Goal: Task Accomplishment & Management: Manage account settings

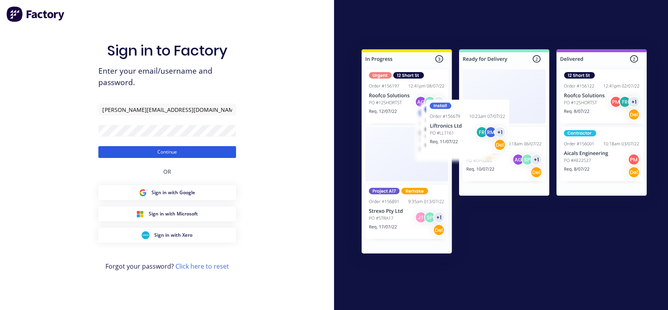
click at [168, 154] on button "Continue" at bounding box center [167, 152] width 138 height 12
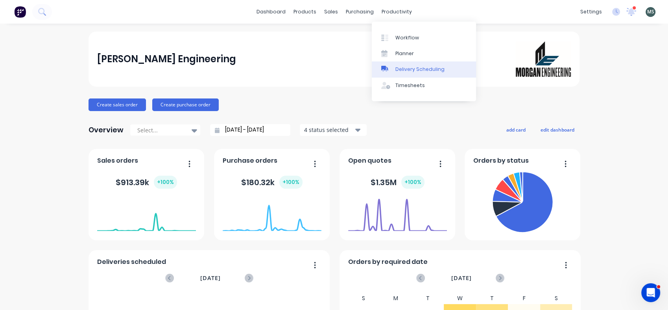
click at [403, 66] on div "Delivery Scheduling" at bounding box center [419, 69] width 49 height 7
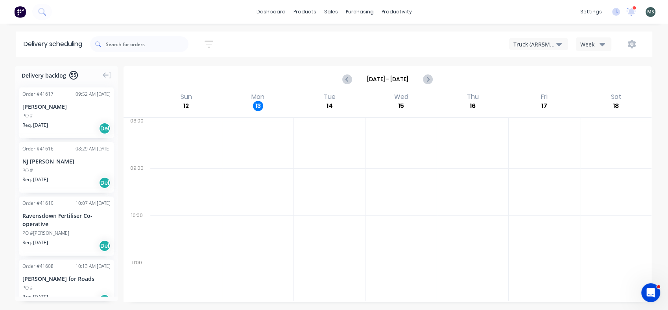
drag, startPoint x: 42, startPoint y: 170, endPoint x: 161, endPoint y: 188, distance: 120.2
click at [161, 188] on div "Delivery backlog 55 Order # 41617 09:52 AM [DATE] [PERSON_NAME] PO # Req. [DATE…" at bounding box center [334, 187] width 668 height 243
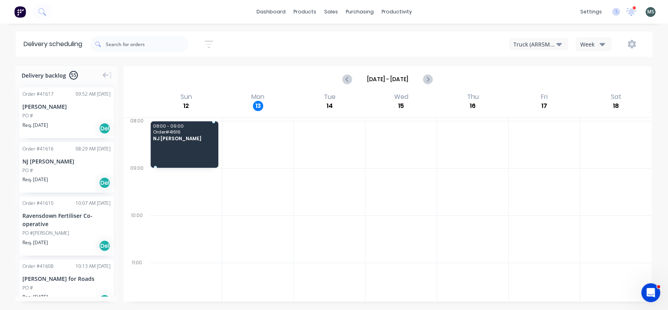
drag, startPoint x: 57, startPoint y: 176, endPoint x: 193, endPoint y: 142, distance: 140.0
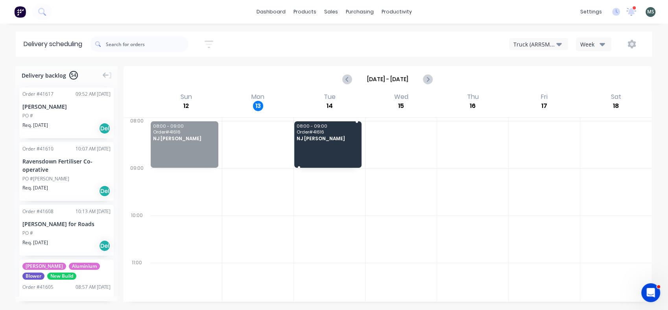
drag, startPoint x: 215, startPoint y: 145, endPoint x: 330, endPoint y: 151, distance: 115.0
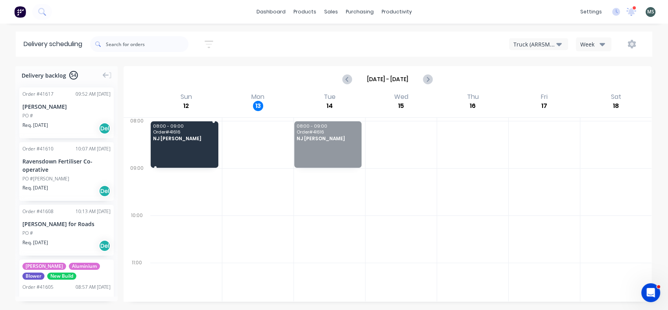
drag, startPoint x: 330, startPoint y: 151, endPoint x: 161, endPoint y: 153, distance: 169.1
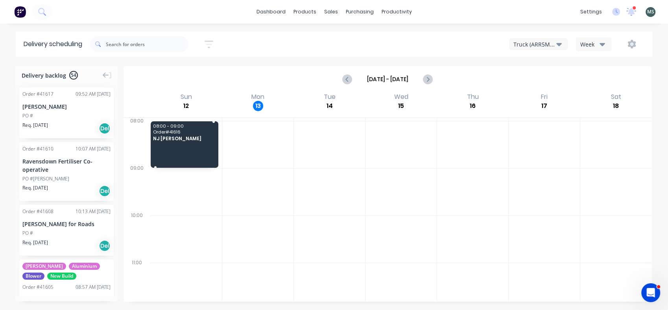
click at [196, 165] on div "08:00 - 09:00 Order # 41616 [GEOGRAPHIC_DATA] Julian" at bounding box center [185, 144] width 68 height 46
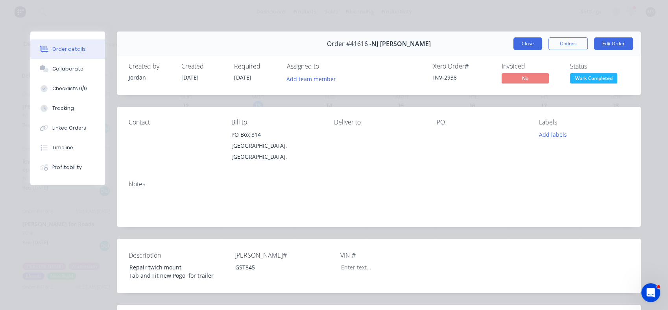
click at [516, 46] on button "Close" at bounding box center [527, 43] width 29 height 13
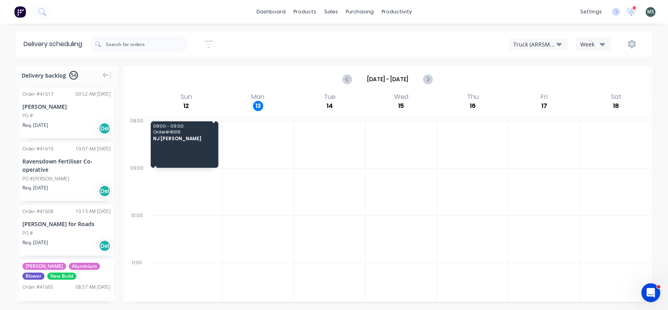
drag, startPoint x: 213, startPoint y: 165, endPoint x: 194, endPoint y: 162, distance: 18.7
drag, startPoint x: 155, startPoint y: 168, endPoint x: 204, endPoint y: 161, distance: 50.0
click at [204, 161] on div "08:00 - 09:00 Order # 41616 [GEOGRAPHIC_DATA] Julian" at bounding box center [186, 215] width 72 height 189
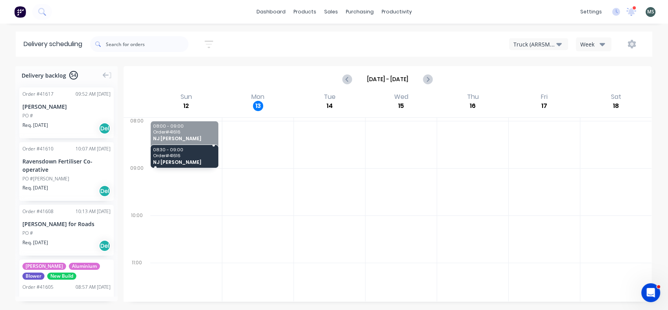
drag, startPoint x: 212, startPoint y: 122, endPoint x: 205, endPoint y: 150, distance: 29.2
drag, startPoint x: 217, startPoint y: 151, endPoint x: 191, endPoint y: 154, distance: 25.7
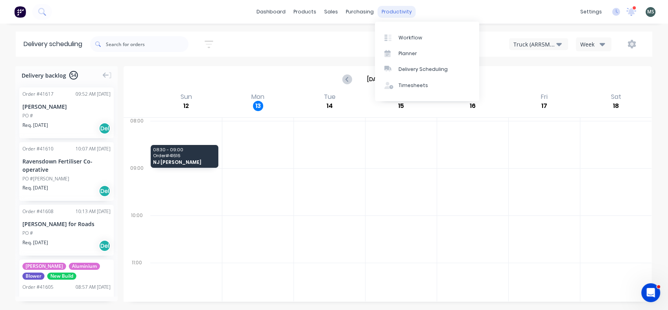
click at [394, 10] on div "productivity" at bounding box center [397, 12] width 38 height 12
click at [404, 58] on link "Planner" at bounding box center [427, 54] width 104 height 16
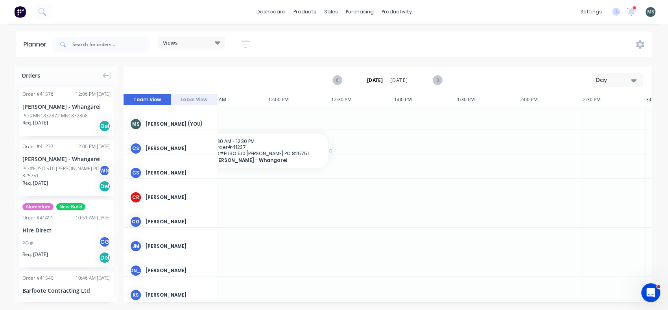
scroll to position [0, 569]
drag, startPoint x: 53, startPoint y: 177, endPoint x: 245, endPoint y: 144, distance: 194.5
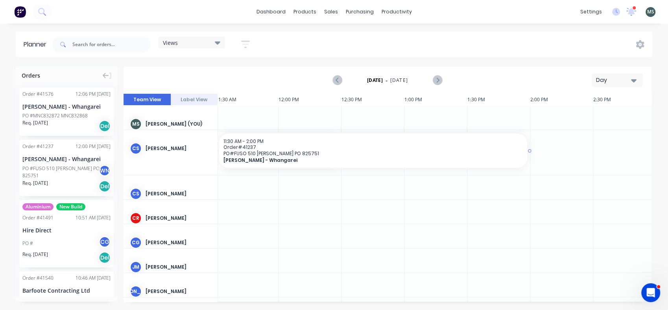
drag, startPoint x: 339, startPoint y: 150, endPoint x: 502, endPoint y: 151, distance: 162.8
click at [526, 153] on div "11:30 AM - 2:00 PM Order # 41237 PO # FUSO 510 [PERSON_NAME] PO 825751 [PERSON_…" at bounding box center [373, 150] width 308 height 34
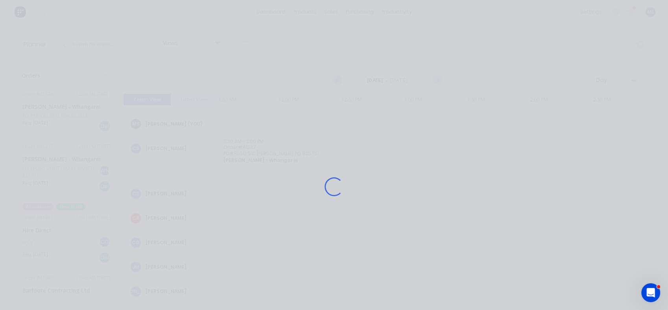
click at [240, 150] on div "Loading..." at bounding box center [333, 186] width 629 height 310
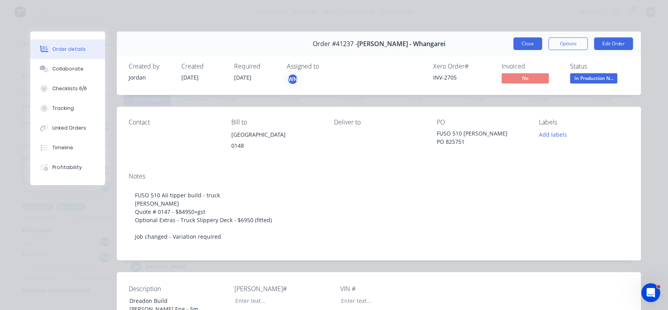
click at [525, 41] on button "Close" at bounding box center [527, 43] width 29 height 13
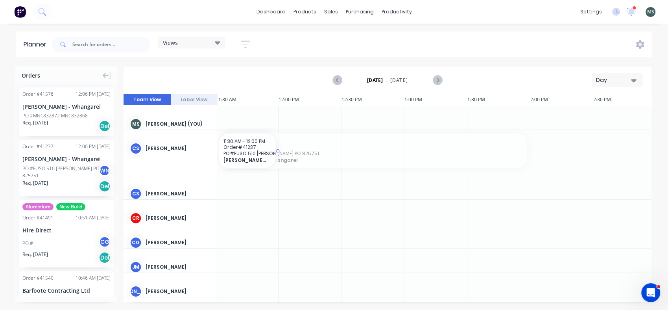
drag, startPoint x: 531, startPoint y: 151, endPoint x: 267, endPoint y: 154, distance: 263.2
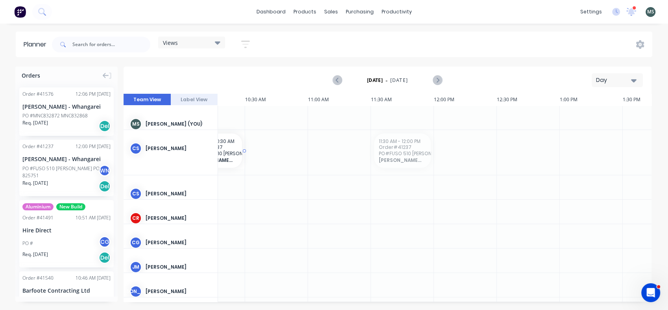
scroll to position [0, 405]
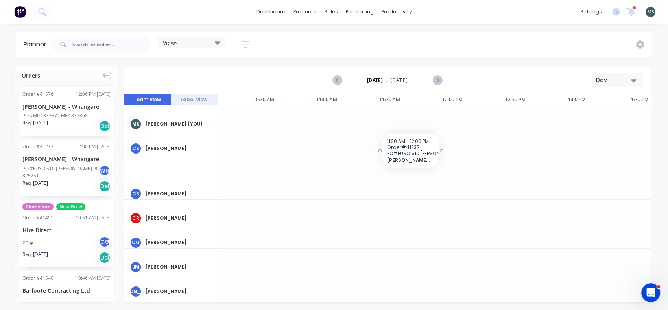
drag, startPoint x: 255, startPoint y: 152, endPoint x: 406, endPoint y: 162, distance: 151.8
click at [649, 293] on icon "Open Intercom Messenger" at bounding box center [649, 291] width 13 height 13
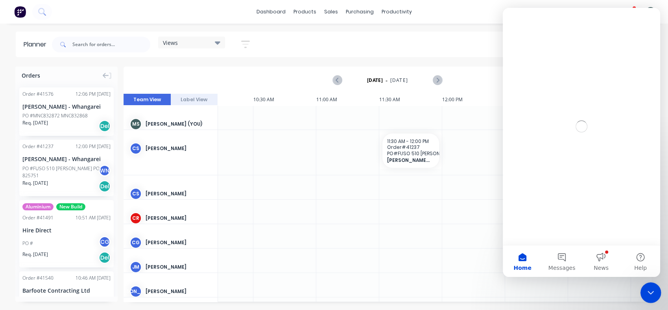
scroll to position [0, 0]
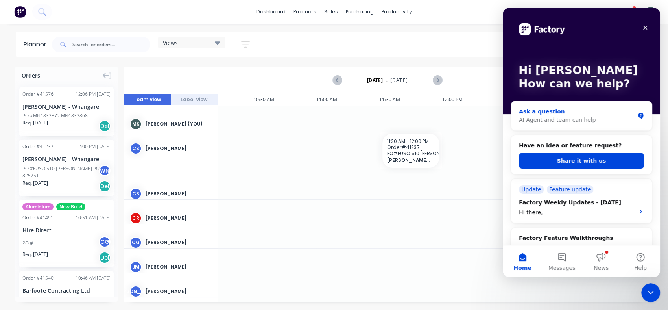
click at [528, 113] on div "Ask a question" at bounding box center [577, 111] width 116 height 8
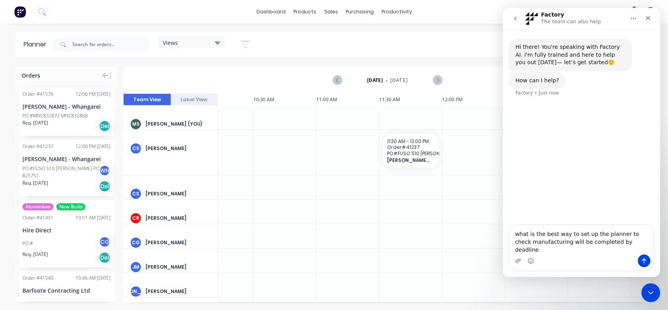
type textarea "what is the best way to set up the planner to check manufacturing will be compl…"
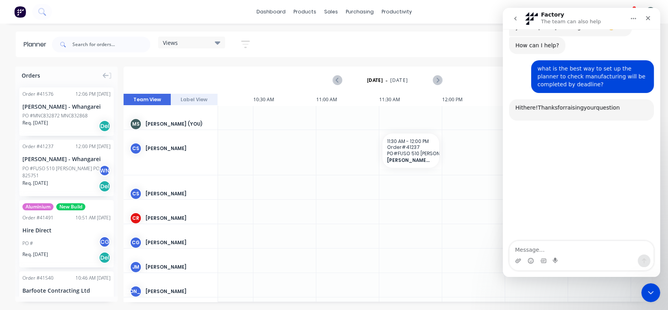
scroll to position [68, 0]
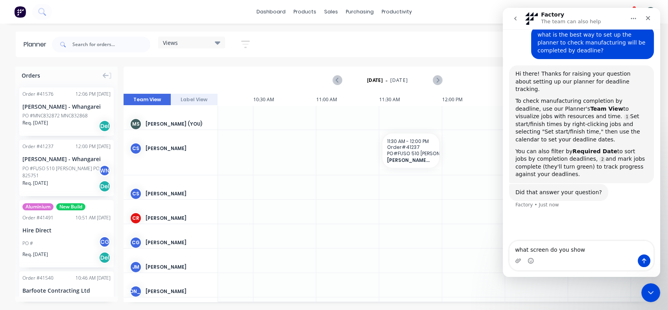
type textarea "what screen do you show?"
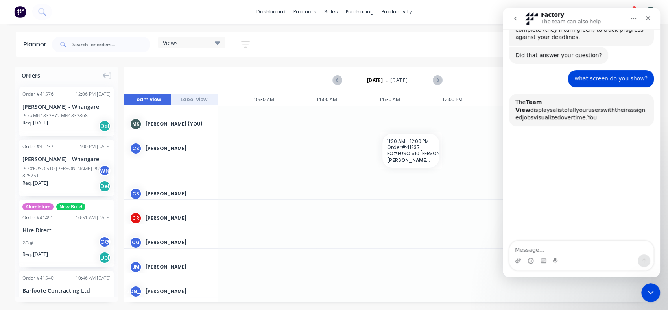
scroll to position [241, 0]
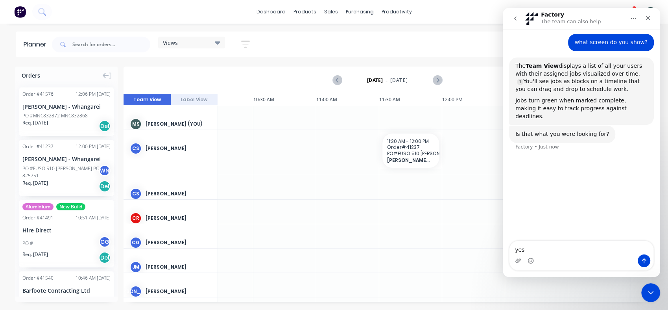
type textarea "yes"
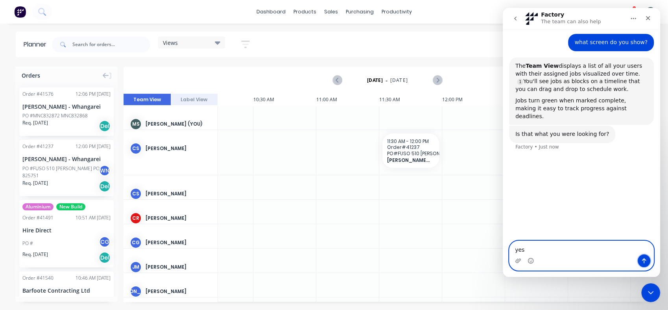
click at [643, 259] on icon "Send a message…" at bounding box center [644, 260] width 4 height 5
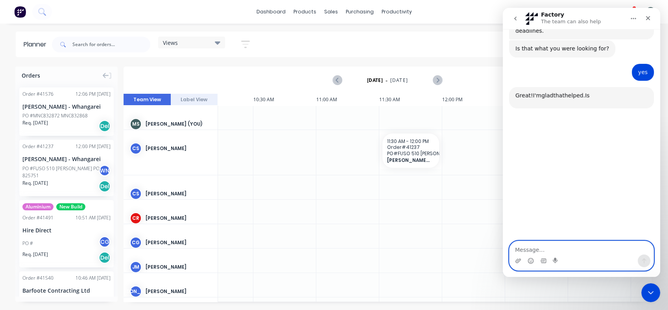
scroll to position [348, 0]
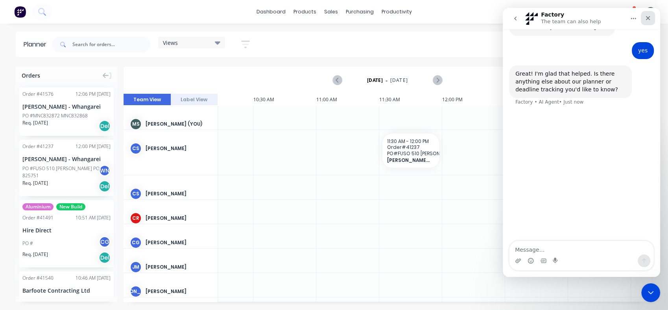
click at [647, 16] on icon "Close" at bounding box center [648, 18] width 6 height 6
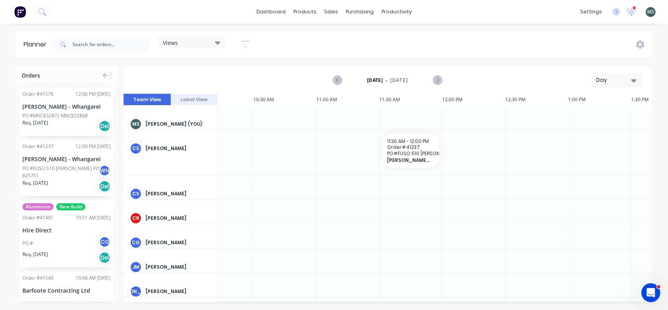
scroll to position [207, 0]
click at [618, 13] on icon at bounding box center [616, 12] width 8 height 8
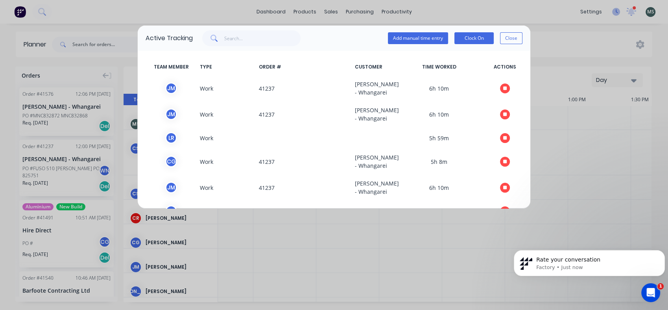
scroll to position [264, 0]
click at [328, 10] on div "Active Tracking Add manual time entry Clock On Close TEAM MEMBER TYPE ORDER # C…" at bounding box center [334, 155] width 668 height 310
click at [507, 41] on button "Close" at bounding box center [511, 38] width 22 height 12
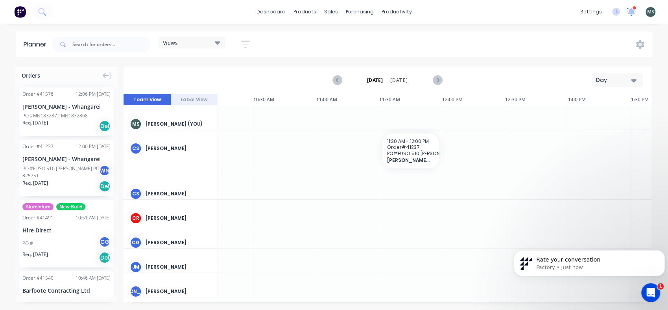
click at [630, 12] on icon at bounding box center [631, 11] width 7 height 6
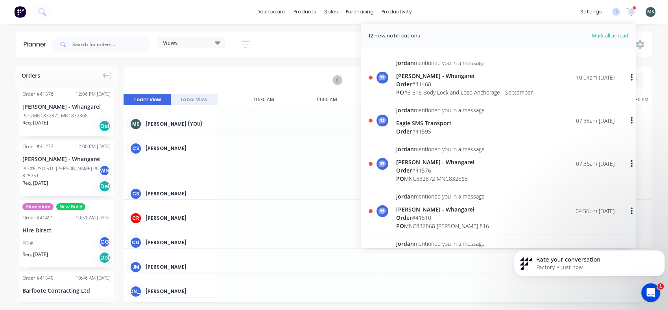
click at [199, 14] on div "dashboard products sales purchasing productivity dashboard products Product Cat…" at bounding box center [334, 12] width 668 height 24
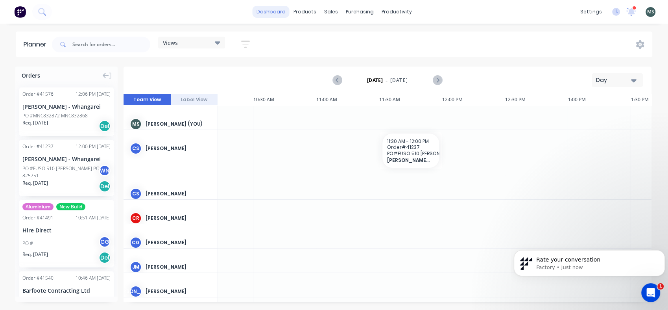
click at [269, 10] on link "dashboard" at bounding box center [271, 12] width 37 height 12
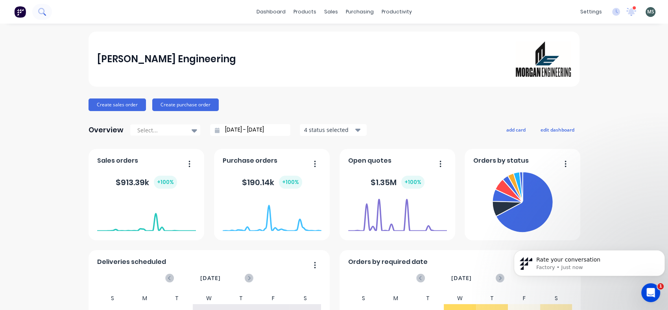
click at [40, 13] on icon at bounding box center [41, 11] width 6 height 6
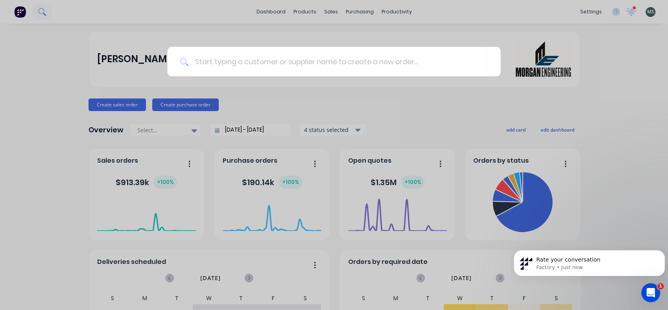
click at [40, 13] on div at bounding box center [334, 155] width 668 height 310
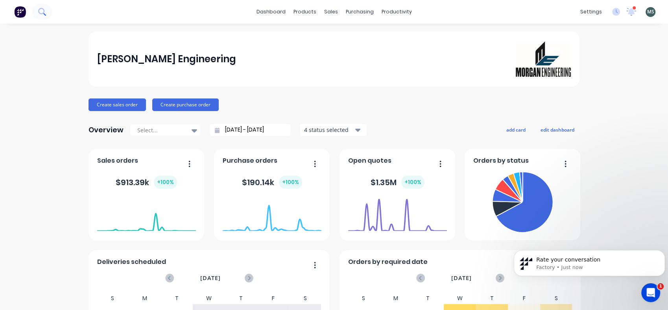
click at [40, 13] on icon at bounding box center [41, 11] width 6 height 6
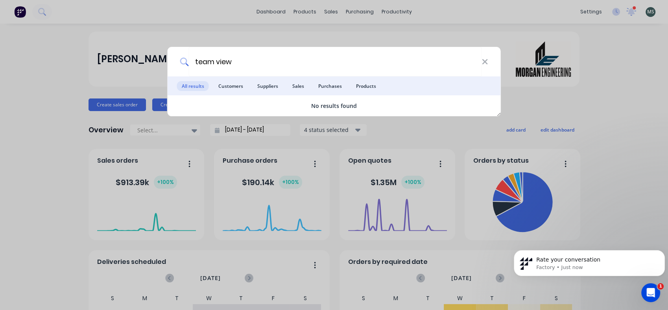
type input "team view"
click at [484, 66] on div "team view" at bounding box center [334, 61] width 333 height 29
click at [484, 65] on icon at bounding box center [484, 61] width 6 height 9
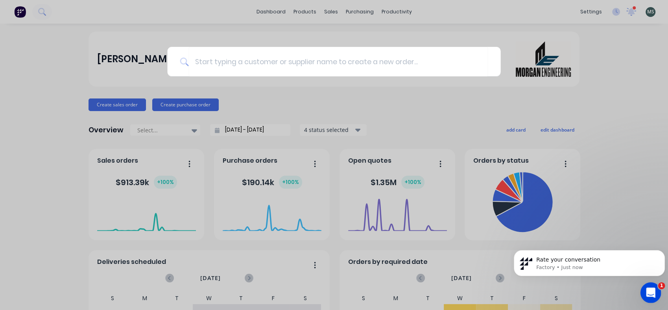
click at [640, 288] on html at bounding box center [649, 291] width 19 height 19
click at [544, 264] on p "Factory • Just now" at bounding box center [595, 267] width 119 height 7
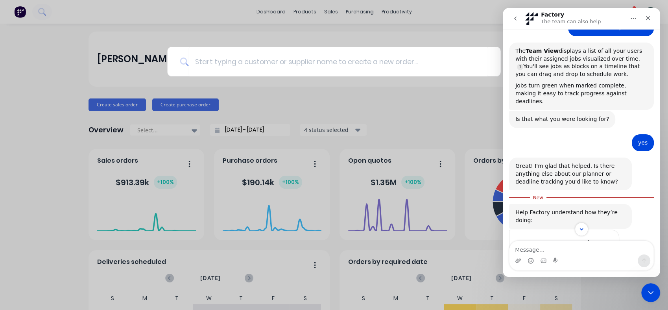
scroll to position [257, 0]
click at [548, 264] on div "Intercom messenger" at bounding box center [581, 260] width 144 height 13
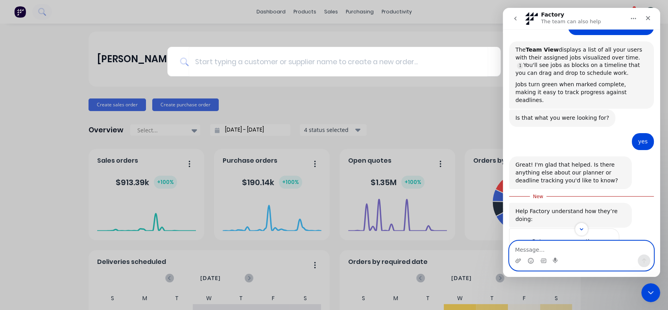
click at [524, 249] on textarea "Message…" at bounding box center [581, 247] width 144 height 13
type textarea "how do you find "team view""
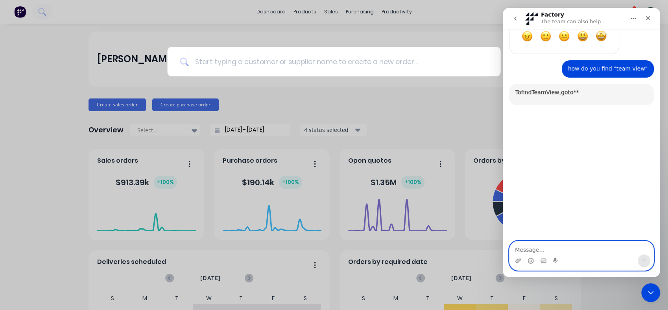
scroll to position [468, 0]
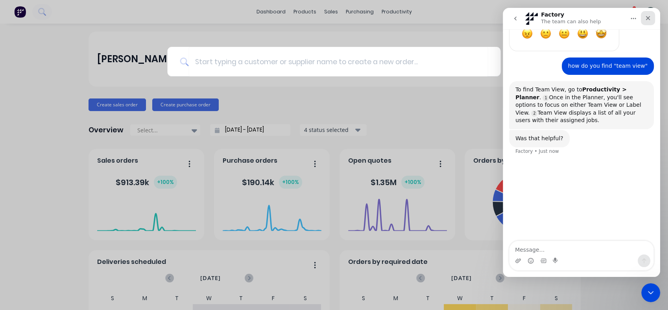
click at [645, 18] on icon "Close" at bounding box center [648, 18] width 6 height 6
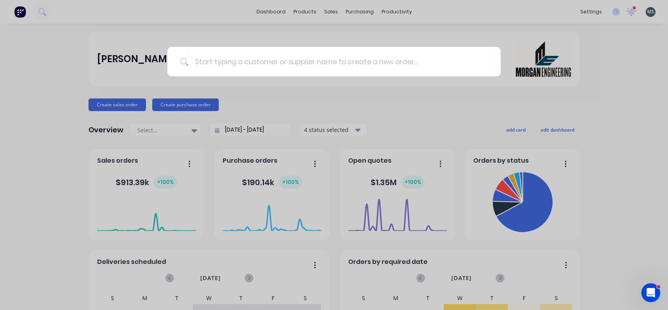
click at [393, 12] on div at bounding box center [334, 155] width 668 height 310
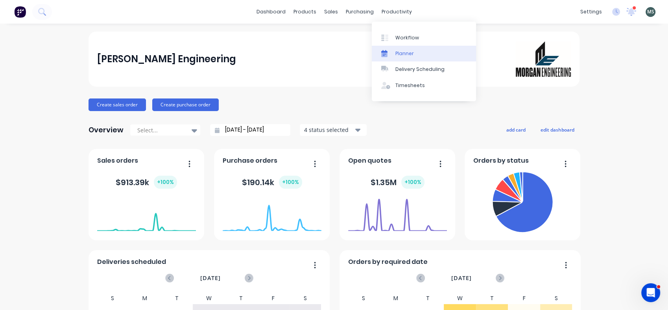
click at [402, 54] on div "Planner" at bounding box center [404, 53] width 18 height 7
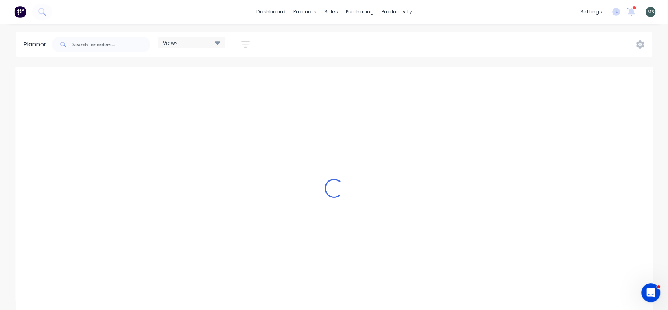
scroll to position [0, 629]
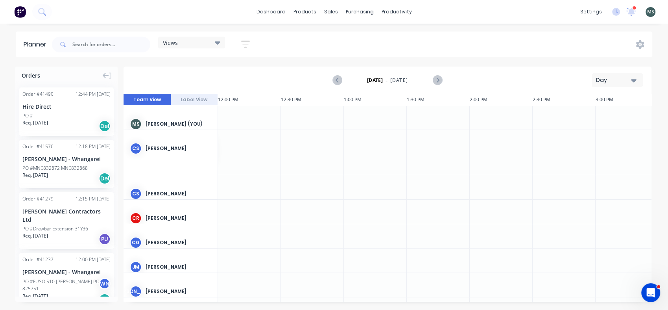
click at [216, 38] on div "Views" at bounding box center [191, 43] width 67 height 12
click at [178, 120] on button "Work Planner 1" at bounding box center [206, 116] width 84 height 9
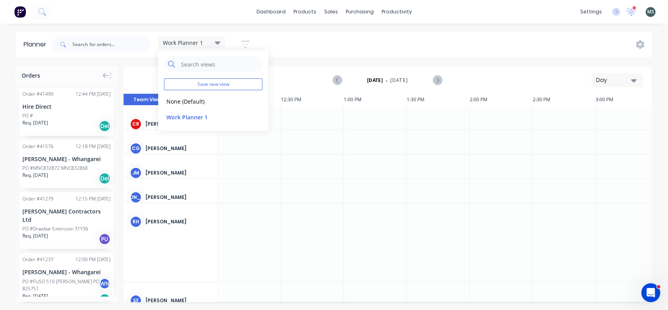
click at [334, 175] on div at bounding box center [312, 166] width 63 height 24
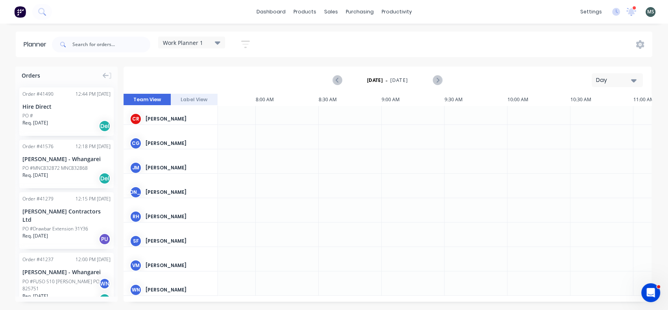
scroll to position [8, 125]
click at [217, 41] on icon at bounding box center [218, 42] width 6 height 9
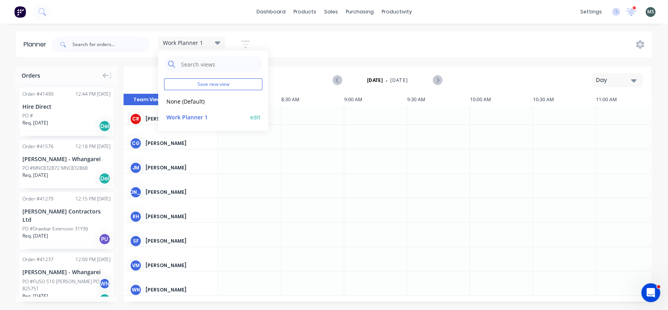
click at [257, 118] on button "edit" at bounding box center [255, 116] width 10 height 8
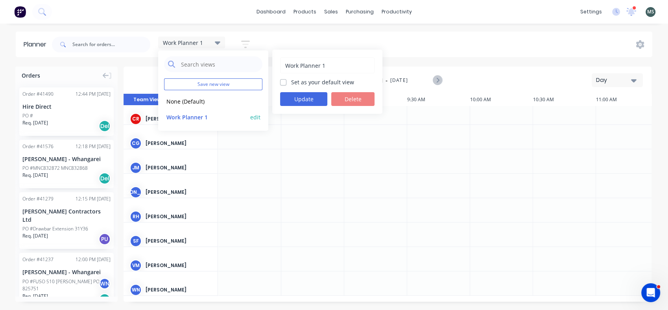
scroll to position [2, 125]
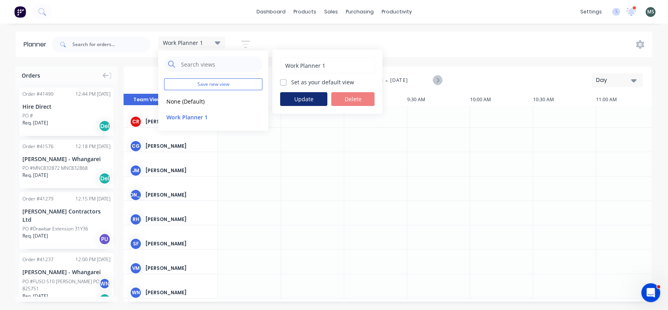
click at [303, 95] on button "Update" at bounding box center [303, 99] width 47 height 14
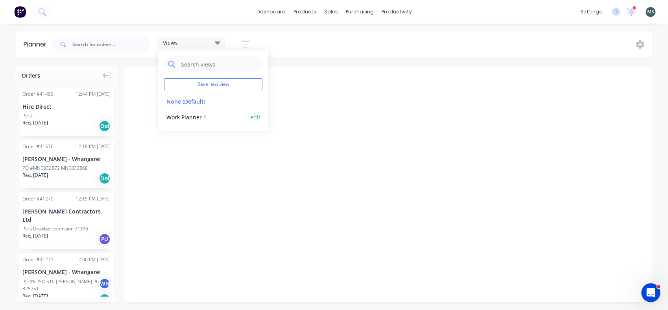
click at [254, 116] on button "edit" at bounding box center [255, 116] width 10 height 8
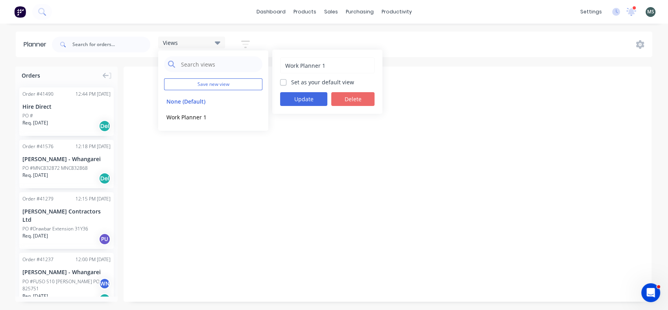
click at [354, 100] on button "Delete" at bounding box center [352, 99] width 43 height 14
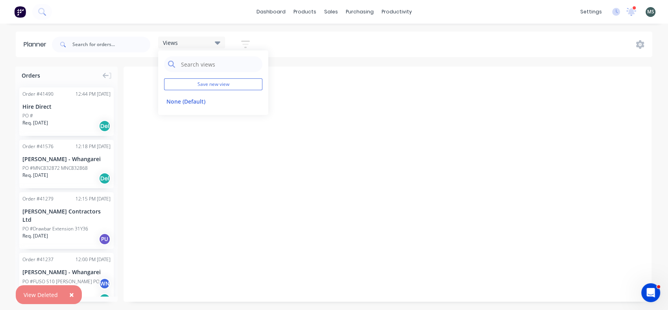
click at [180, 173] on div at bounding box center [388, 183] width 528 height 235
click at [220, 41] on icon at bounding box center [218, 42] width 6 height 9
click at [642, 42] on icon at bounding box center [640, 44] width 8 height 9
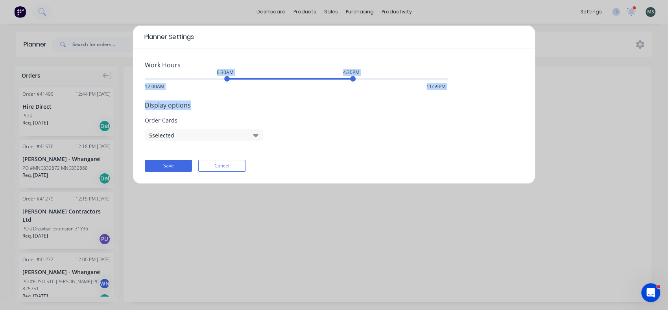
drag, startPoint x: 231, startPoint y: 79, endPoint x: 222, endPoint y: 83, distance: 9.3
click at [222, 83] on div "Work Hours 6:30AM 4:30PM 12:00AM 11:59PM Display options Order Cards 5 selected…" at bounding box center [334, 115] width 402 height 135
click at [366, 101] on span "Display options" at bounding box center [334, 104] width 378 height 9
click at [367, 78] on div "5:30PM" at bounding box center [366, 79] width 6 height 6
click at [258, 135] on icon "button" at bounding box center [256, 135] width 6 height 3
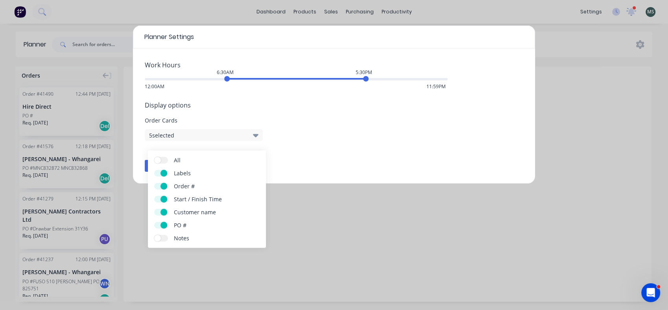
click at [155, 236] on span at bounding box center [157, 237] width 7 height 7
click at [154, 234] on input "Notes" at bounding box center [154, 234] width 0 height 0
click at [162, 227] on span at bounding box center [163, 224] width 7 height 7
click at [154, 221] on input "PO #" at bounding box center [154, 221] width 0 height 0
click at [163, 186] on span at bounding box center [163, 186] width 7 height 7
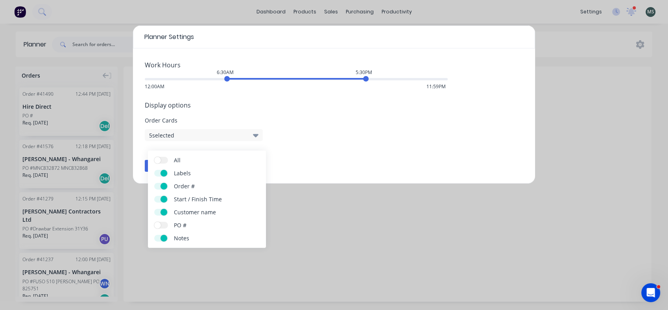
click at [154, 183] on input "Order #" at bounding box center [154, 183] width 0 height 0
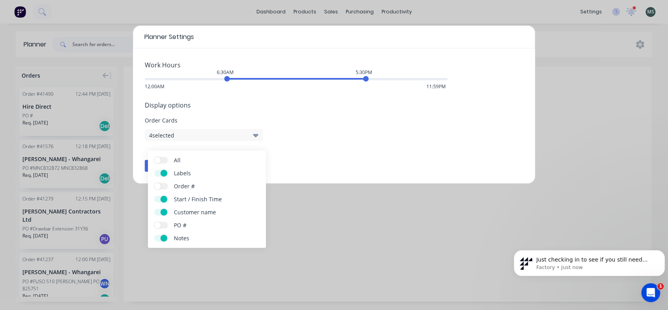
scroll to position [0, 0]
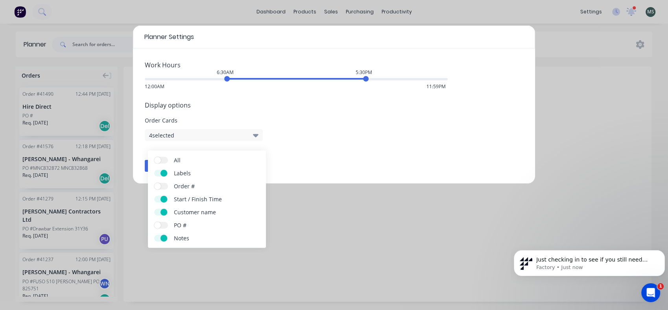
click at [352, 262] on div "Planner Settings Work Hours 6:30AM 5:30PM 12:00AM 11:59PM Display options Order…" at bounding box center [334, 155] width 668 height 310
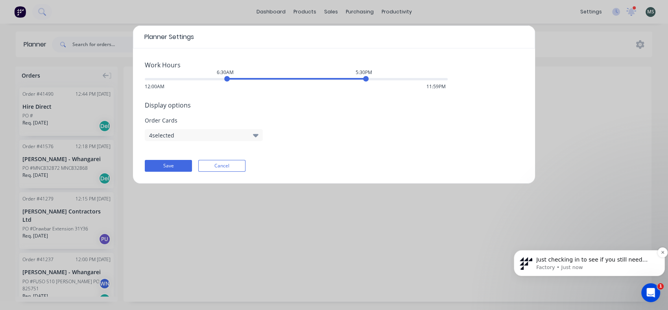
click at [560, 269] on p "Factory • Just now" at bounding box center [595, 267] width 119 height 7
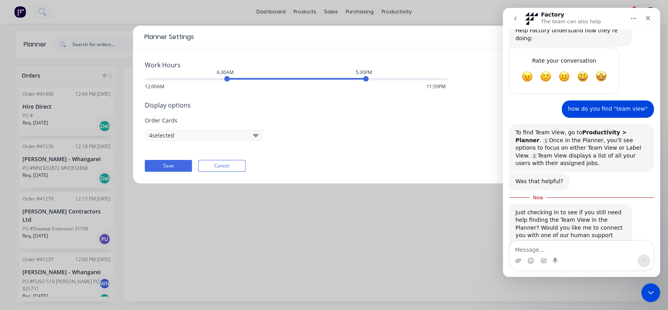
scroll to position [445, 0]
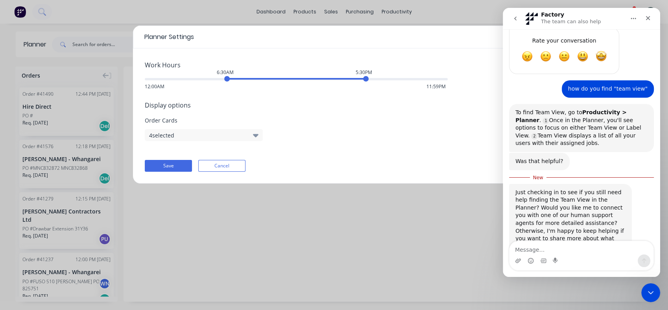
click at [529, 249] on textarea "Message…" at bounding box center [581, 247] width 144 height 13
type textarea "yes please"
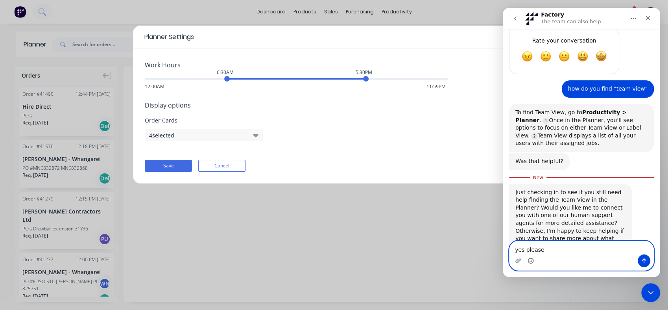
click at [530, 261] on icon "Emoji picker" at bounding box center [531, 261] width 2 height 0
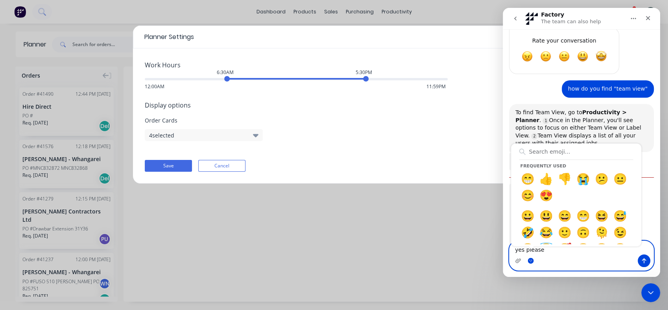
click at [529, 261] on circle "Emoji picker" at bounding box center [530, 260] width 5 height 5
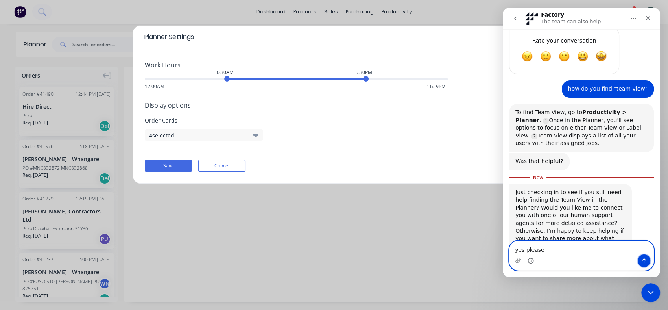
click at [641, 259] on icon "Send a message…" at bounding box center [644, 260] width 6 height 6
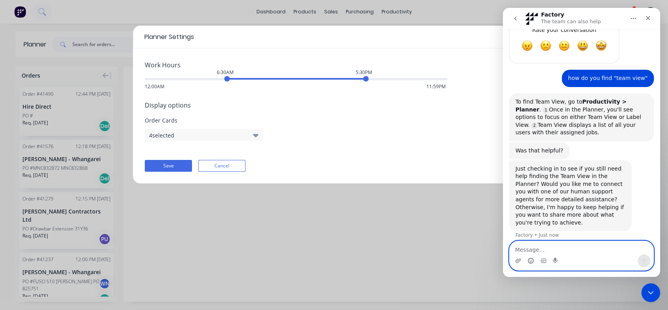
scroll to position [481, 0]
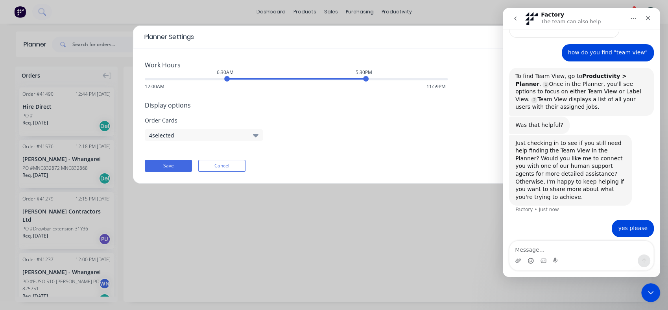
click at [428, 245] on div "Planner Settings Work Hours 6:30AM 5:30PM 12:00AM 11:59PM Display options Order…" at bounding box center [334, 155] width 668 height 310
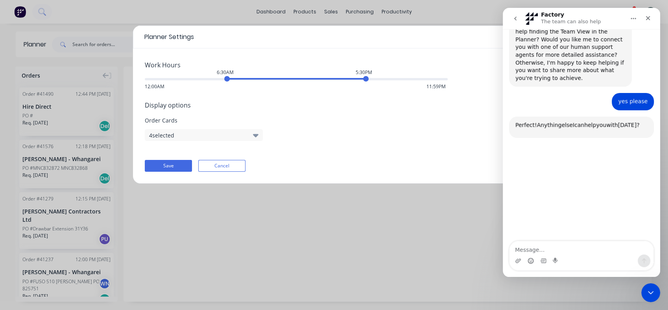
scroll to position [635, 0]
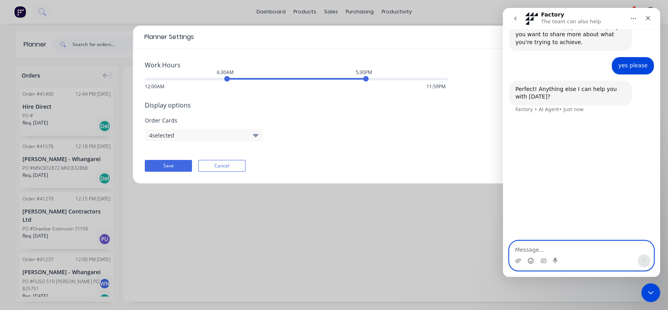
click at [524, 252] on textarea "Message…" at bounding box center [581, 247] width 144 height 13
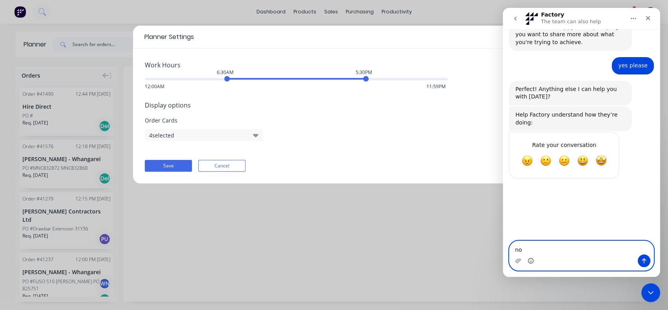
type textarea "no"
click at [641, 261] on icon "Send a message…" at bounding box center [644, 260] width 6 height 6
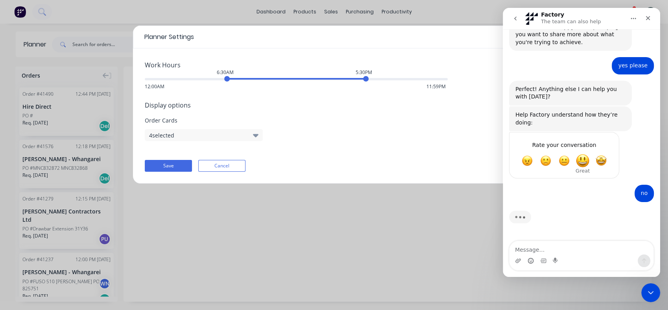
click at [583, 153] on span "Great" at bounding box center [582, 160] width 14 height 14
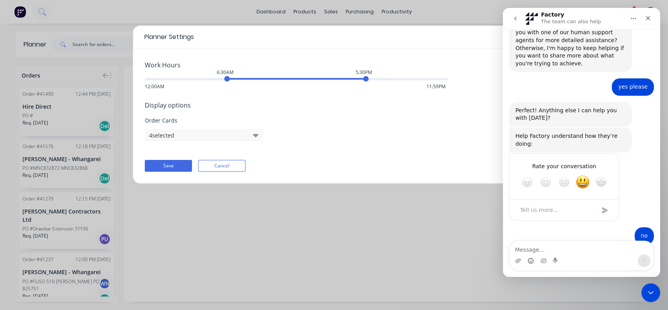
click at [608, 202] on div "Submit" at bounding box center [605, 210] width 16 height 16
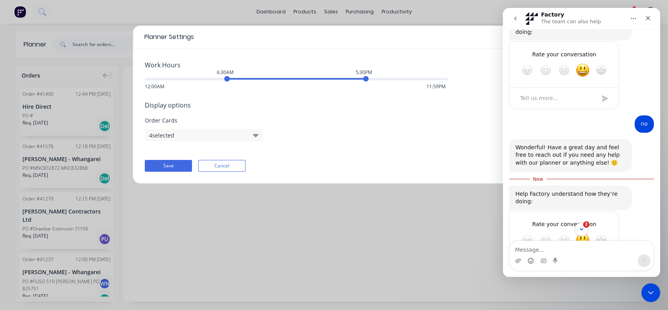
scroll to position [748, 0]
click at [173, 161] on button "Save" at bounding box center [168, 166] width 47 height 12
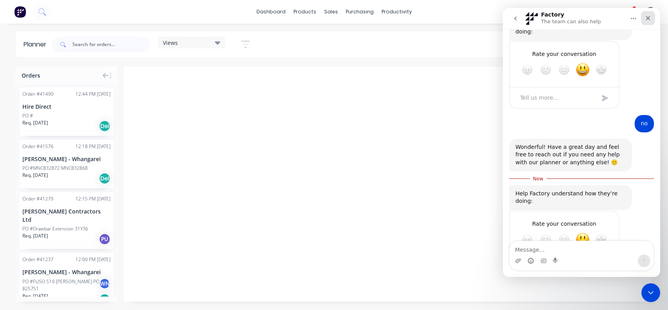
click at [647, 18] on icon "Close" at bounding box center [648, 18] width 6 height 6
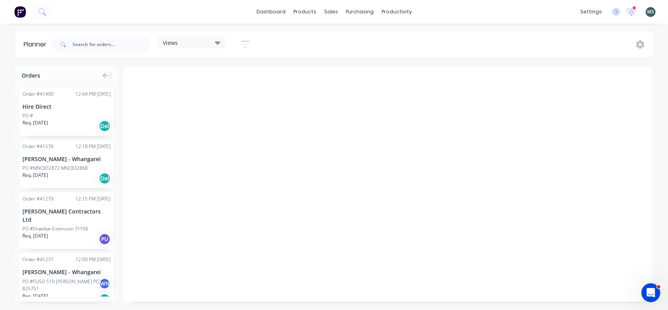
click at [294, 139] on div at bounding box center [388, 183] width 528 height 235
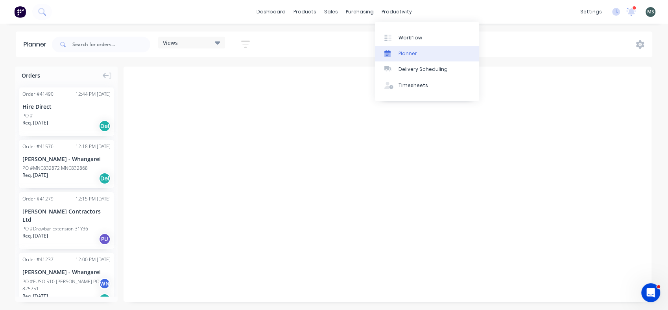
click at [405, 55] on div "Planner" at bounding box center [407, 53] width 18 height 7
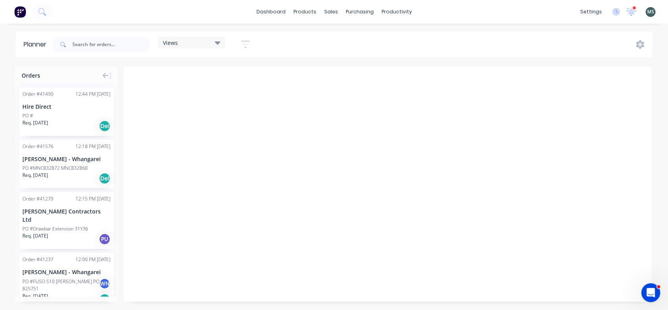
click at [219, 41] on icon at bounding box center [218, 42] width 6 height 9
click at [200, 83] on button "Save new view" at bounding box center [213, 84] width 98 height 12
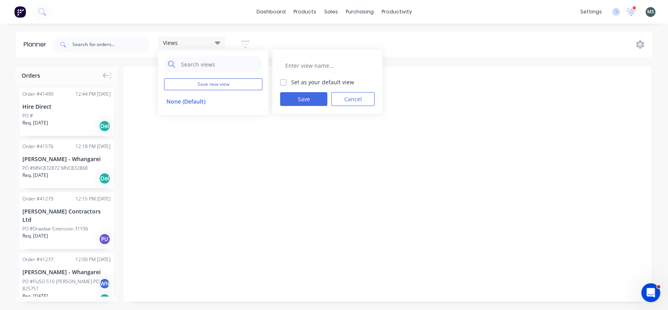
click at [295, 65] on input "text" at bounding box center [327, 65] width 86 height 15
type input "W"
type input "Scheduled Jobs"
click at [302, 101] on button "Save" at bounding box center [303, 99] width 47 height 14
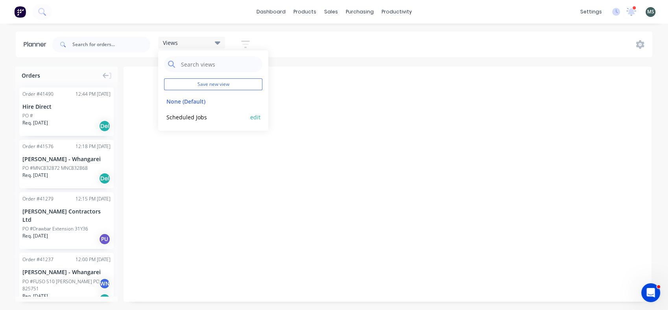
click at [259, 116] on button "edit" at bounding box center [255, 116] width 10 height 8
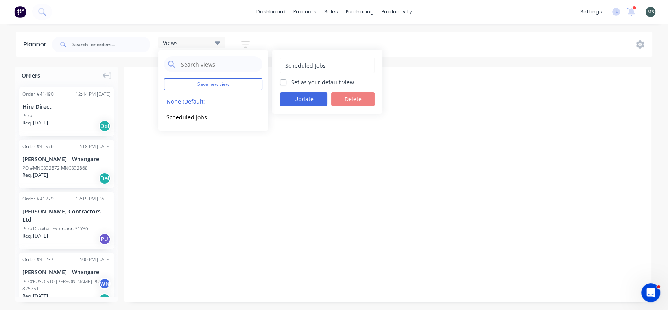
click at [291, 81] on label "Set as your default view" at bounding box center [322, 82] width 63 height 8
click at [283, 81] on input "Set as your default view" at bounding box center [283, 81] width 6 height 7
checkbox input "true"
click at [301, 101] on button "Update" at bounding box center [303, 99] width 47 height 14
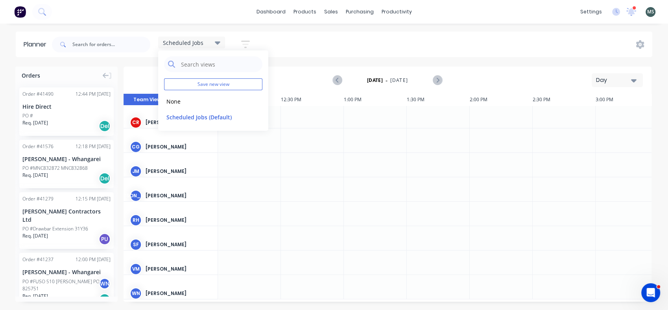
scroll to position [8, 692]
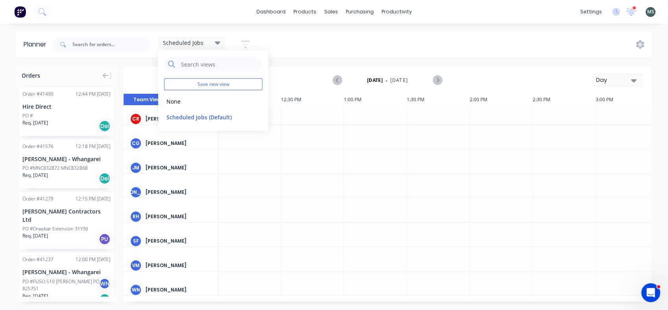
click at [135, 261] on div "VM" at bounding box center [136, 265] width 12 height 12
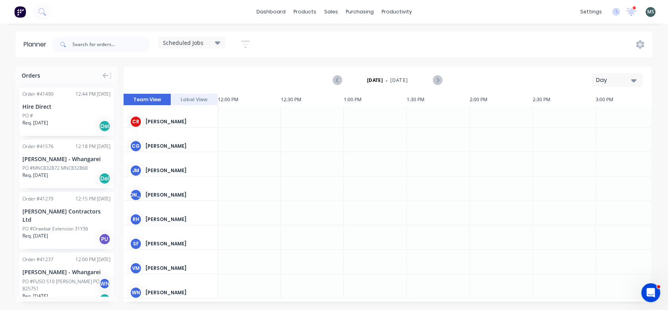
drag, startPoint x: 135, startPoint y: 260, endPoint x: 234, endPoint y: 268, distance: 98.6
click at [234, 268] on div at bounding box center [249, 261] width 63 height 24
drag, startPoint x: 175, startPoint y: 265, endPoint x: 176, endPoint y: 304, distance: 39.4
click at [176, 304] on div "Orders Order # 41490 12:44 PM [DATE] Hire Direct PO # Req. [DATE] Del Order # 4…" at bounding box center [334, 187] width 668 height 243
drag, startPoint x: 135, startPoint y: 267, endPoint x: 177, endPoint y: 286, distance: 46.1
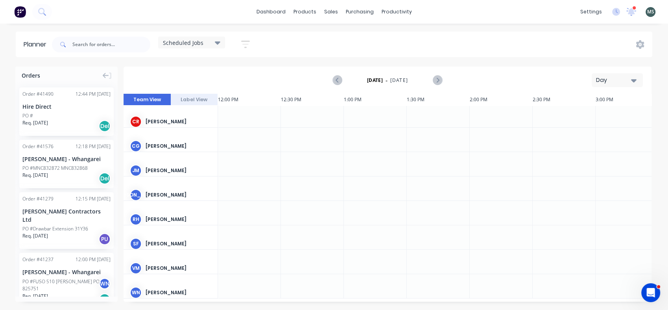
click at [177, 286] on div "[PERSON_NAME] [PERSON_NAME] [PERSON_NAME] [PERSON_NAME] [PERSON_NAME] [PERSON_N…" at bounding box center [171, 200] width 94 height 195
click at [245, 42] on icon "button" at bounding box center [245, 44] width 9 height 10
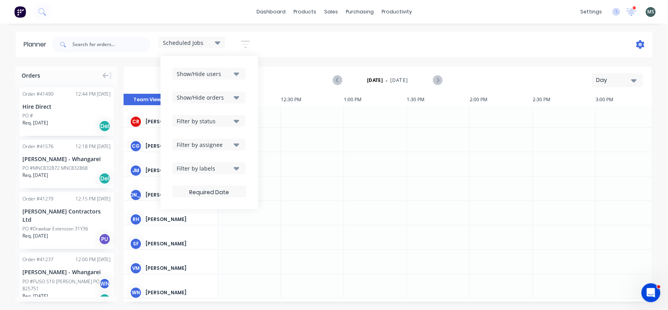
click at [638, 45] on icon at bounding box center [640, 44] width 8 height 9
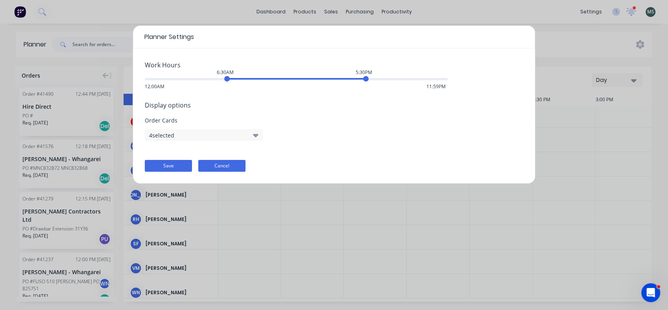
click at [229, 163] on button "Cancel" at bounding box center [221, 166] width 47 height 12
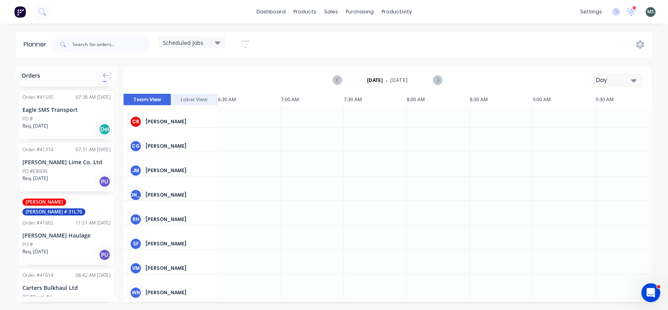
scroll to position [957, 0]
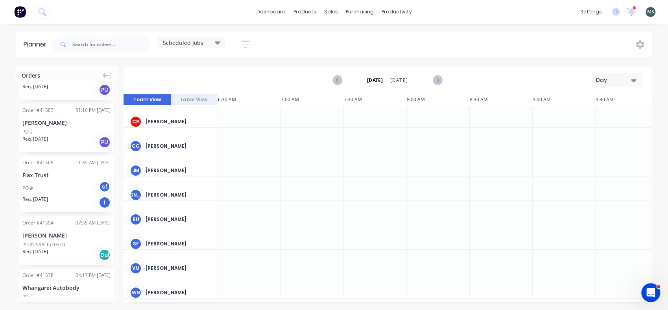
scroll to position [1372, 0]
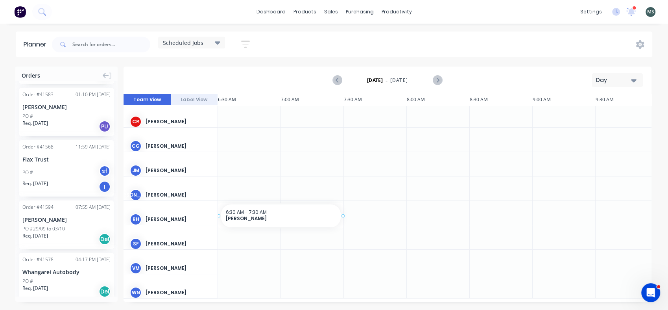
drag, startPoint x: 48, startPoint y: 181, endPoint x: 227, endPoint y: 218, distance: 182.3
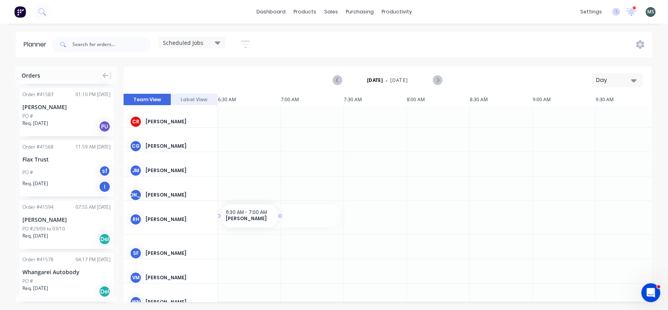
drag, startPoint x: 344, startPoint y: 216, endPoint x: 269, endPoint y: 210, distance: 75.0
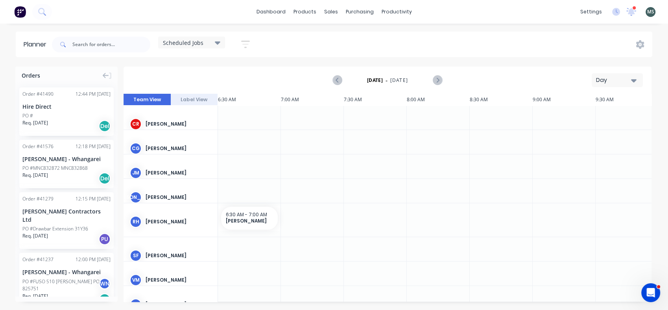
scroll to position [18, 0]
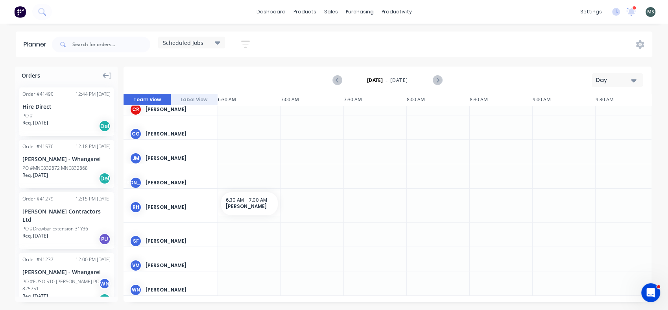
click at [103, 77] on icon at bounding box center [106, 75] width 6 height 7
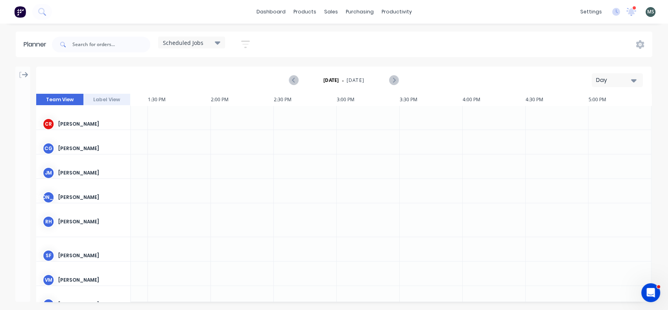
scroll to position [18, 867]
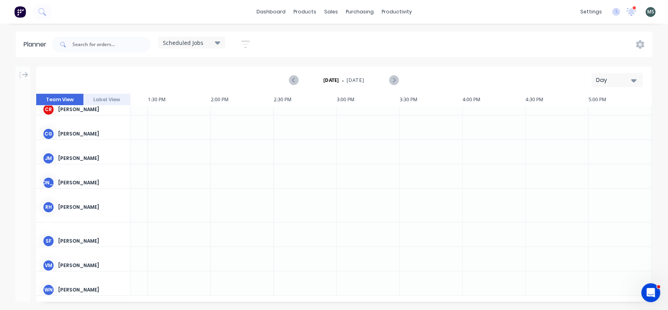
click at [638, 80] on button "Day" at bounding box center [617, 80] width 51 height 14
click at [578, 134] on div "Month" at bounding box center [603, 133] width 78 height 16
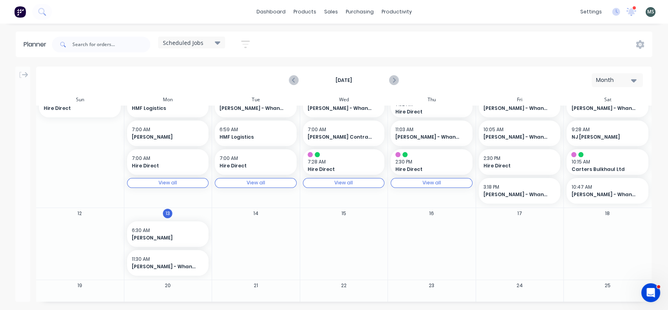
scroll to position [159, 0]
click at [269, 181] on div "View all View all" at bounding box center [256, 181] width 82 height 10
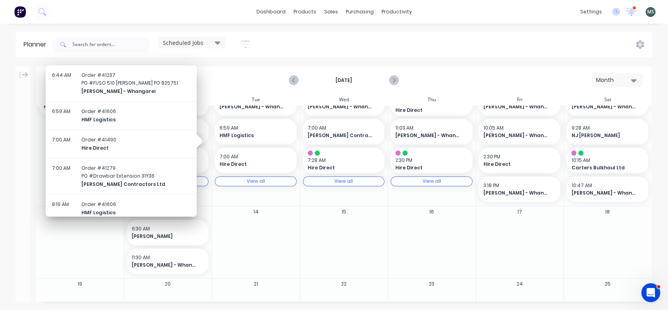
click at [269, 181] on div "View all View all" at bounding box center [256, 181] width 82 height 10
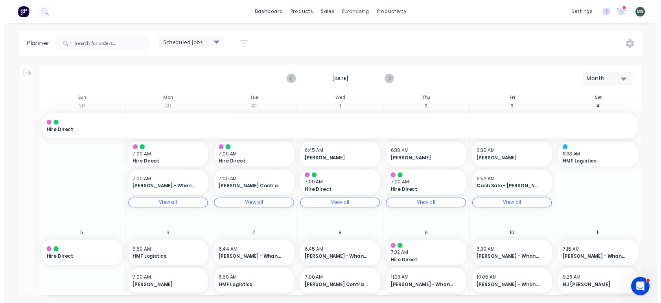
scroll to position [0, 0]
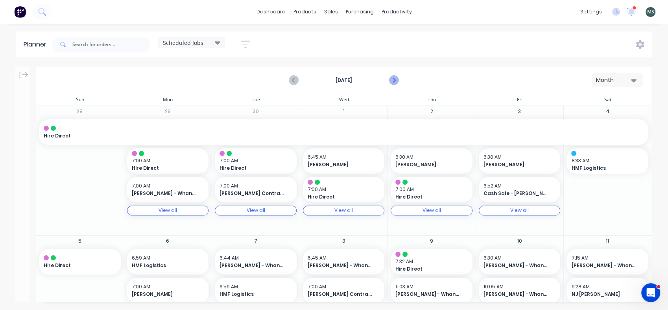
click at [393, 79] on icon "Next page" at bounding box center [393, 80] width 9 height 9
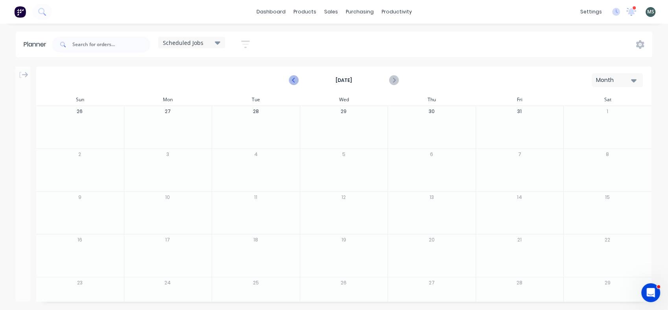
click at [291, 80] on icon "Previous page" at bounding box center [293, 80] width 9 height 9
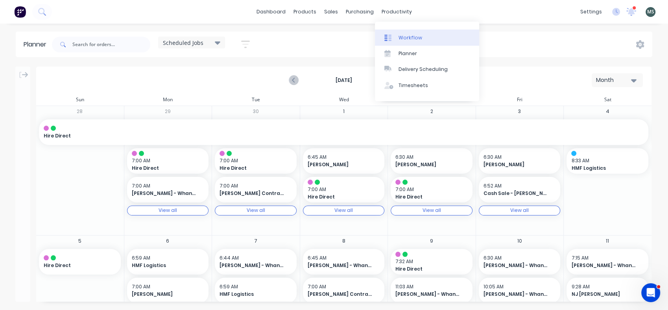
click at [406, 36] on div "Workflow" at bounding box center [410, 37] width 24 height 7
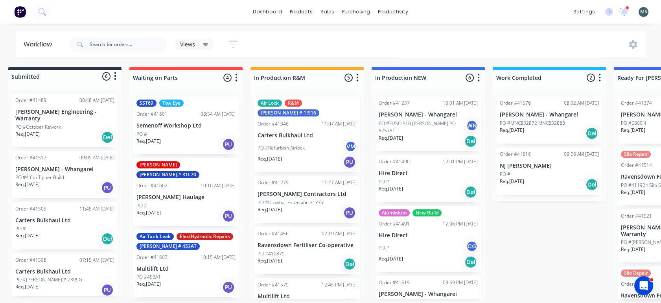
scroll to position [2, 0]
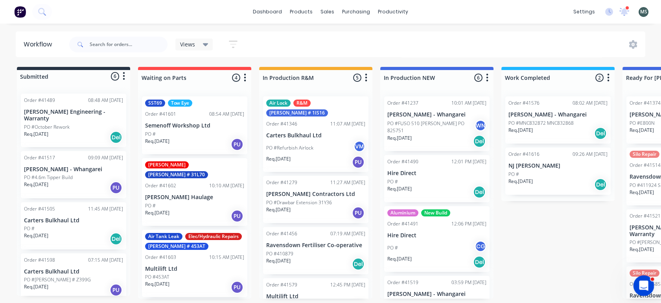
click at [635, 288] on div "Open Intercom Messenger" at bounding box center [643, 284] width 26 height 26
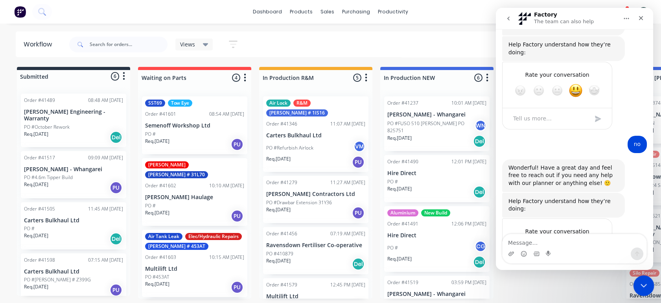
scroll to position [741, 0]
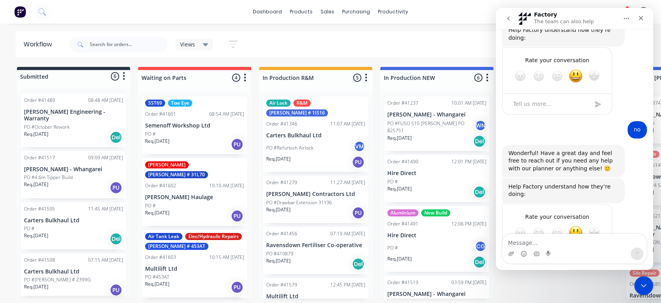
click at [516, 240] on textarea "Message…" at bounding box center [575, 240] width 144 height 13
click at [508, 17] on icon "go back" at bounding box center [508, 19] width 2 height 4
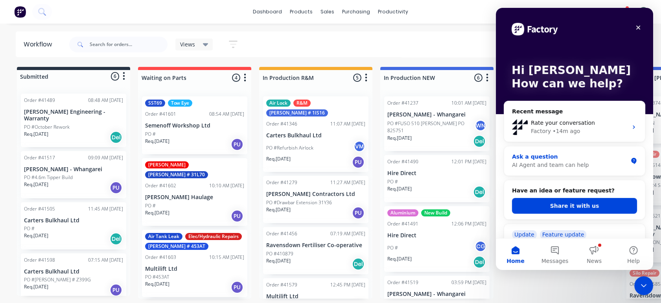
click at [535, 164] on div "AI Agent and team can help" at bounding box center [570, 165] width 116 height 8
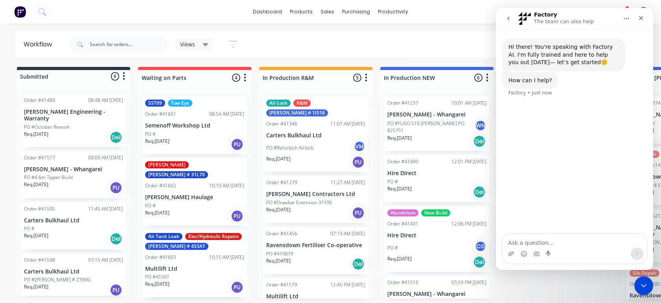
click at [522, 240] on textarea "Ask a question…" at bounding box center [575, 240] width 144 height 13
type textarea "h"
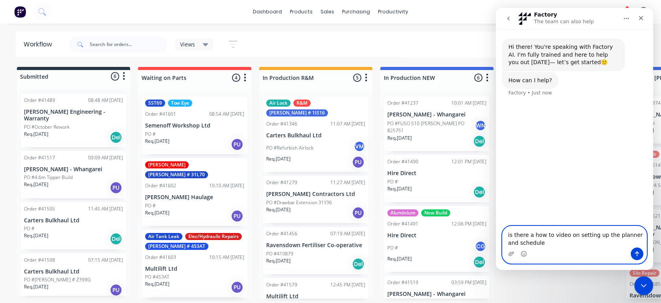
click at [533, 234] on textarea "is there a how to video on setting up the planner and schedule" at bounding box center [575, 236] width 144 height 21
click at [565, 238] on textarea "is there a "how to video on setting up the planner and schedule" at bounding box center [575, 236] width 144 height 21
click at [526, 246] on textarea "is there a "how to video" on setting up the planner and schedule" at bounding box center [575, 236] width 144 height 21
click at [534, 246] on textarea "is there a "how to video" on setting up the planner and schedule" at bounding box center [575, 236] width 144 height 21
type textarea "is there a "how to video" on setting up the planner and schedule in Factory?"
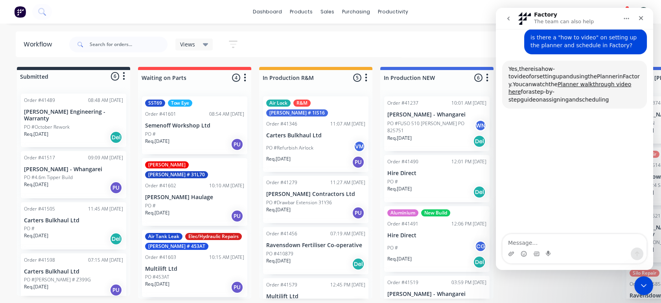
scroll to position [68, 0]
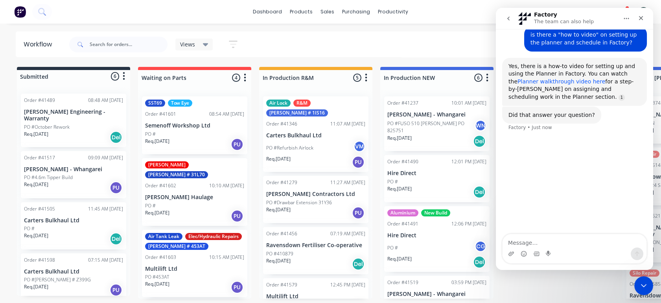
click at [546, 81] on link "Planner walkthrough video here" at bounding box center [562, 81] width 88 height 6
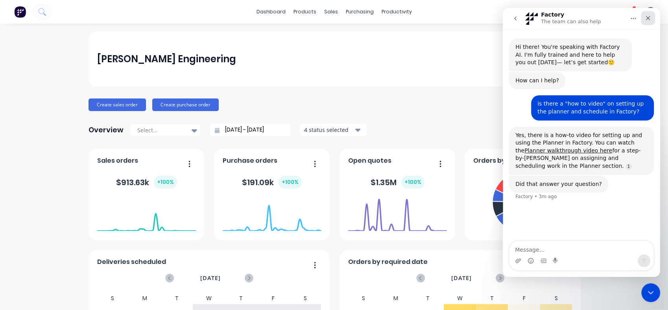
click at [648, 19] on icon "Close" at bounding box center [648, 18] width 6 height 6
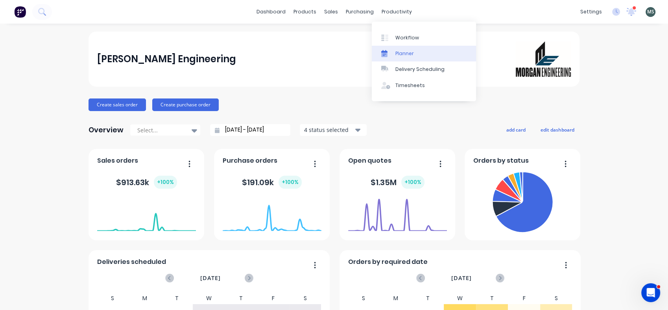
click at [401, 53] on div "Planner" at bounding box center [404, 53] width 18 height 7
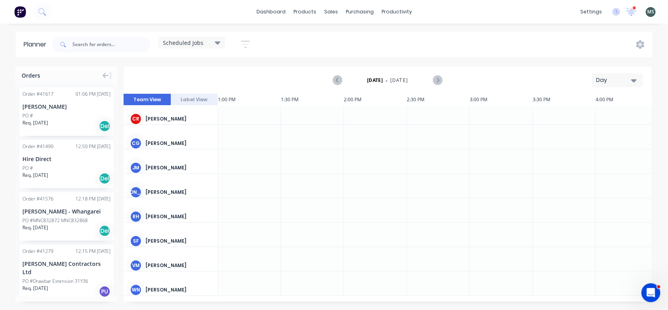
scroll to position [0, 818]
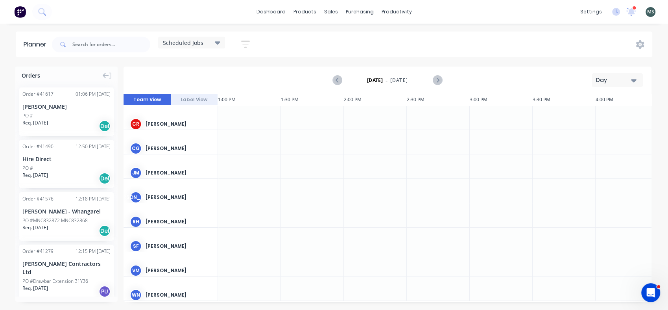
click at [191, 99] on button "Label View" at bounding box center [194, 100] width 47 height 12
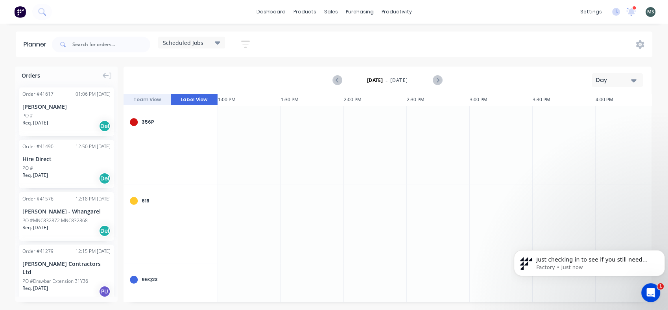
scroll to position [32, 0]
click at [553, 262] on span "Just checking in to see if you still need help with setting up the Planner and …" at bounding box center [593, 286] width 115 height 61
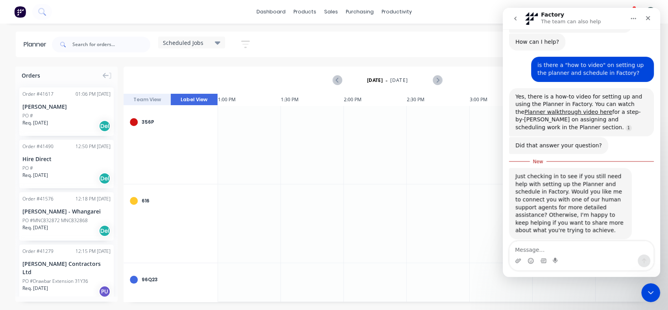
scroll to position [45, 0]
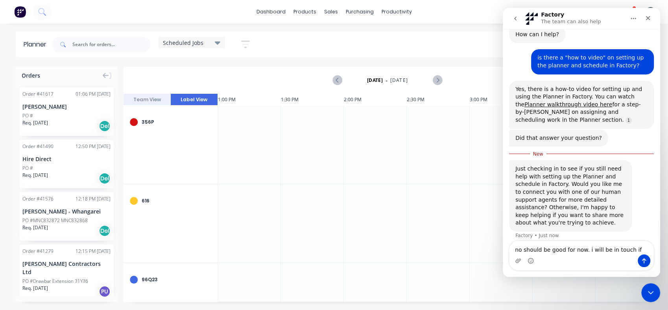
click at [626, 247] on textarea "no should be good for now. i will be in touch if" at bounding box center [581, 247] width 144 height 13
click at [631, 247] on textarea "no should be good for now. i will be in touch if" at bounding box center [581, 247] width 144 height 13
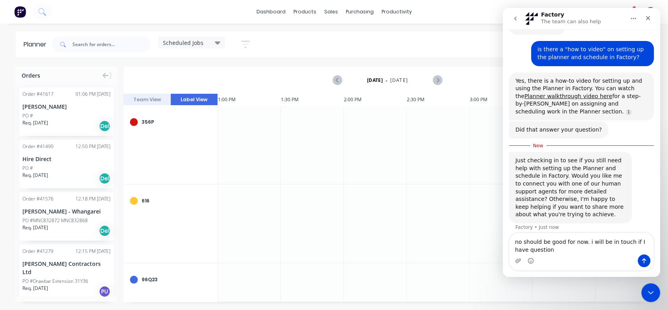
type textarea "no should be good for now. i will be in touch if I have questions"
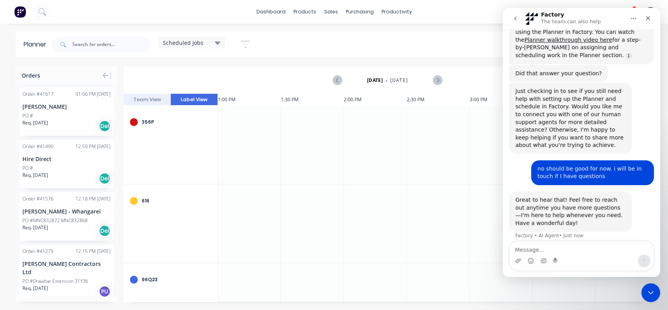
scroll to position [110, 0]
click at [133, 120] on div at bounding box center [134, 122] width 8 height 8
click at [313, 10] on div "products" at bounding box center [304, 12] width 31 height 12
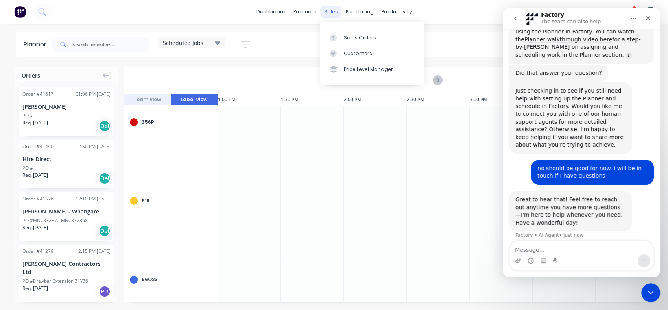
click at [333, 9] on div "sales" at bounding box center [331, 12] width 22 height 12
click at [431, 13] on div "dashboard products sales purchasing productivity dashboard products Product Cat…" at bounding box center [334, 12] width 668 height 24
click at [646, 17] on icon "Close" at bounding box center [648, 18] width 6 height 6
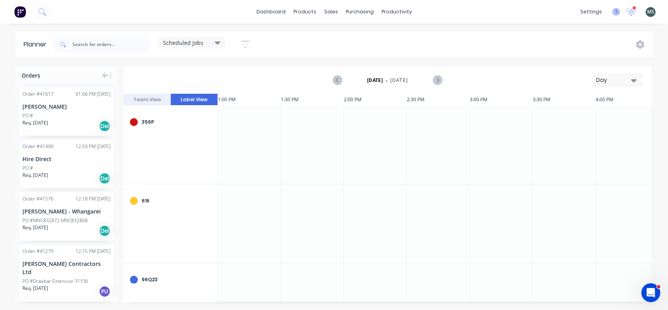
click at [615, 11] on icon at bounding box center [616, 12] width 8 height 8
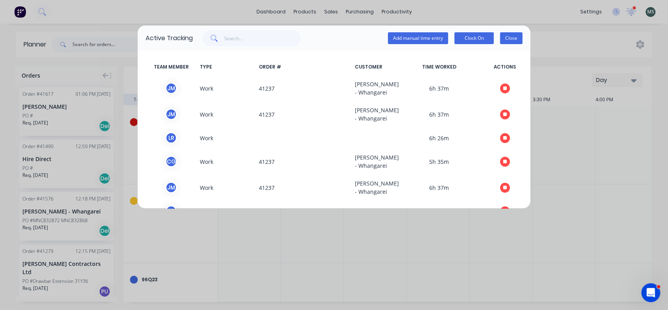
click at [509, 38] on button "Close" at bounding box center [511, 38] width 22 height 12
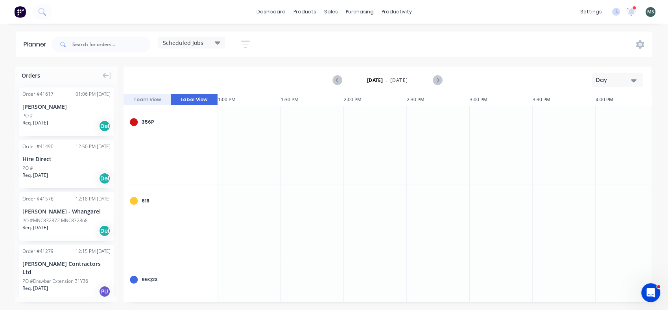
click at [136, 124] on div at bounding box center [134, 122] width 8 height 8
click at [220, 46] on icon at bounding box center [218, 42] width 6 height 9
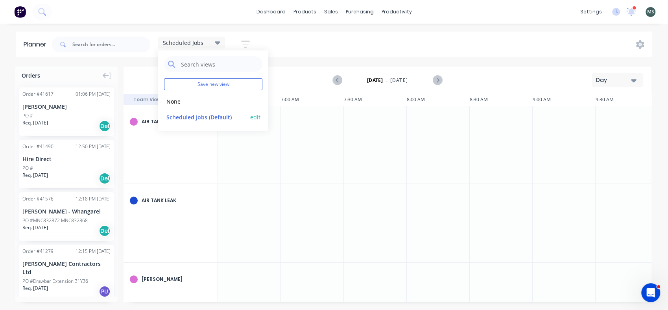
click at [191, 116] on button "Scheduled Jobs (Default)" at bounding box center [206, 116] width 84 height 9
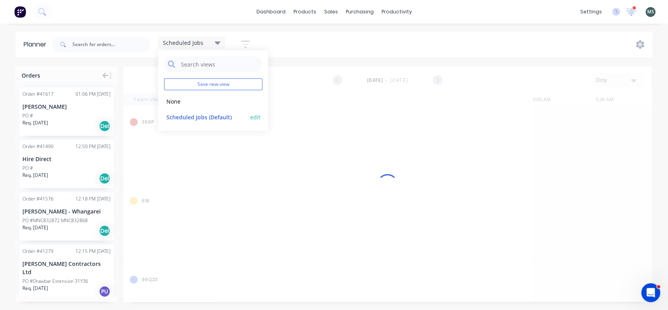
scroll to position [0, 818]
click at [258, 118] on button "edit" at bounding box center [255, 116] width 10 height 8
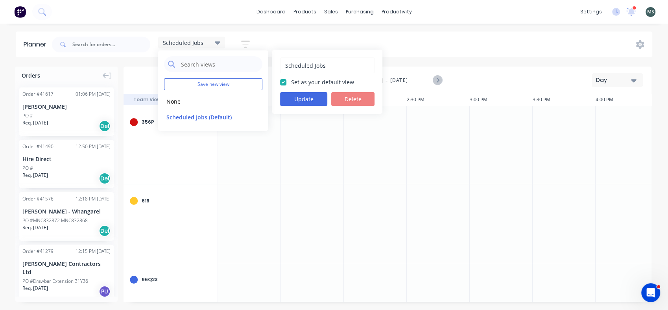
click at [291, 79] on label "Set as your default view" at bounding box center [322, 82] width 63 height 8
click at [284, 79] on input "Set as your default view" at bounding box center [283, 81] width 6 height 7
checkbox input "false"
click at [366, 105] on button "Delete" at bounding box center [352, 99] width 43 height 14
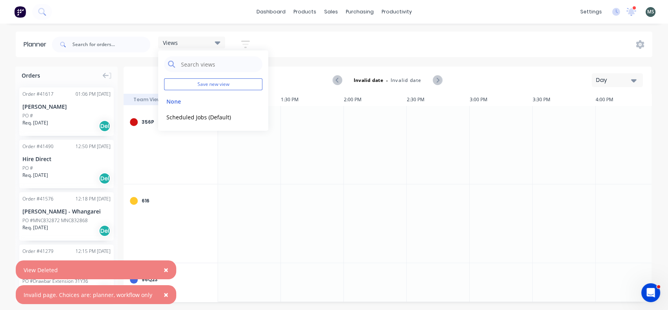
click at [225, 175] on div at bounding box center [249, 144] width 63 height 78
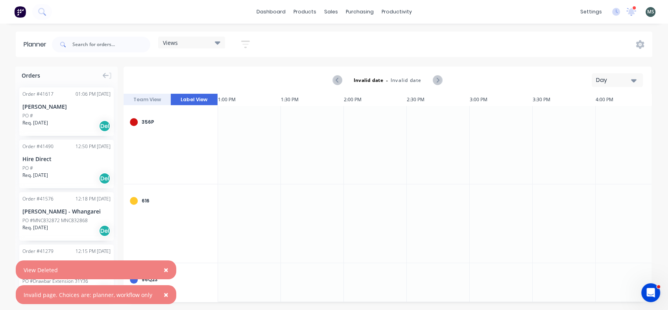
click at [149, 102] on button "Team View" at bounding box center [147, 100] width 47 height 12
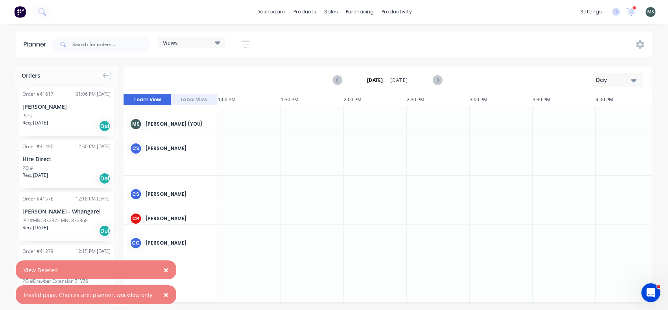
click at [245, 44] on icon "button" at bounding box center [245, 44] width 6 height 1
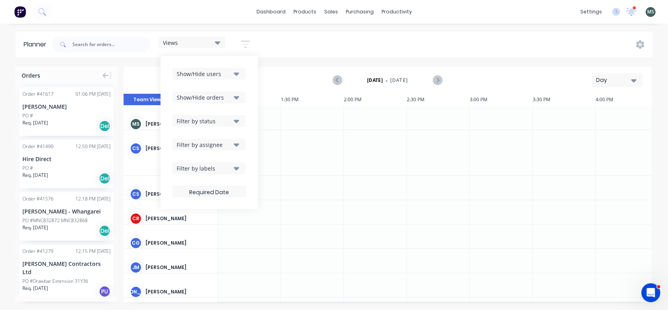
click at [239, 72] on icon "button" at bounding box center [237, 73] width 6 height 9
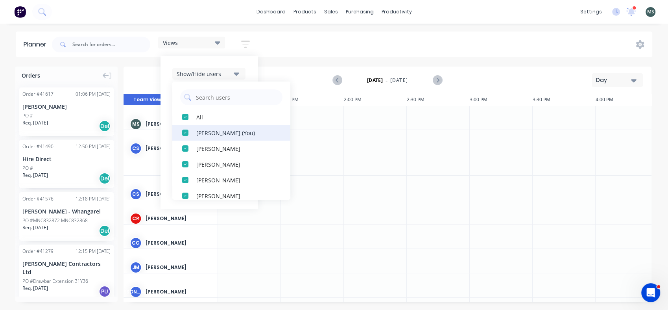
click at [185, 131] on div "button" at bounding box center [185, 133] width 16 height 16
click at [185, 132] on div "button" at bounding box center [185, 133] width 16 height 16
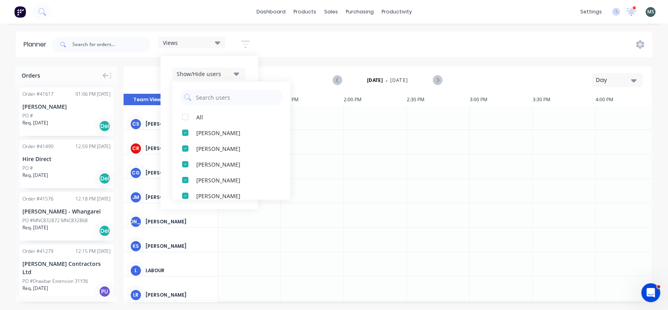
click at [185, 132] on div "button" at bounding box center [185, 133] width 16 height 16
click at [185, 176] on div "button" at bounding box center [185, 180] width 16 height 16
click at [185, 177] on div "button" at bounding box center [185, 180] width 16 height 16
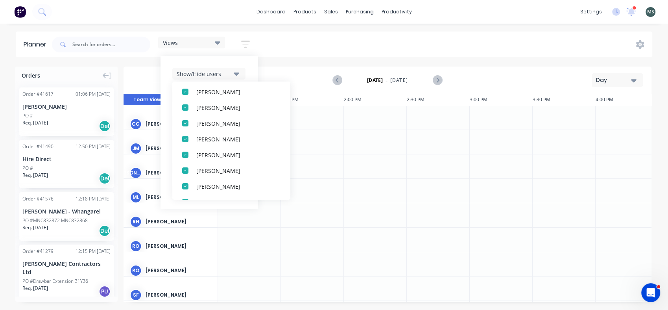
scroll to position [59, 0]
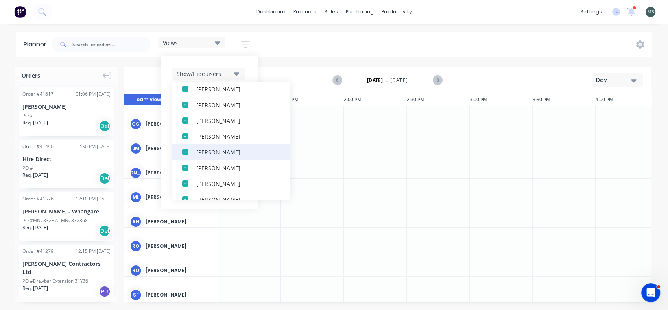
click at [184, 153] on div "button" at bounding box center [185, 152] width 16 height 16
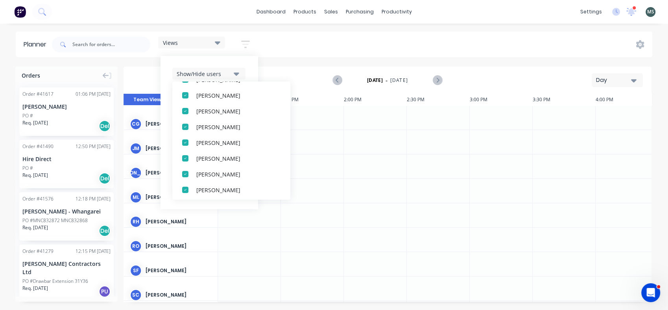
scroll to position [111, 0]
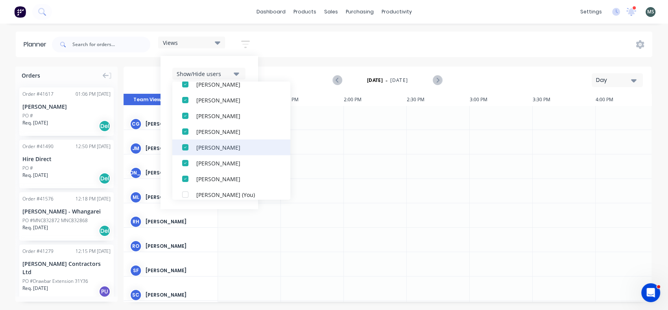
click at [187, 147] on div "button" at bounding box center [185, 147] width 16 height 16
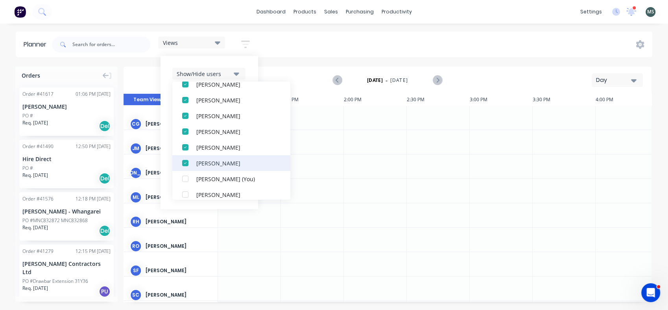
click at [184, 163] on div "button" at bounding box center [185, 163] width 16 height 16
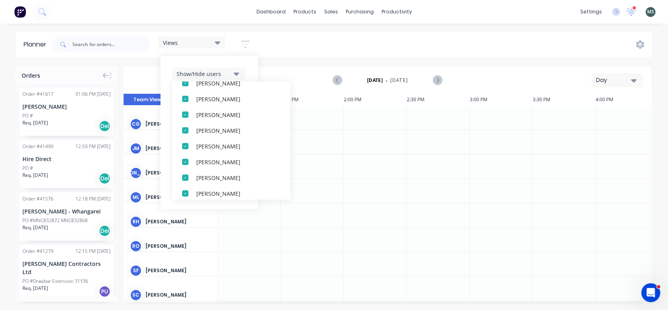
scroll to position [0, 0]
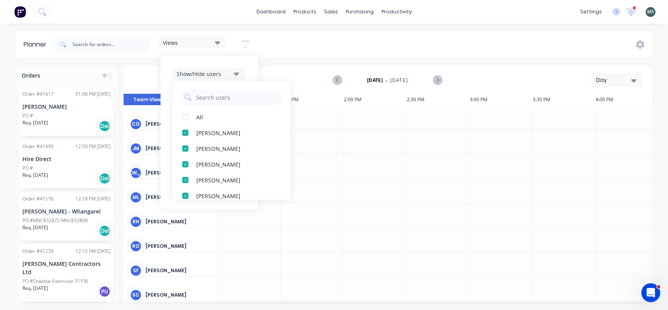
click at [254, 62] on div "Show/Hide users All Cody Ginders Jamie Macrae Jordan Olsen Matthew Lane Rei Ham…" at bounding box center [209, 132] width 98 height 153
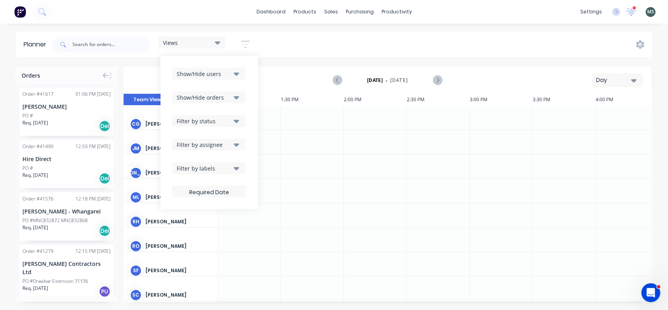
click at [239, 97] on icon "button" at bounding box center [237, 97] width 6 height 3
click at [239, 122] on icon "button" at bounding box center [237, 120] width 6 height 9
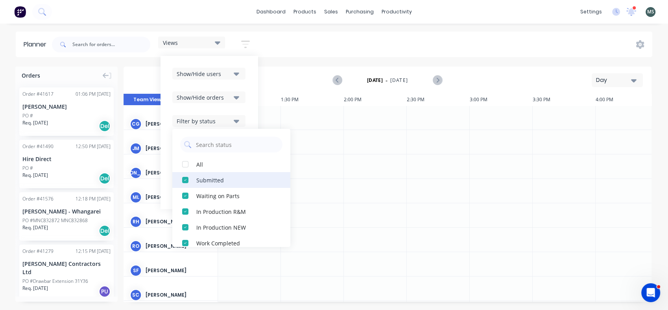
click at [188, 177] on div "button" at bounding box center [185, 180] width 16 height 16
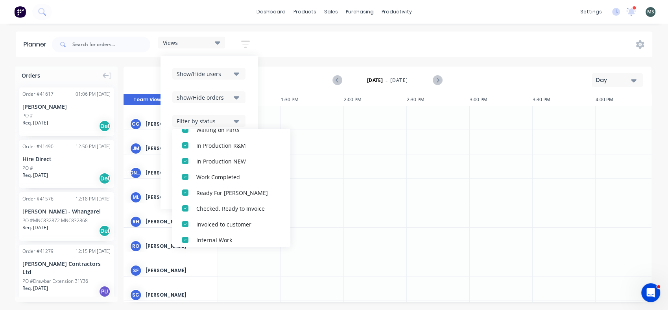
scroll to position [57, 0]
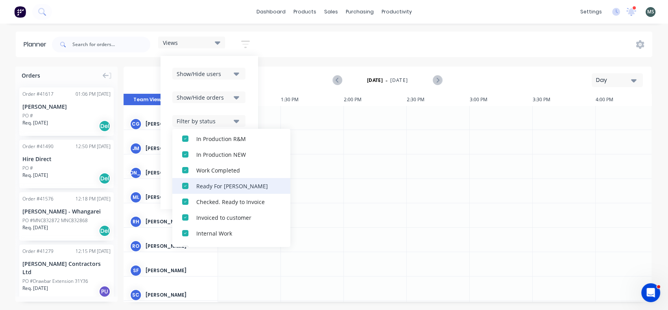
click at [187, 185] on div "button" at bounding box center [185, 186] width 16 height 16
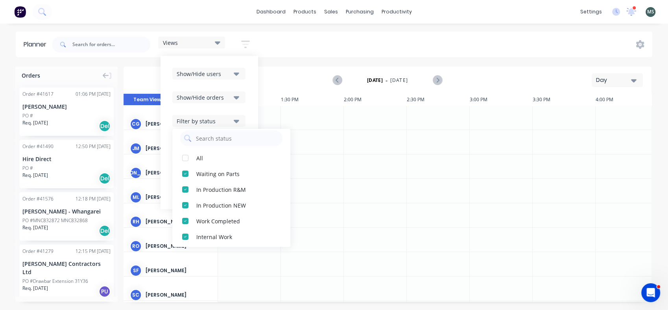
scroll to position [0, 0]
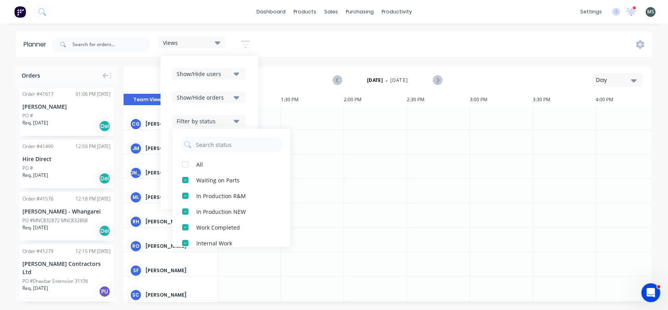
click at [249, 119] on div "Show/Hide users Show/Hide orders Filter by status All Waiting on Parts In Produ…" at bounding box center [209, 132] width 98 height 153
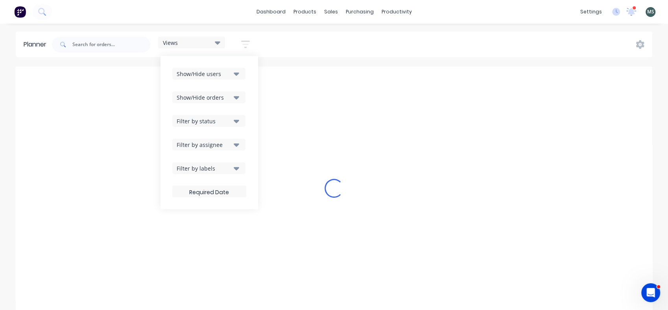
click at [240, 144] on button "Filter by assignee" at bounding box center [208, 144] width 73 height 12
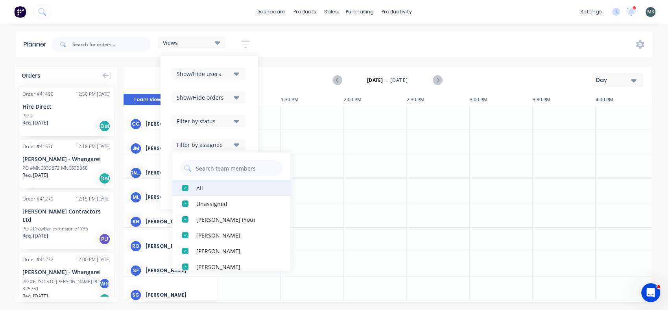
click at [188, 186] on div "button" at bounding box center [185, 188] width 16 height 16
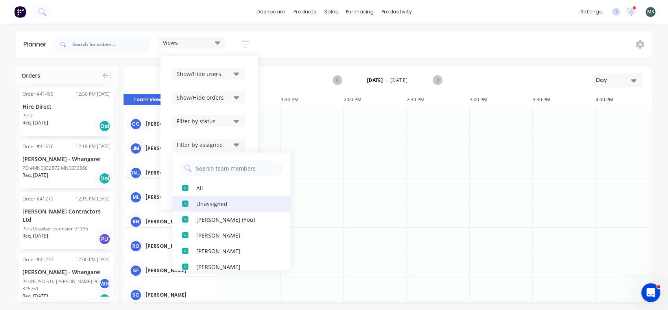
click at [184, 201] on div "button" at bounding box center [185, 203] width 16 height 16
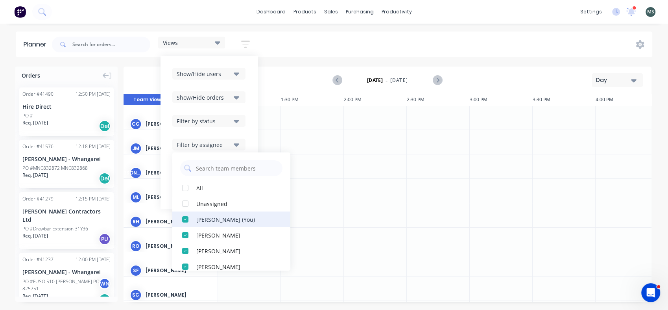
click at [185, 219] on div "button" at bounding box center [185, 219] width 16 height 16
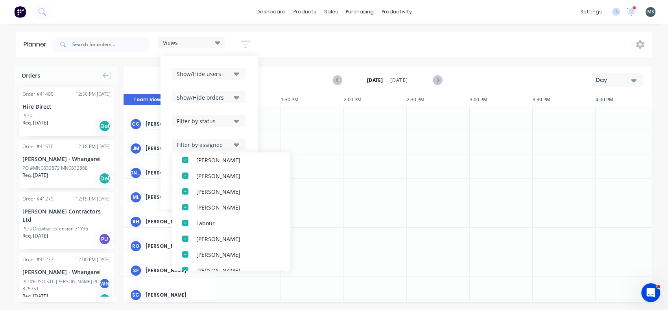
scroll to position [62, 0]
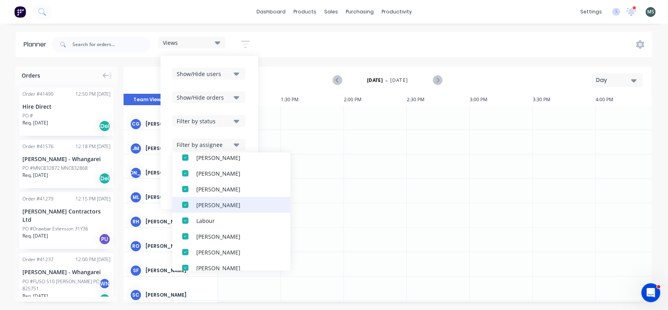
click at [186, 202] on div "button" at bounding box center [185, 205] width 16 height 16
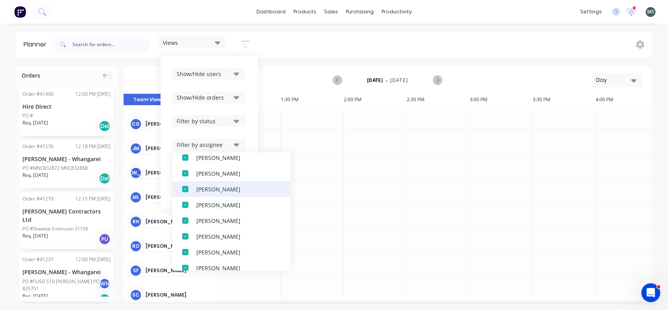
click at [186, 187] on div "button" at bounding box center [185, 189] width 16 height 16
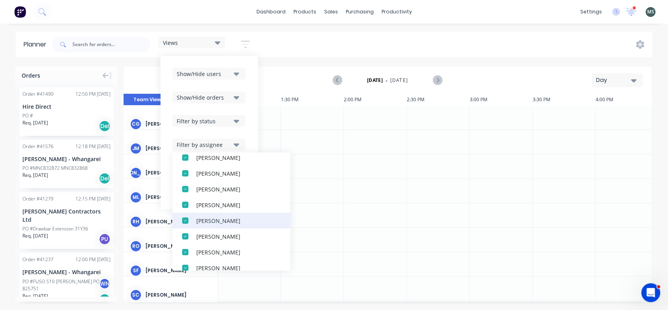
click at [185, 223] on div "button" at bounding box center [185, 220] width 16 height 16
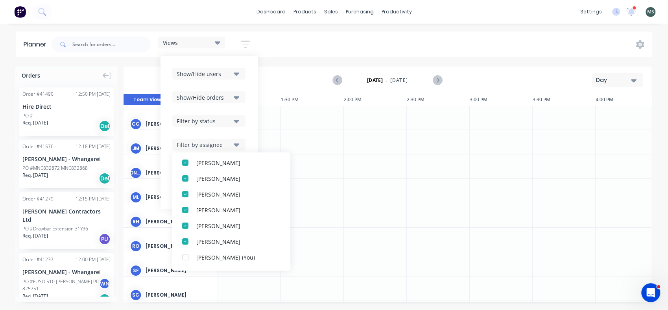
scroll to position [111, 0]
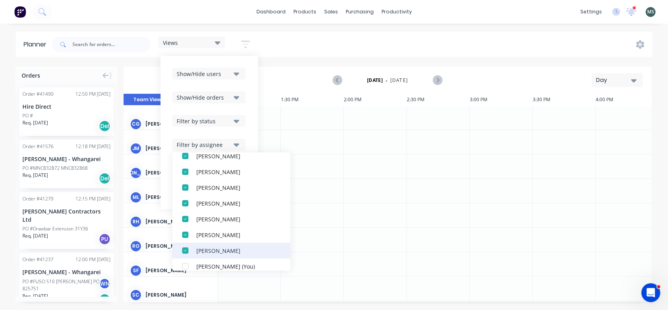
click at [187, 247] on div "button" at bounding box center [185, 250] width 16 height 16
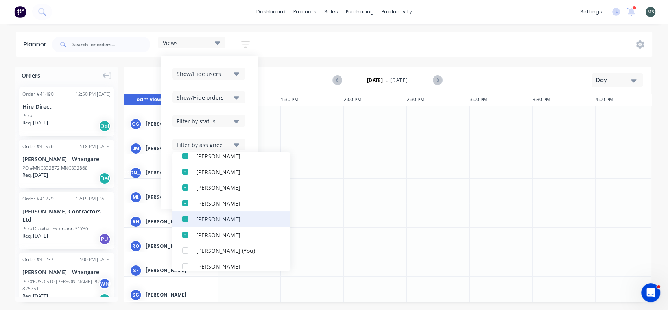
click at [186, 216] on div "button" at bounding box center [185, 219] width 16 height 16
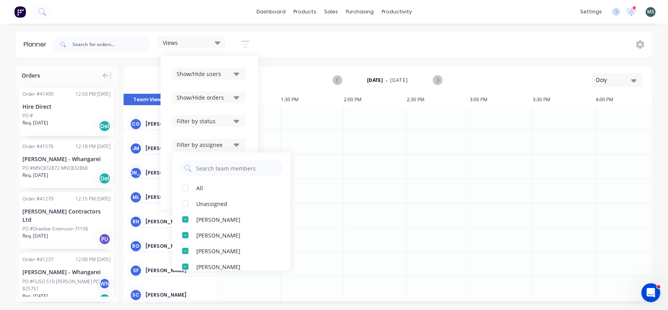
click at [299, 72] on div "Monday - 13/10/25 Day" at bounding box center [387, 80] width 526 height 26
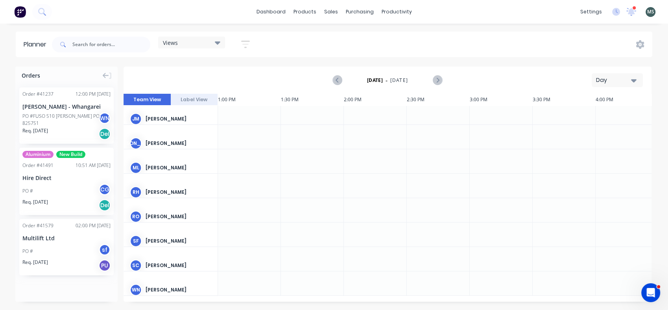
scroll to position [0, 818]
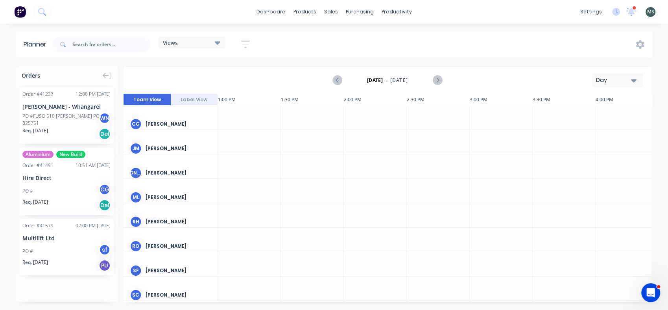
click at [218, 41] on icon at bounding box center [218, 42] width 6 height 3
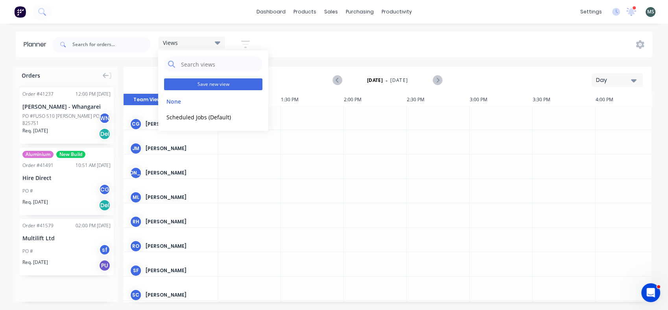
click at [197, 85] on button "Save new view" at bounding box center [213, 84] width 98 height 12
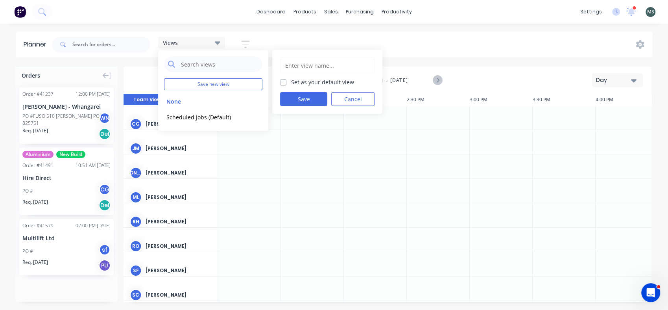
click at [299, 66] on input "text" at bounding box center [327, 65] width 86 height 15
type input "Scheduled Jobs"
type textarea "no should be good for now. i will be in touch if I have questions"
click at [326, 70] on input "Scheduled Jobs" at bounding box center [327, 65] width 86 height 15
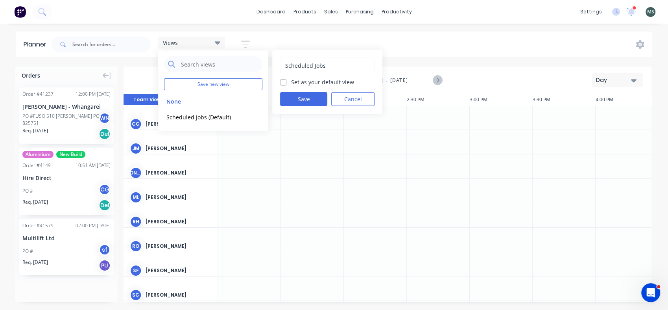
drag, startPoint x: 326, startPoint y: 66, endPoint x: 285, endPoint y: 71, distance: 41.6
click at [285, 71] on div "Scheduled Jobs" at bounding box center [327, 65] width 94 height 16
type input "who's working on what"
click at [291, 83] on label "Set as your default view" at bounding box center [322, 82] width 63 height 8
click at [282, 83] on input "Set as your default view" at bounding box center [283, 81] width 6 height 7
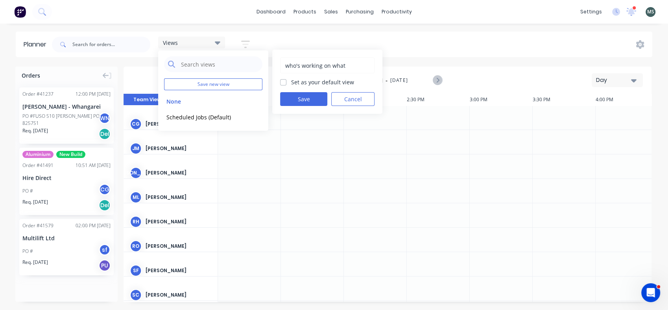
checkbox input "true"
click at [313, 102] on button "Save" at bounding box center [303, 99] width 47 height 14
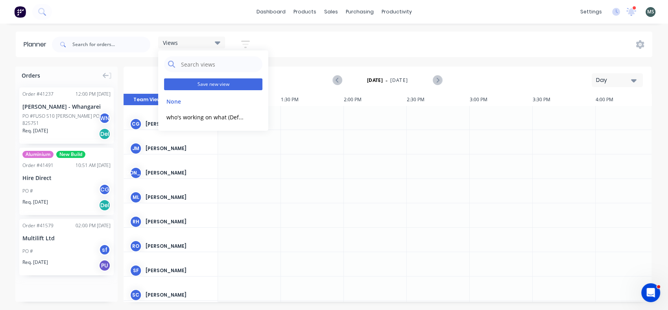
click at [209, 83] on button "Save new view" at bounding box center [213, 84] width 98 height 12
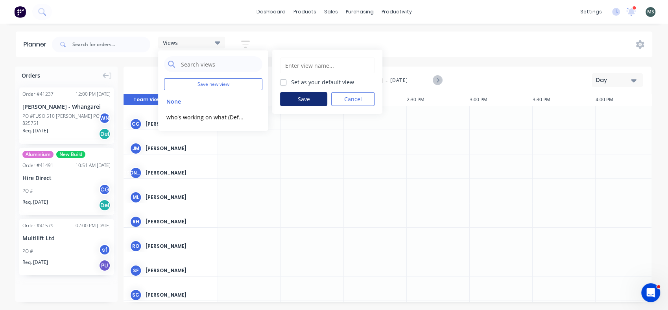
click at [299, 98] on button "Save" at bounding box center [303, 99] width 47 height 14
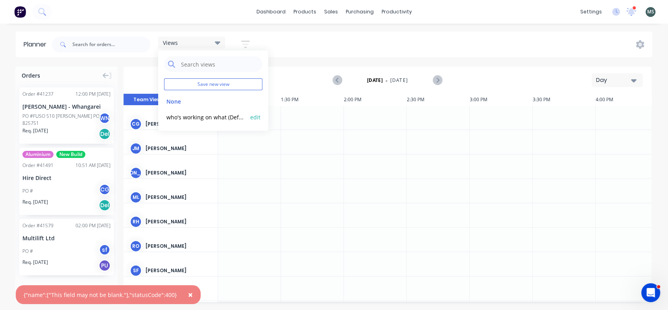
click at [186, 117] on button "who's working on what (Default)" at bounding box center [206, 116] width 84 height 9
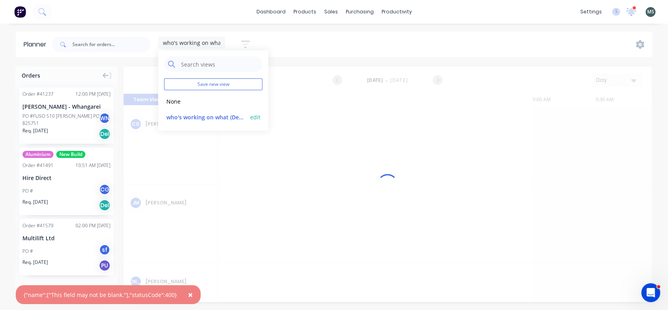
scroll to position [0, 818]
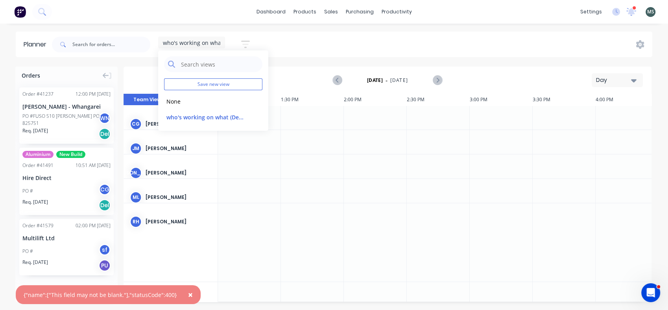
drag, startPoint x: 652, startPoint y: 116, endPoint x: 659, endPoint y: 112, distance: 8.1
click at [659, 112] on div "Orders Order # 41237 12:00 PM 13/10/25 Keith Andrews - Whangarei PO #FUSO 510 A…" at bounding box center [334, 187] width 668 height 243
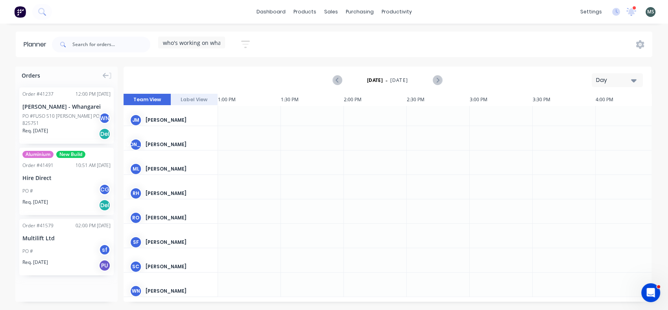
scroll to position [32, 818]
click at [66, 190] on div "PO # CG" at bounding box center [66, 190] width 88 height 15
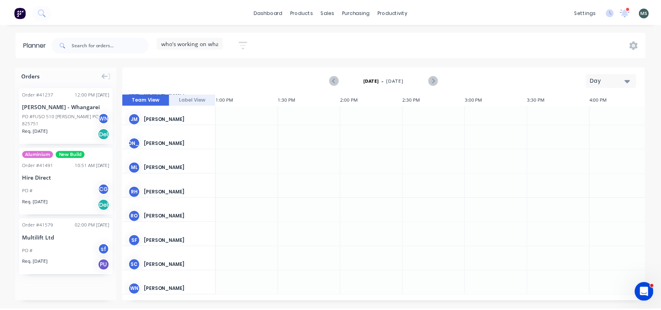
scroll to position [27, 818]
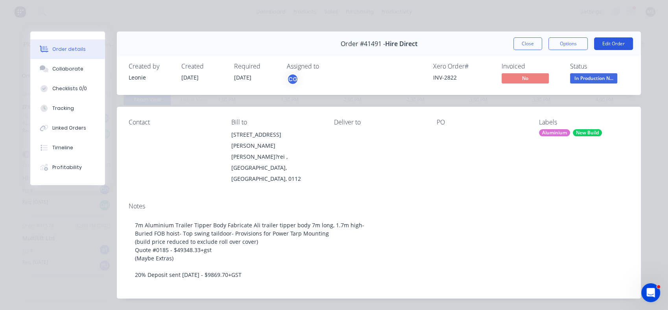
click at [604, 45] on button "Edit Order" at bounding box center [613, 43] width 39 height 13
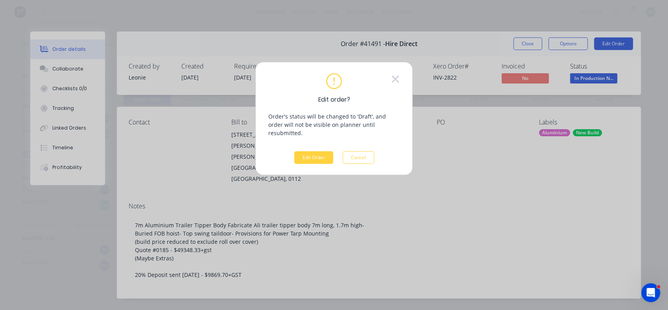
click at [317, 142] on div "Edit order? Order's status will be changed to 'Draft', and order will not be vi…" at bounding box center [333, 118] width 131 height 90
click at [315, 151] on button "Edit Order" at bounding box center [313, 157] width 39 height 13
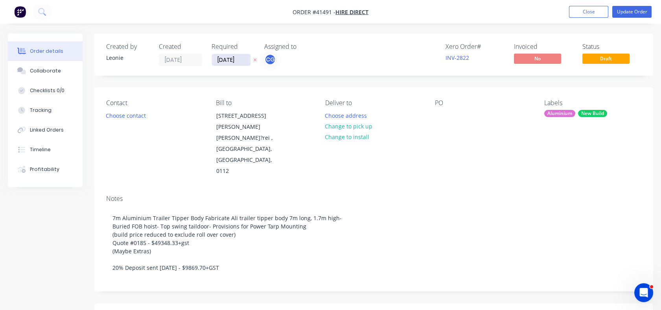
click at [230, 62] on input "[DATE]" at bounding box center [231, 60] width 39 height 12
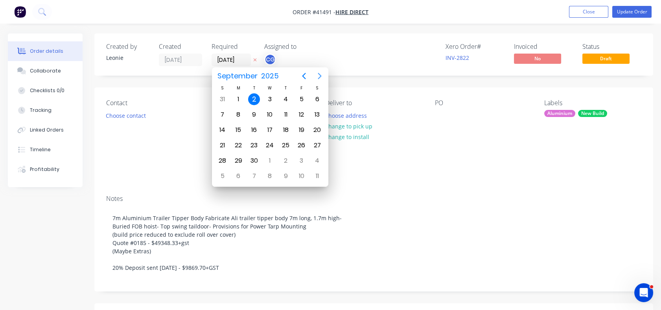
click at [319, 76] on icon "Next page" at bounding box center [319, 75] width 9 height 9
click at [300, 157] on div "31" at bounding box center [302, 161] width 12 height 12
type input "31/10/25"
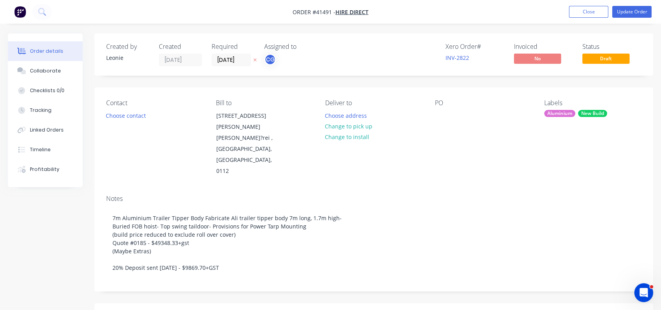
click at [256, 58] on icon "button" at bounding box center [255, 59] width 4 height 5
click at [231, 58] on input at bounding box center [233, 60] width 42 height 12
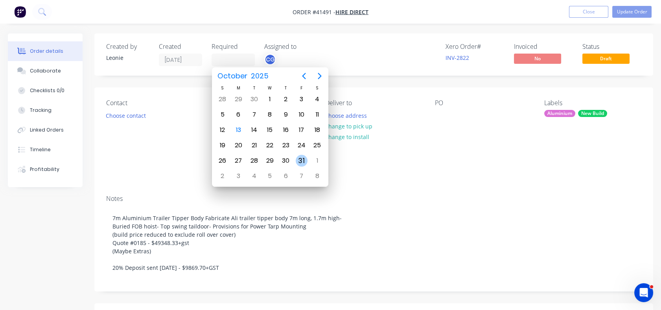
click at [302, 156] on div "31" at bounding box center [302, 161] width 12 height 12
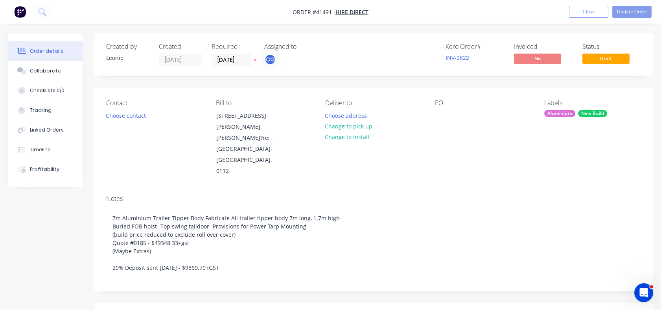
click at [280, 63] on div "CG" at bounding box center [303, 59] width 79 height 12
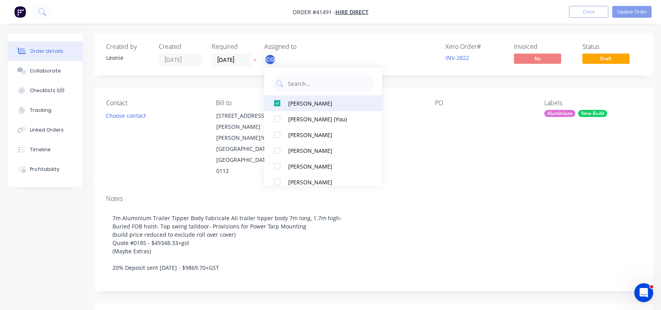
click at [277, 103] on div at bounding box center [277, 103] width 16 height 16
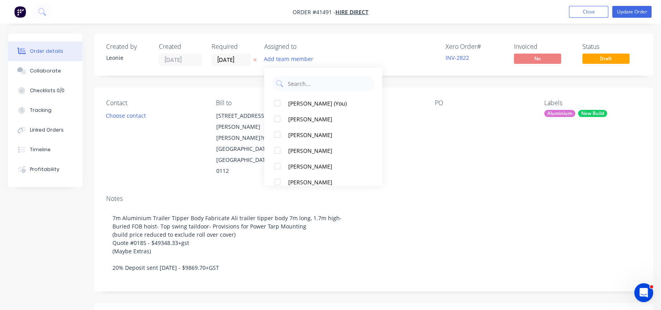
drag, startPoint x: 348, startPoint y: 112, endPoint x: 378, endPoint y: 97, distance: 34.0
click at [378, 97] on div "Mike Sherwood (You) Christine Sanford Claire Sherwood Clinton james Reiri Cody …" at bounding box center [323, 127] width 118 height 118
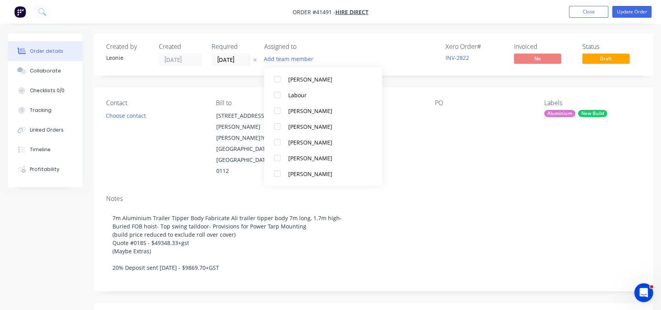
scroll to position [136, 0]
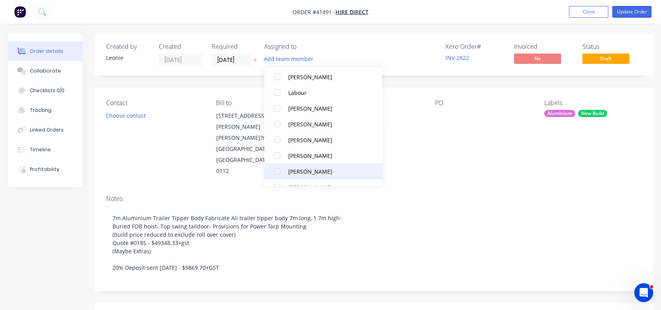
click at [277, 171] on div at bounding box center [277, 171] width 16 height 16
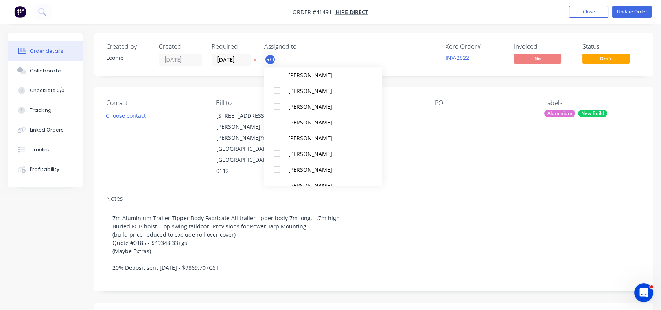
scroll to position [212, 0]
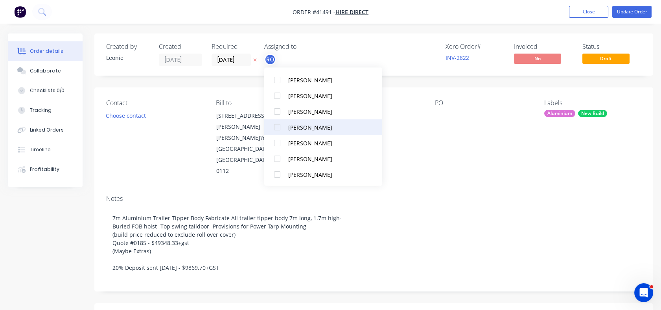
click at [277, 124] on div at bounding box center [277, 127] width 16 height 16
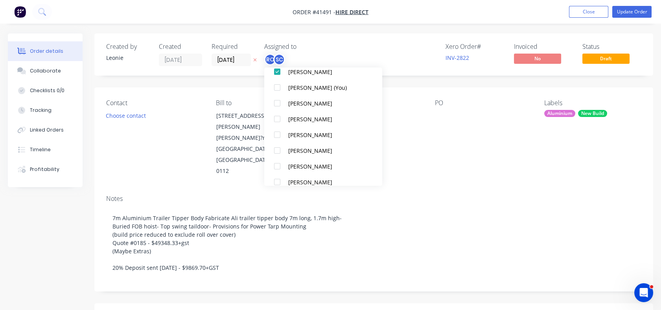
scroll to position [67, 0]
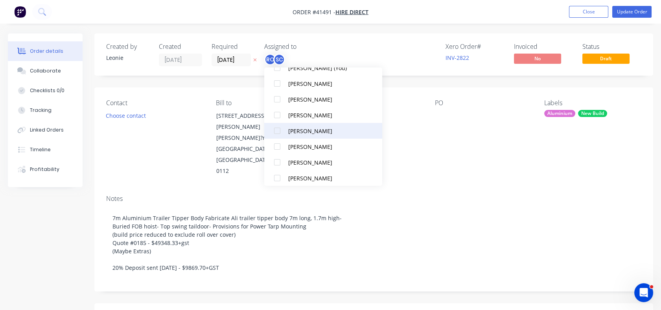
click at [277, 129] on div at bounding box center [277, 131] width 16 height 16
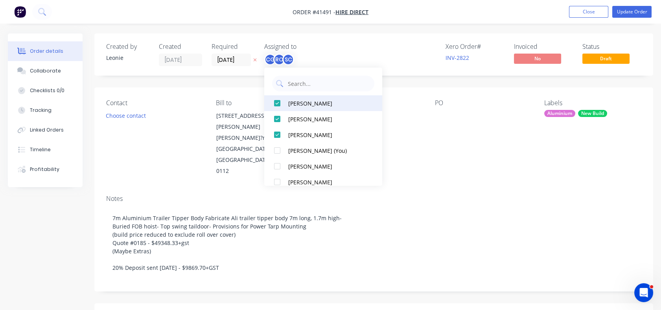
scroll to position [118, 0]
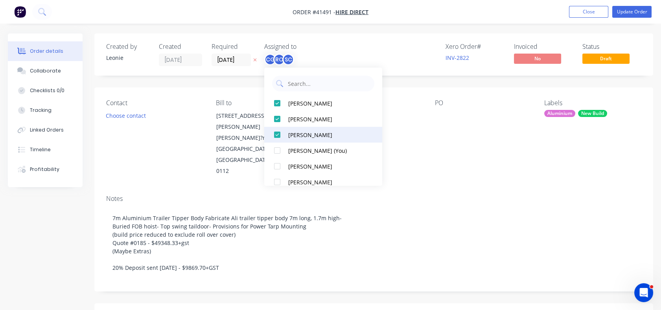
click at [276, 135] on div at bounding box center [277, 135] width 16 height 16
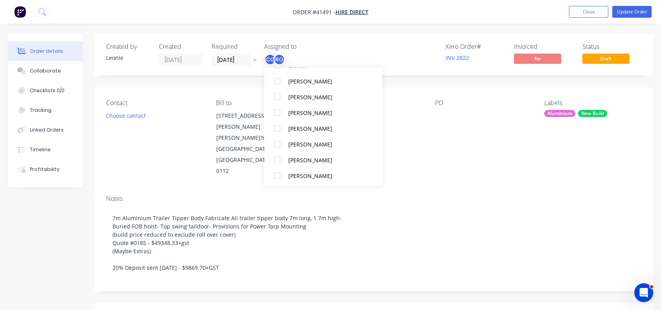
scroll to position [186, 0]
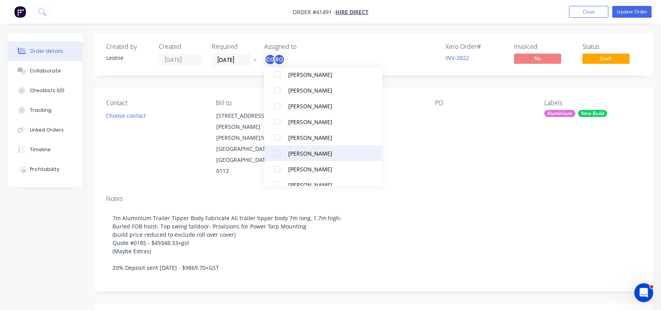
click at [276, 154] on div at bounding box center [277, 153] width 16 height 16
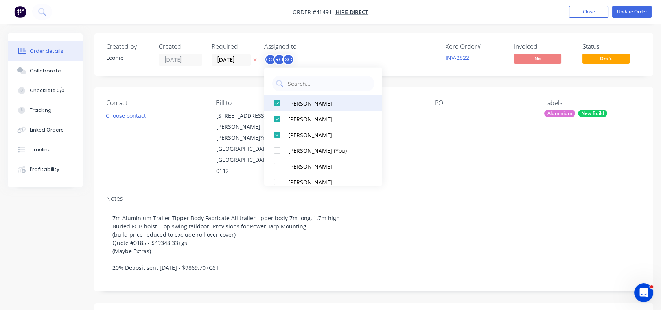
click at [278, 104] on div at bounding box center [277, 103] width 16 height 16
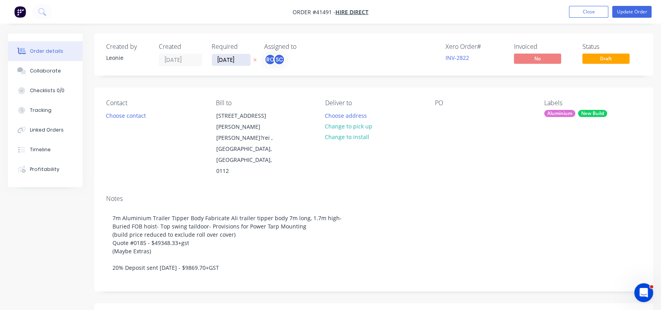
click at [239, 58] on input "31/10/25" at bounding box center [231, 60] width 39 height 12
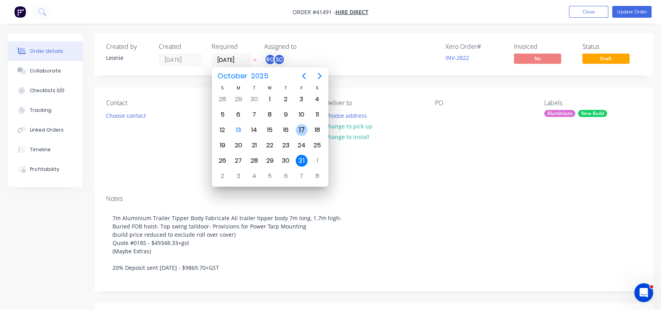
click at [300, 126] on div "17" at bounding box center [302, 130] width 12 height 12
type input "[DATE]"
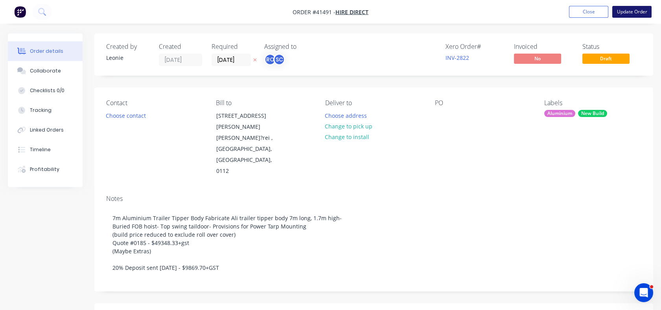
click at [629, 15] on button "Update Order" at bounding box center [631, 12] width 39 height 12
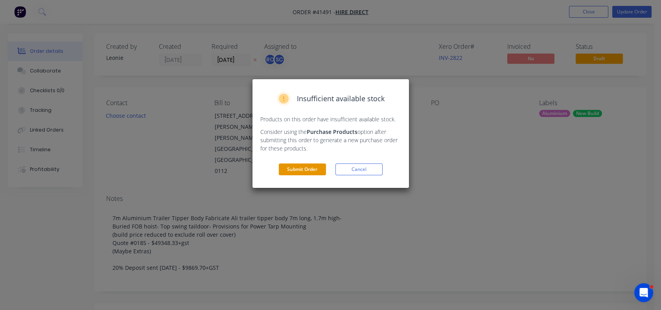
click at [299, 173] on button "Submit Order" at bounding box center [302, 169] width 47 height 12
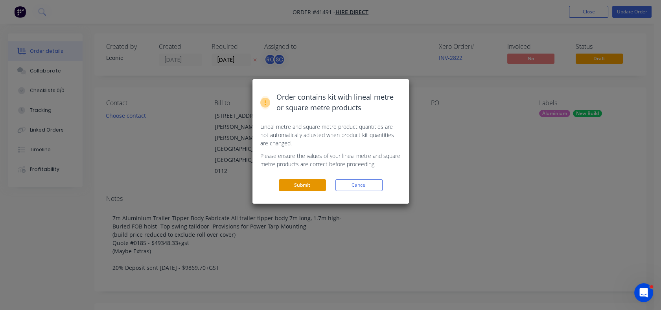
click at [295, 190] on button "Submit" at bounding box center [302, 185] width 47 height 12
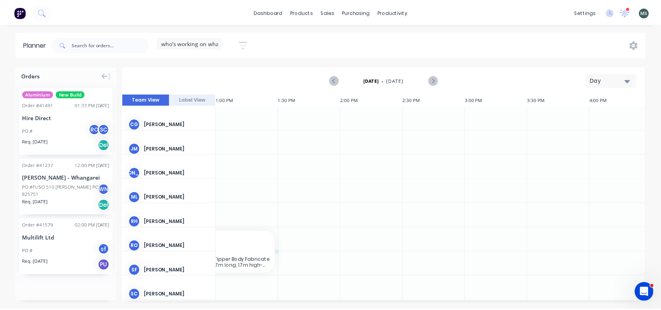
scroll to position [0, 806]
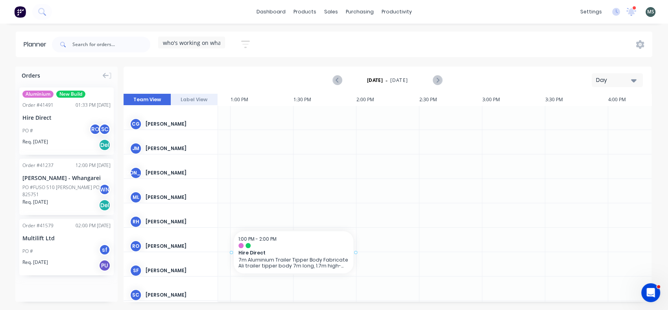
drag, startPoint x: 63, startPoint y: 134, endPoint x: 233, endPoint y: 232, distance: 195.9
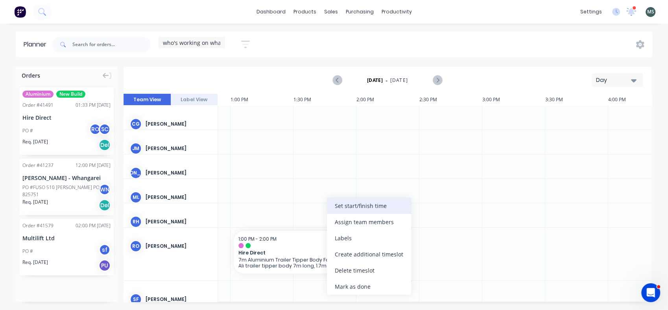
click at [344, 206] on div "Set start/finish time" at bounding box center [369, 205] width 84 height 16
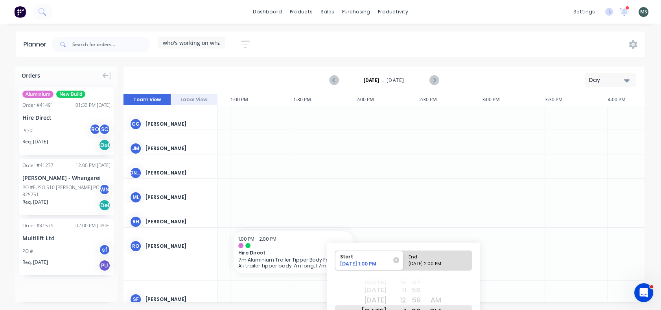
click at [422, 262] on div "10/13/2025 2:00 PM" at bounding box center [434, 265] width 57 height 10
click at [404, 262] on input "End 10/13/2025 2:00 PM" at bounding box center [404, 260] width 0 height 19
radio input "true"
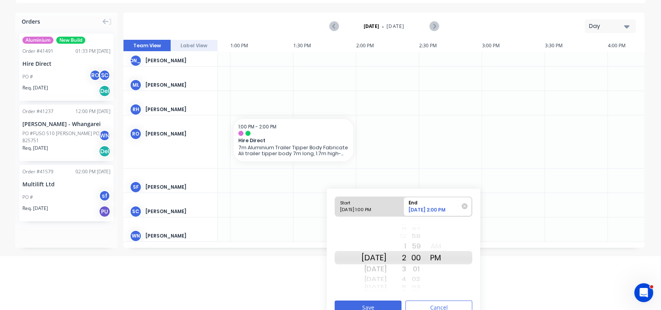
scroll to position [66, 0]
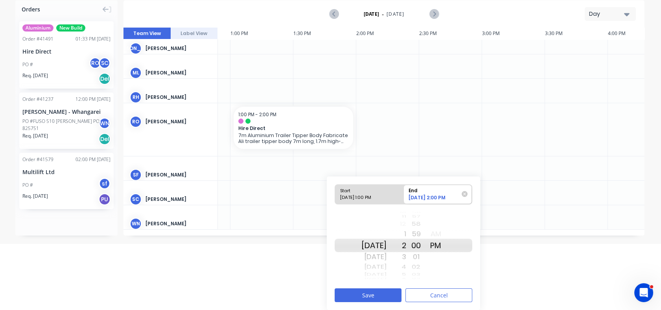
click at [441, 192] on div "End" at bounding box center [434, 189] width 57 height 10
click at [404, 192] on input "End 10/13/2025 2:00 PM" at bounding box center [404, 193] width 0 height 19
click at [438, 197] on div "10/13/2025 2:00 PM" at bounding box center [434, 198] width 57 height 9
click at [404, 197] on input "End 10/13/2025 2:00 PM" at bounding box center [404, 193] width 0 height 19
click at [369, 194] on div "10/13/2025 1:00 PM" at bounding box center [365, 199] width 57 height 10
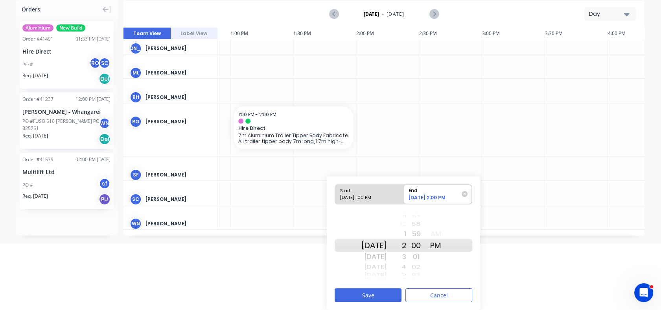
click at [336, 194] on input "Start 10/13/2025 1:00 PM" at bounding box center [335, 193] width 0 height 19
radio input "true"
click at [422, 196] on div "10/13/2025 2:00 PM" at bounding box center [434, 199] width 57 height 10
click at [404, 196] on input "End 10/13/2025 2:00 PM" at bounding box center [404, 193] width 0 height 19
radio input "true"
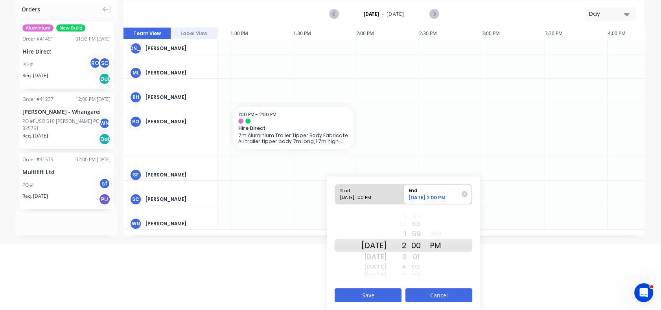
click at [433, 297] on button "Cancel" at bounding box center [439, 295] width 67 height 14
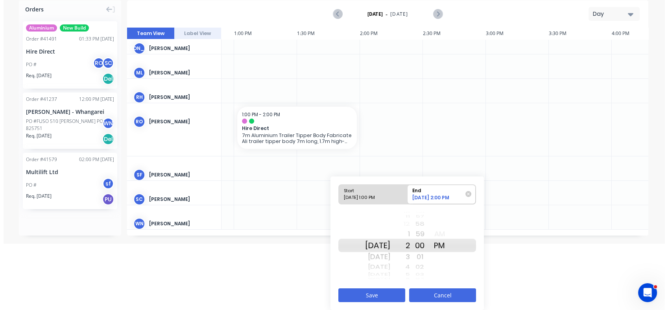
scroll to position [55, 806]
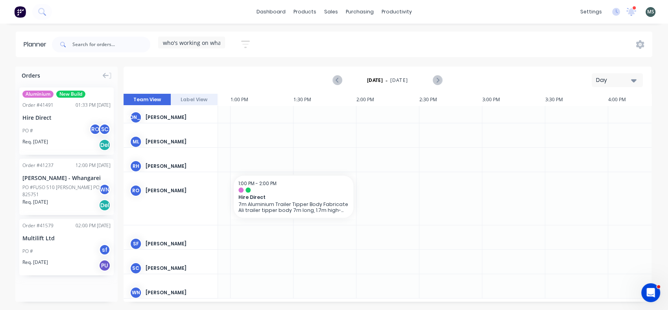
click at [632, 81] on icon "button" at bounding box center [634, 80] width 6 height 3
click at [590, 116] on div "Week" at bounding box center [603, 117] width 78 height 16
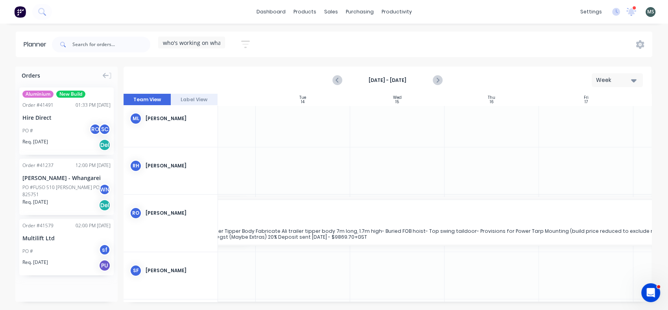
scroll to position [147, 179]
drag, startPoint x: 404, startPoint y: 222, endPoint x: 588, endPoint y: 217, distance: 184.9
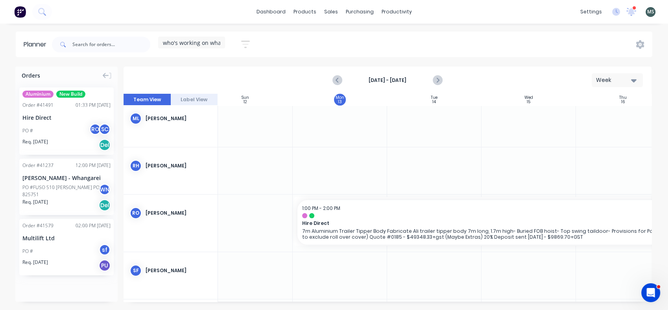
scroll to position [147, 17]
click at [636, 79] on button "Week" at bounding box center [617, 80] width 51 height 14
click at [585, 133] on div "Month" at bounding box center [603, 133] width 78 height 16
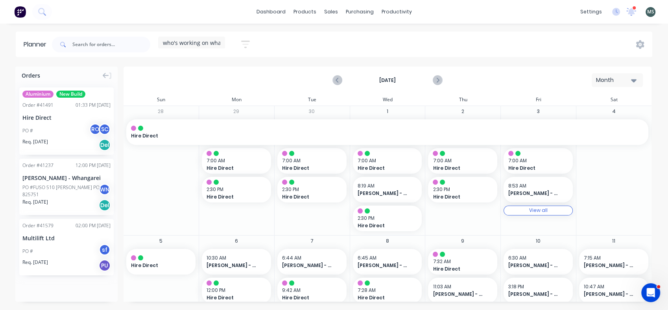
click at [633, 82] on icon "button" at bounding box center [634, 80] width 6 height 9
click at [583, 116] on div "Week" at bounding box center [603, 117] width 78 height 16
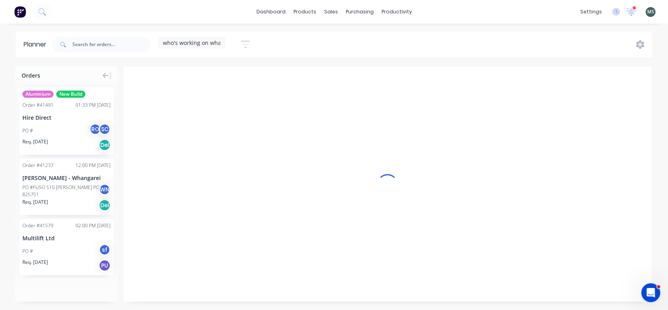
scroll to position [0, 0]
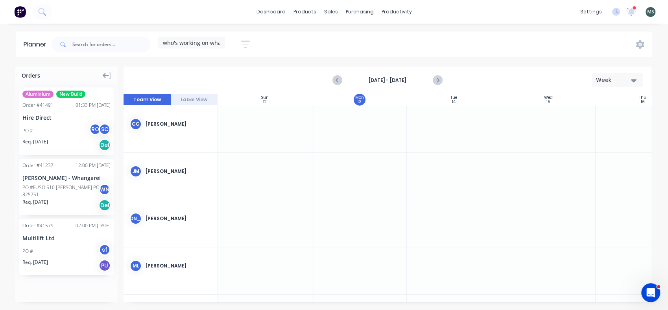
click at [105, 73] on icon at bounding box center [106, 76] width 6 height 6
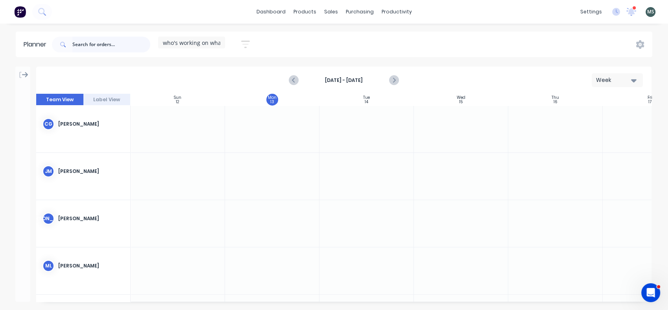
click at [99, 48] on input "text" at bounding box center [111, 45] width 78 height 16
type input "d"
click at [24, 73] on icon at bounding box center [25, 74] width 6 height 7
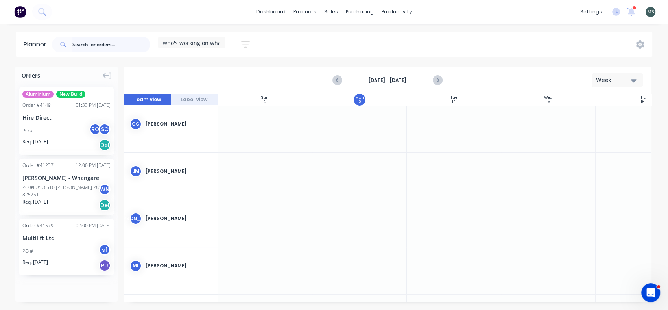
click at [92, 39] on input "text" at bounding box center [111, 45] width 78 height 16
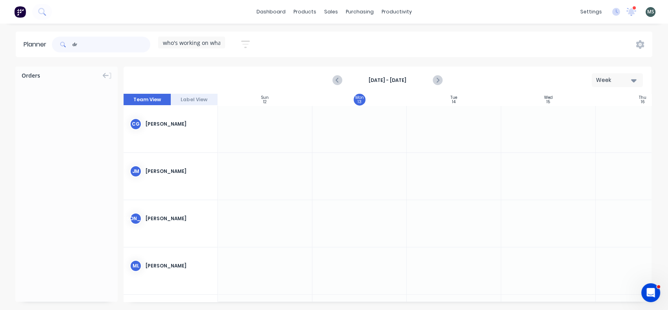
type input "d"
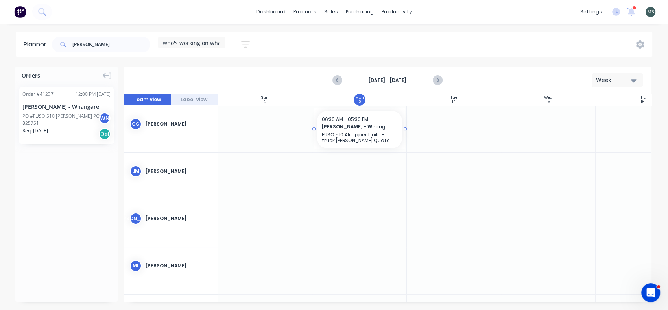
drag, startPoint x: 63, startPoint y: 123, endPoint x: 347, endPoint y: 124, distance: 284.0
drag, startPoint x: 120, startPoint y: 42, endPoint x: 68, endPoint y: 42, distance: 52.3
click at [68, 42] on div "keith andrews" at bounding box center [101, 45] width 98 height 16
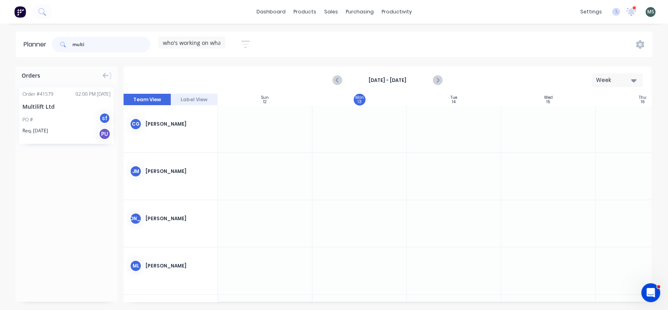
type input "multi"
click at [50, 116] on div "PO # sf" at bounding box center [66, 119] width 88 height 15
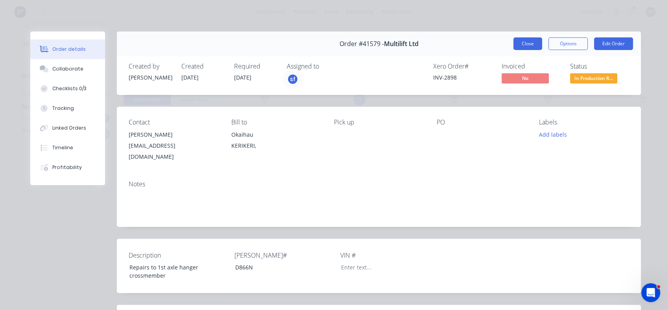
click at [526, 43] on button "Close" at bounding box center [527, 43] width 29 height 13
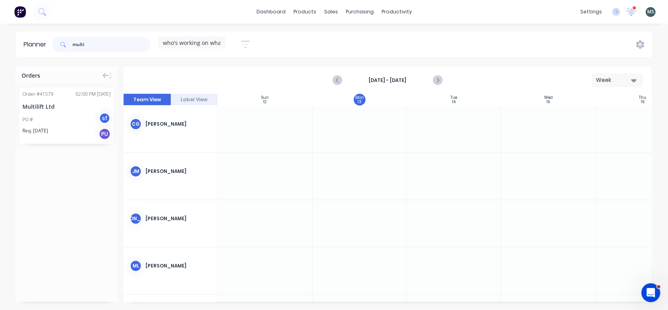
drag, startPoint x: 89, startPoint y: 44, endPoint x: 68, endPoint y: 46, distance: 20.9
click at [68, 46] on div "multi" at bounding box center [101, 45] width 98 height 16
click at [88, 44] on input "multi" at bounding box center [111, 45] width 78 height 16
drag, startPoint x: 88, startPoint y: 44, endPoint x: 70, endPoint y: 44, distance: 17.7
click at [70, 44] on div "multi" at bounding box center [101, 45] width 98 height 16
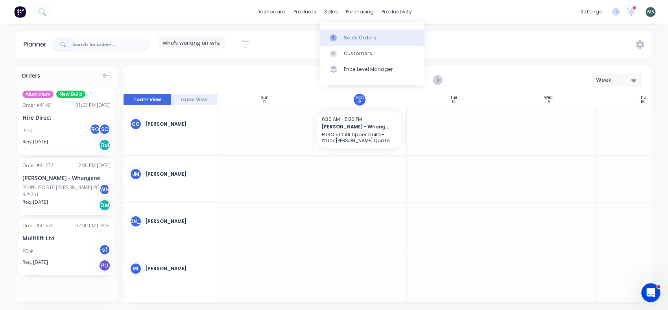
click at [348, 34] on div "Sales Orders" at bounding box center [360, 37] width 32 height 7
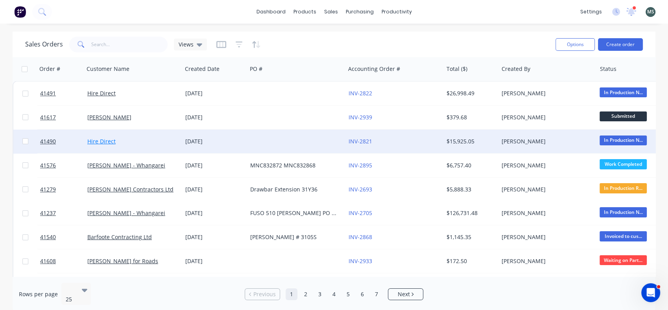
click at [106, 140] on link "Hire Direct" at bounding box center [101, 140] width 28 height 7
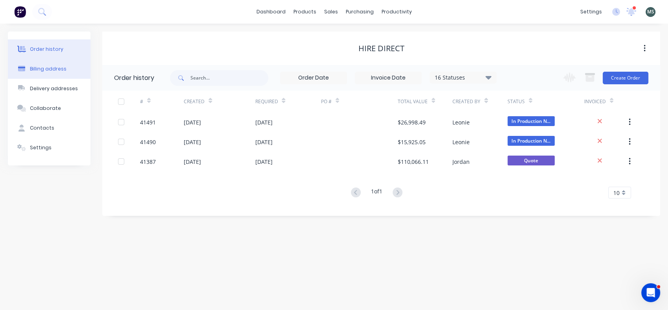
click at [56, 69] on div "Billing address" at bounding box center [48, 68] width 37 height 7
select select "NZ"
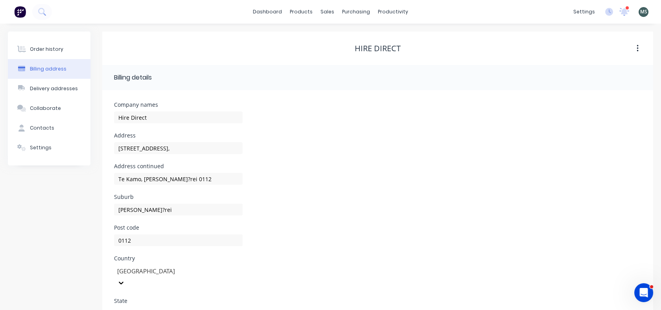
click at [638, 50] on icon "button" at bounding box center [638, 48] width 2 height 7
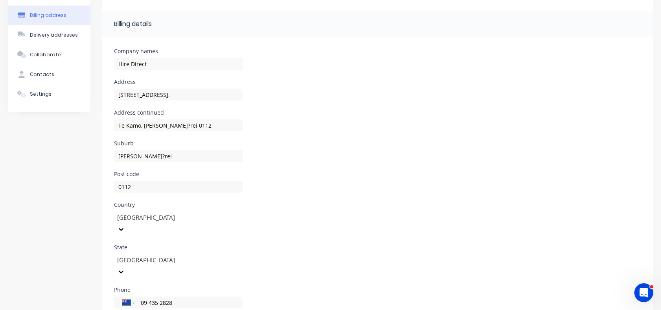
scroll to position [50, 0]
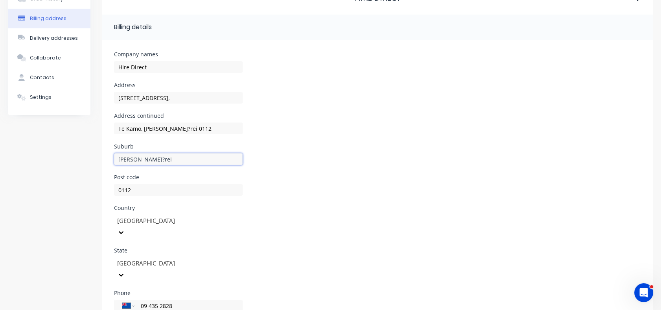
click at [138, 159] on input "Whang?rei" at bounding box center [178, 159] width 129 height 12
click at [156, 159] on input "Whangarei" at bounding box center [178, 159] width 129 height 12
type input "Whangarei"
click at [319, 203] on div "Post code 0112" at bounding box center [377, 189] width 527 height 31
type input "Te Kamo, Whangarei 0112"
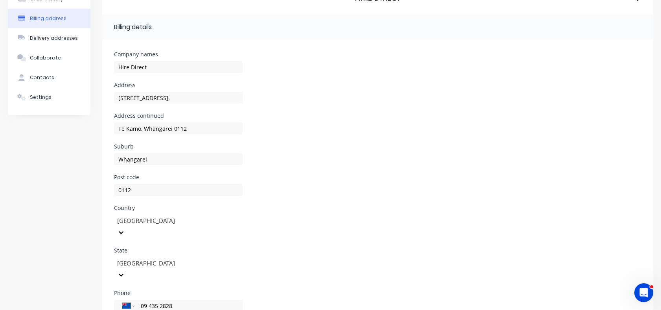
click at [262, 160] on div "Suburb Whangarei" at bounding box center [377, 159] width 527 height 31
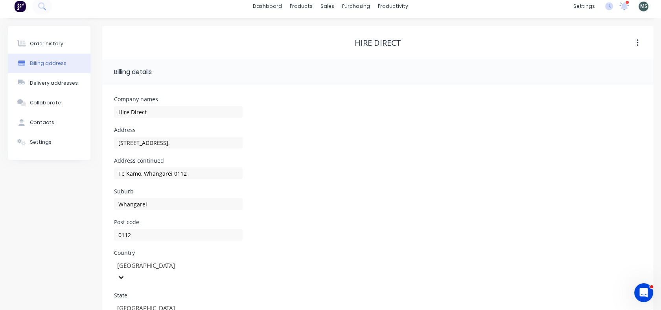
scroll to position [0, 0]
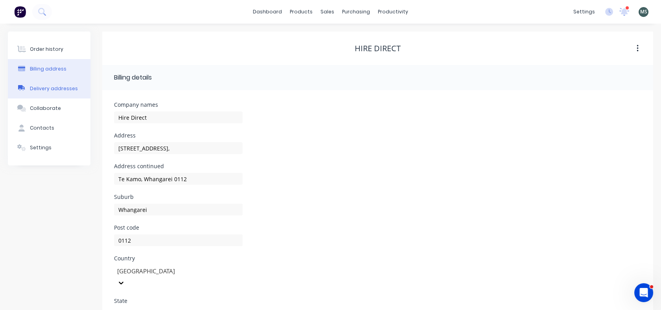
click at [63, 88] on div "Delivery addresses" at bounding box center [54, 88] width 48 height 7
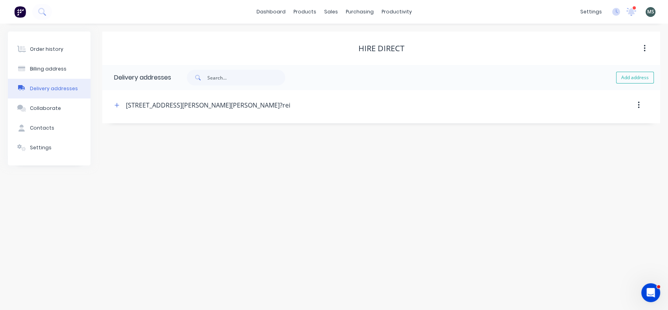
click at [241, 105] on div "36 Winger Crescent, , Te Kamo, Whang?rei 0112, Whang?rei" at bounding box center [208, 104] width 164 height 9
click at [243, 105] on div "36 Winger Crescent, , Te Kamo, Whang?rei 0112, Whang?rei" at bounding box center [208, 104] width 164 height 9
click at [639, 105] on icon "button" at bounding box center [639, 104] width 2 height 7
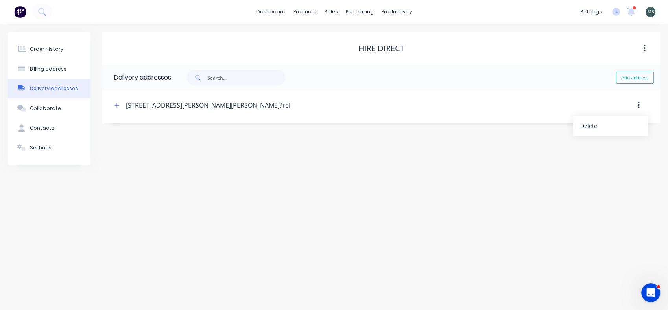
click at [217, 69] on div "Add address" at bounding box center [415, 77] width 489 height 25
click at [216, 84] on input "text" at bounding box center [246, 78] width 78 height 16
type input "z"
type input "3"
click at [244, 108] on div "36 Winger Crescent, , Te Kamo, Whang?rei 0112, Whang?rei" at bounding box center [208, 104] width 164 height 9
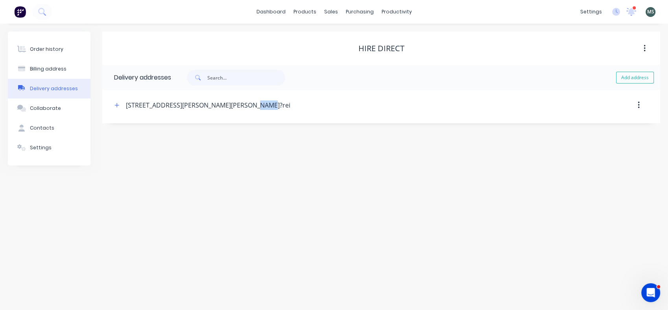
click at [244, 108] on div "36 Winger Crescent, , Te Kamo, Whang?rei 0112, Whang?rei" at bounding box center [208, 104] width 164 height 9
drag, startPoint x: 244, startPoint y: 108, endPoint x: 240, endPoint y: 104, distance: 5.3
click at [240, 104] on div "36 Winger Crescent, , Te Kamo, Whang?rei 0112, Whang?rei" at bounding box center [208, 104] width 164 height 9
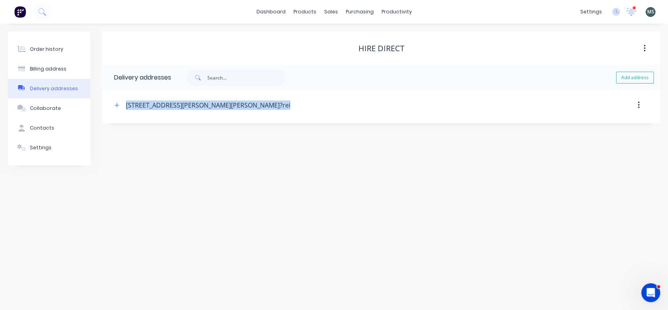
click at [240, 104] on div "36 Winger Crescent, , Te Kamo, Whang?rei 0112, Whang?rei" at bounding box center [208, 104] width 164 height 9
click at [422, 175] on div "Order history Billing address Delivery addresses Collaborate Contacts Settings …" at bounding box center [334, 167] width 668 height 286
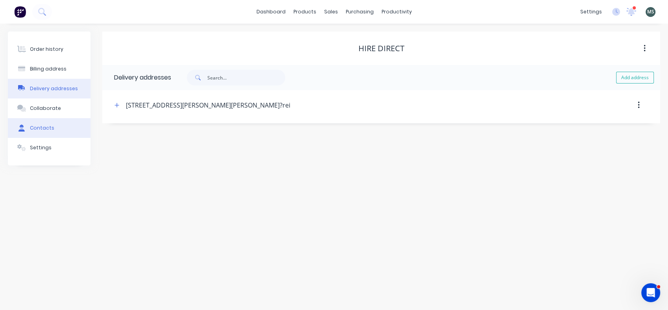
click at [48, 126] on div "Contacts" at bounding box center [42, 127] width 24 height 7
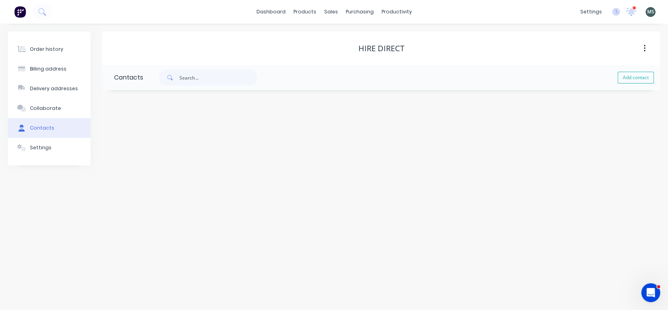
click at [48, 126] on div "Contacts" at bounding box center [42, 127] width 24 height 7
click at [41, 111] on div "Collaborate" at bounding box center [45, 108] width 31 height 7
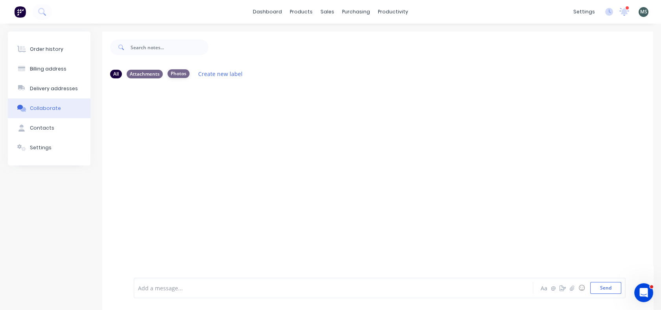
click at [175, 72] on div "Photos" at bounding box center [179, 73] width 22 height 9
click at [135, 73] on div "Attachments" at bounding box center [145, 73] width 36 height 9
click at [35, 147] on div "Settings" at bounding box center [41, 147] width 22 height 7
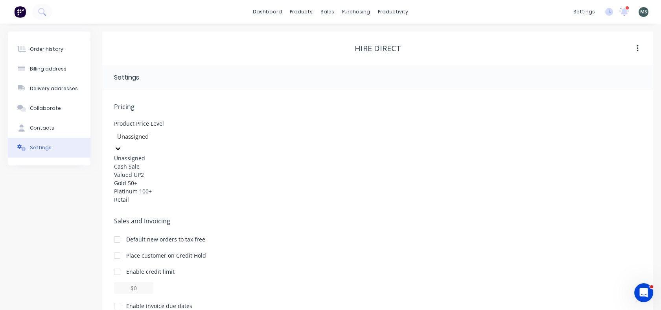
click at [120, 147] on icon at bounding box center [118, 148] width 5 height 3
click at [129, 179] on div "Valued UP2" at bounding box center [173, 174] width 118 height 8
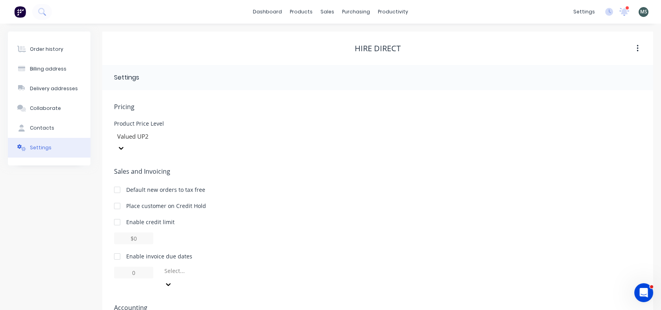
click at [116, 248] on div at bounding box center [117, 256] width 16 height 16
type input "1"
click at [117, 214] on div at bounding box center [117, 222] width 16 height 16
type input "$0.00"
click at [117, 214] on div at bounding box center [117, 222] width 16 height 16
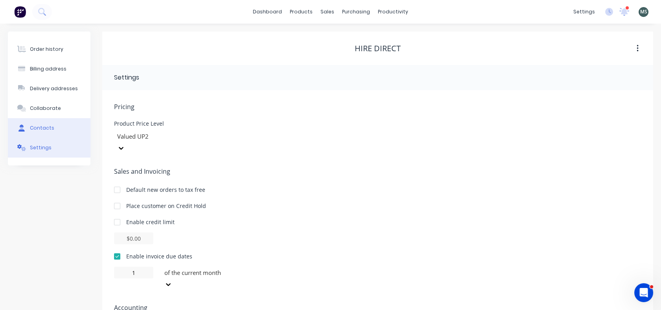
click at [41, 126] on div "Contacts" at bounding box center [42, 127] width 24 height 7
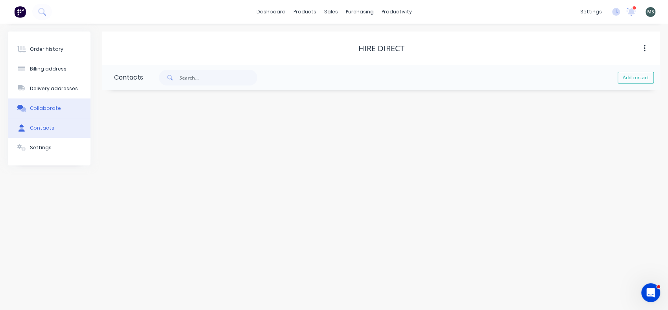
click at [46, 105] on div "Collaborate" at bounding box center [45, 108] width 31 height 7
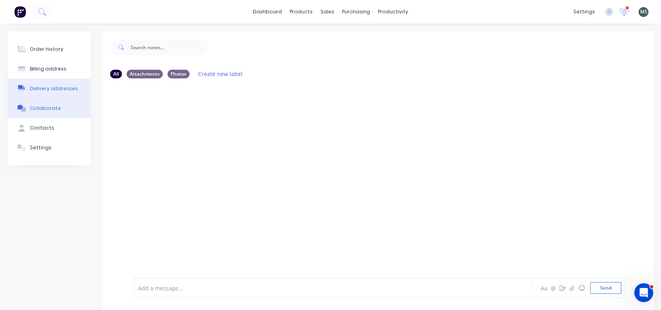
click at [46, 85] on button "Delivery addresses" at bounding box center [49, 89] width 83 height 20
select select "NZ"
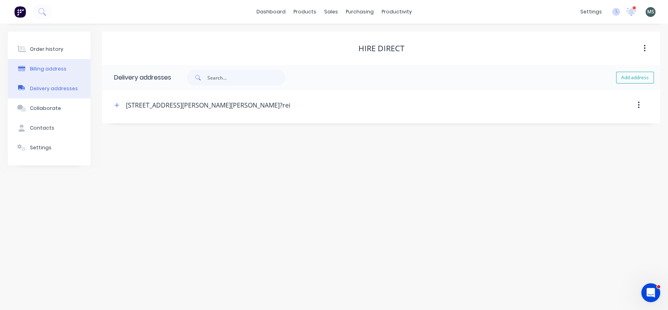
click at [48, 66] on div "Billing address" at bounding box center [48, 68] width 37 height 7
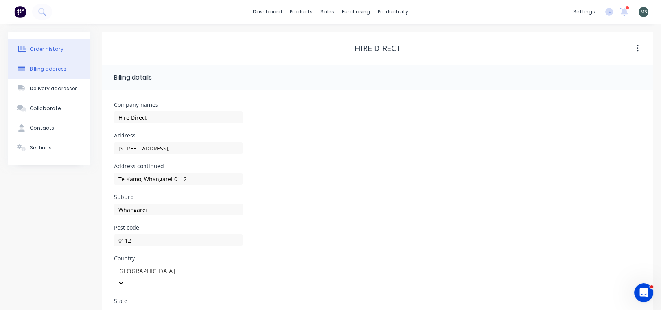
click at [48, 48] on div "Order history" at bounding box center [46, 49] width 33 height 7
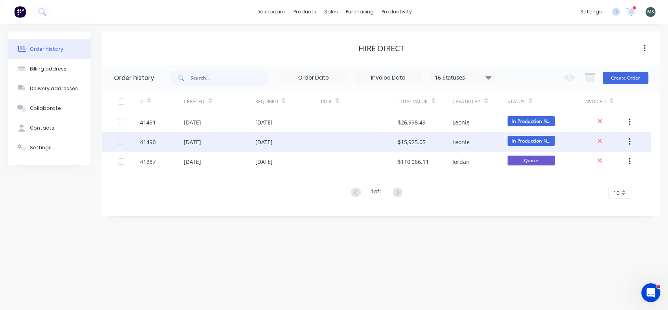
click at [145, 138] on div "41490" at bounding box center [148, 142] width 16 height 8
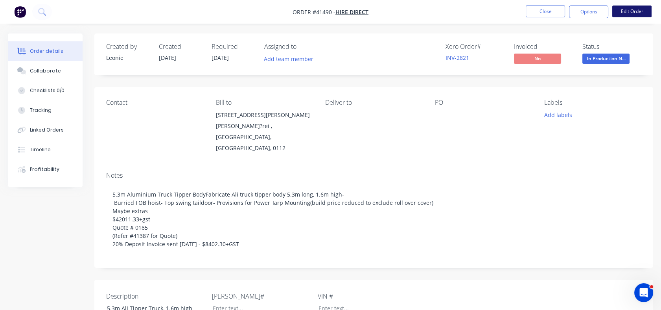
click at [631, 11] on button "Edit Order" at bounding box center [631, 12] width 39 height 12
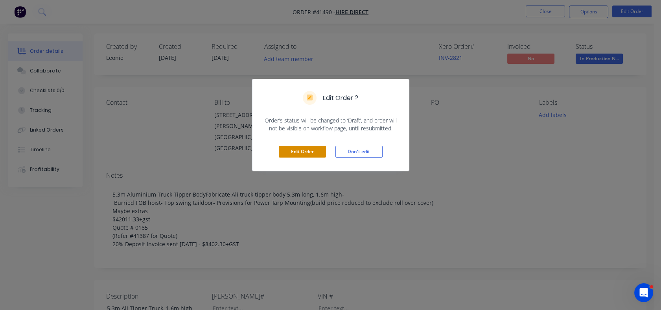
click at [295, 157] on button "Edit Order" at bounding box center [302, 152] width 47 height 12
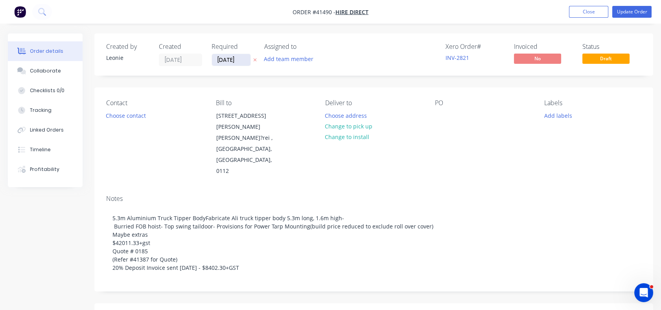
click at [219, 62] on input "[DATE]" at bounding box center [231, 60] width 39 height 12
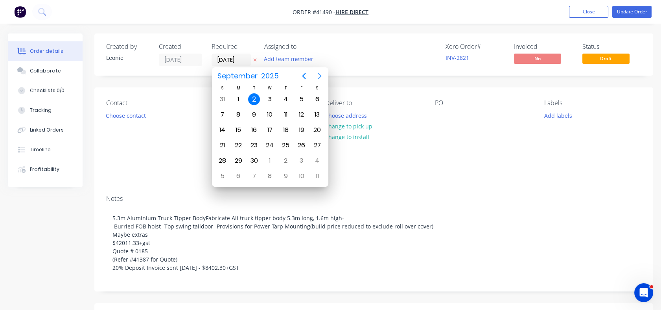
click at [321, 74] on icon "Next page" at bounding box center [319, 75] width 9 height 9
click at [302, 127] on div "17" at bounding box center [302, 130] width 12 height 12
type input "[DATE]"
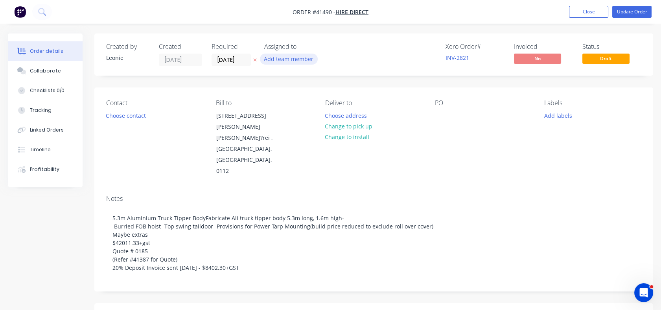
click at [271, 60] on button "Add team member" at bounding box center [289, 58] width 58 height 11
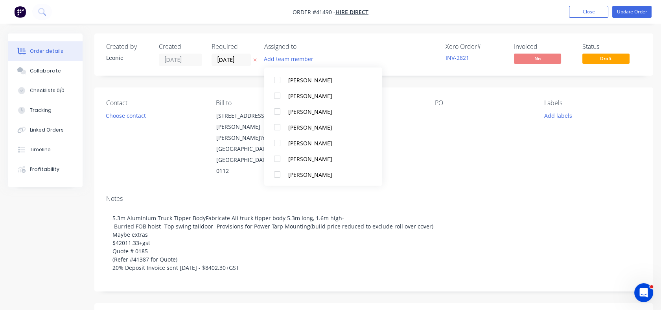
scroll to position [170, 0]
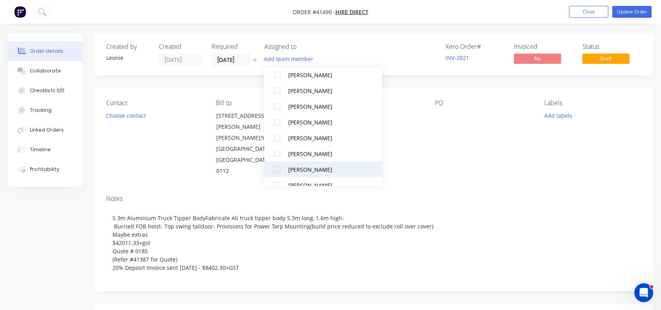
click at [289, 167] on div "[PERSON_NAME]" at bounding box center [327, 169] width 79 height 8
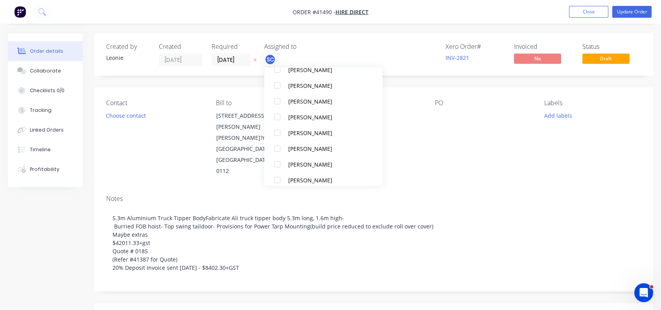
scroll to position [212, 0]
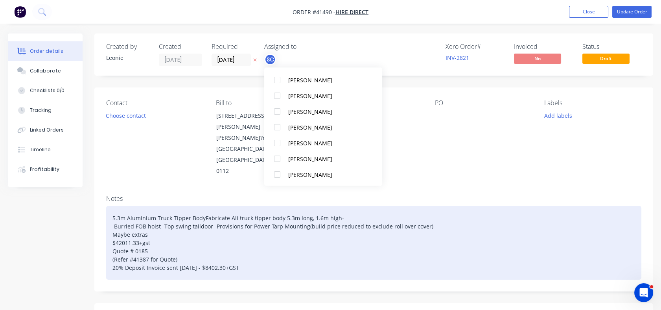
click at [261, 223] on div "5.3m Aluminium Truck Tipper BodyFabricate Ali truck tipper body 5.3m long, 1.6m…" at bounding box center [373, 243] width 535 height 74
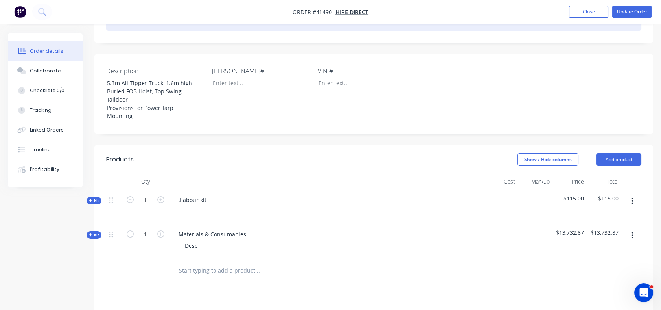
scroll to position [256, 0]
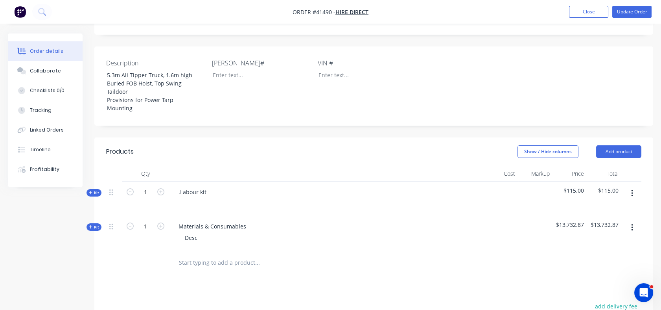
click at [96, 190] on span "Kit" at bounding box center [94, 193] width 10 height 6
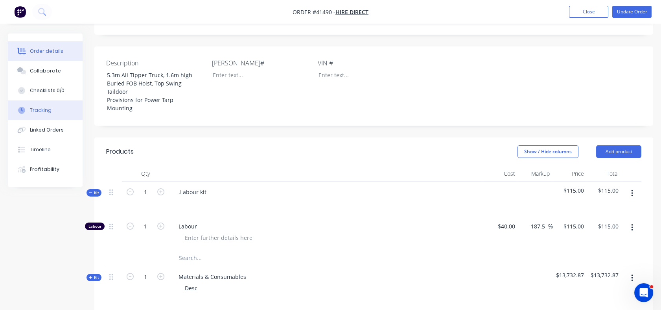
click at [48, 110] on div "Tracking" at bounding box center [41, 110] width 22 height 7
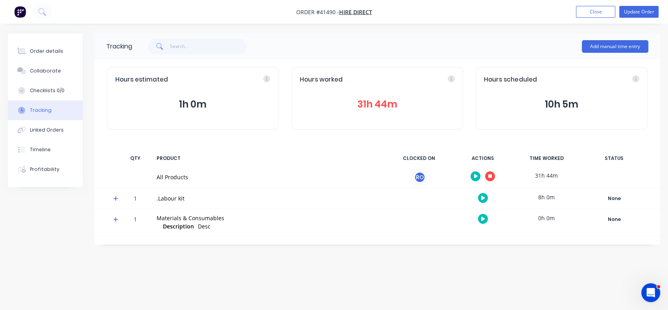
click at [48, 110] on div "Tracking" at bounding box center [41, 110] width 22 height 7
click at [48, 69] on div "Collaborate" at bounding box center [45, 70] width 31 height 7
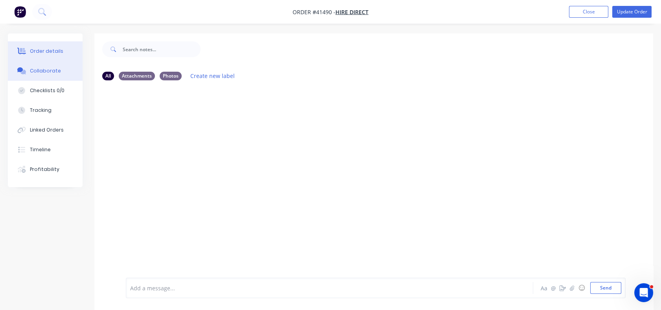
click at [46, 50] on div "Order details" at bounding box center [46, 51] width 33 height 7
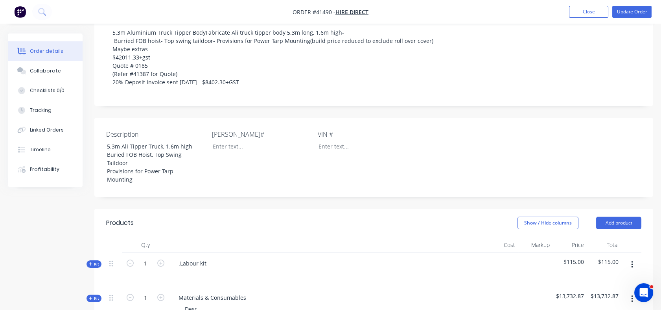
scroll to position [194, 0]
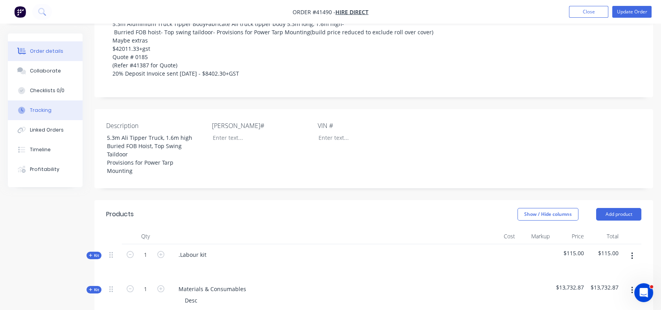
click at [41, 105] on button "Tracking" at bounding box center [45, 110] width 75 height 20
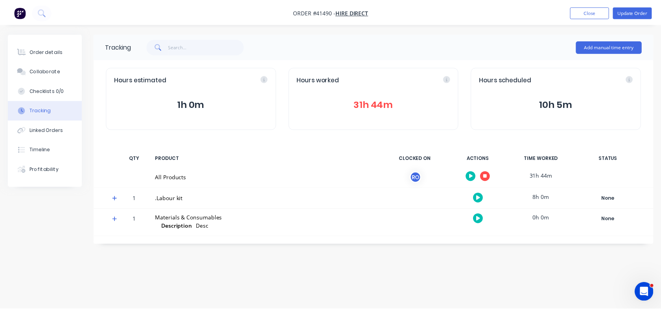
scroll to position [118, 0]
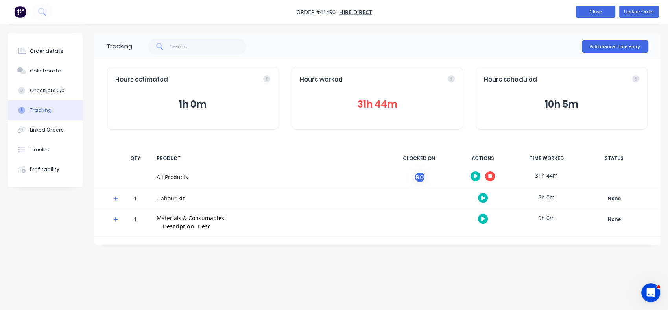
click at [608, 13] on button "Close" at bounding box center [595, 12] width 39 height 12
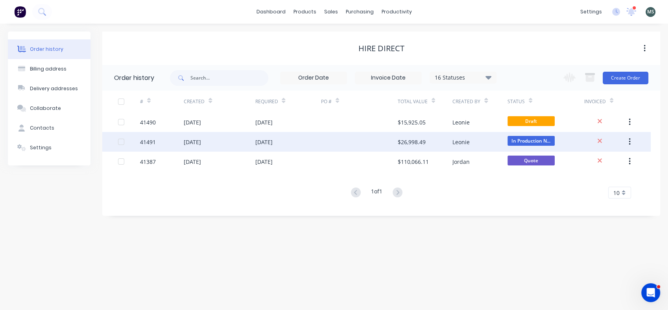
click at [266, 141] on div "17 Oct 2025" at bounding box center [263, 142] width 17 height 8
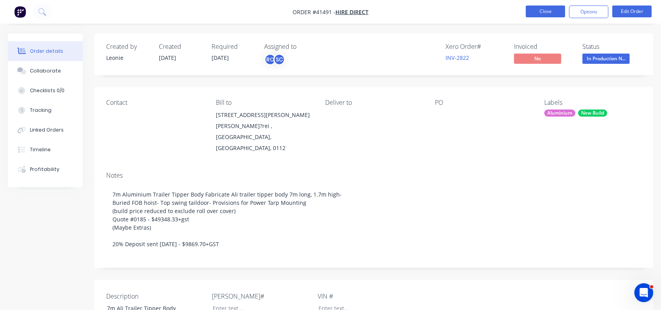
click at [542, 13] on button "Close" at bounding box center [545, 12] width 39 height 12
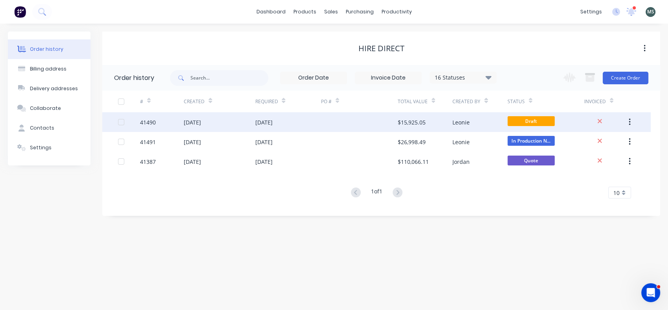
click at [262, 120] on div "17 Oct 2025" at bounding box center [263, 122] width 17 height 8
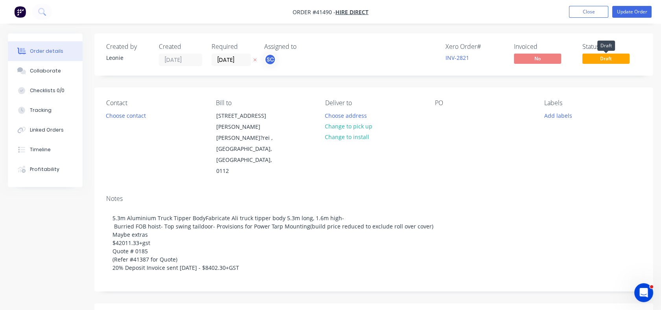
click at [599, 58] on span "Draft" at bounding box center [606, 58] width 47 height 10
click at [275, 53] on div "SC" at bounding box center [270, 59] width 12 height 12
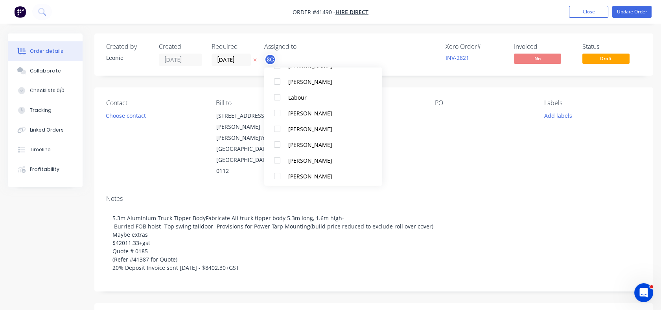
scroll to position [154, 0]
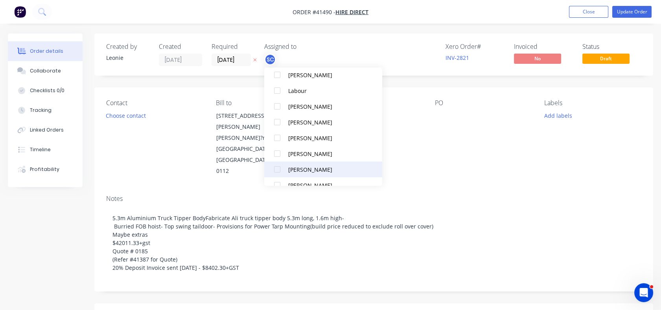
click at [293, 168] on div "[PERSON_NAME]" at bounding box center [327, 169] width 79 height 8
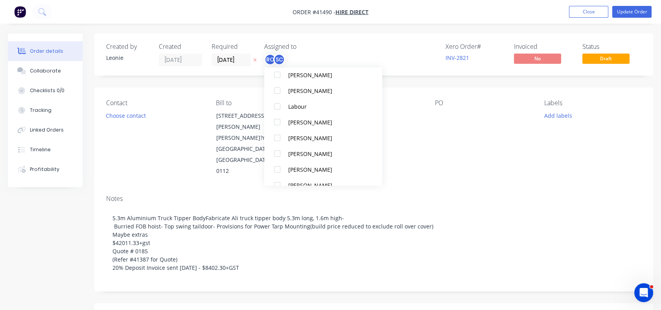
scroll to position [0, 0]
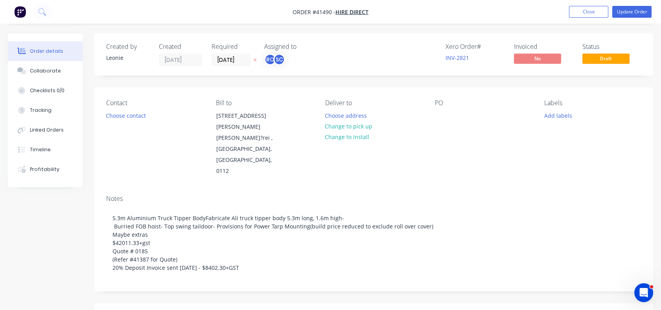
click at [419, 157] on div "Contact Choose contact Bill to 36 Winger Crescent, Te Kamo, Whang?rei 0112 Whan…" at bounding box center [373, 137] width 559 height 101
click at [630, 13] on button "Update Order" at bounding box center [631, 12] width 39 height 12
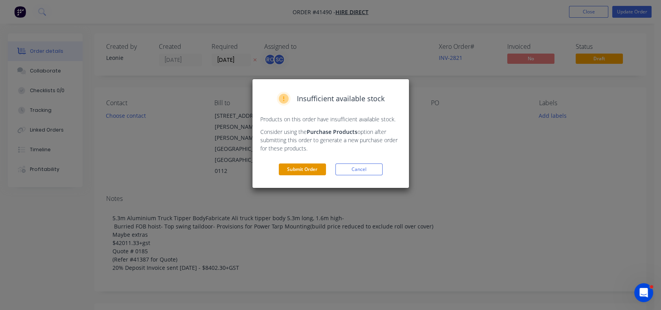
click at [307, 173] on button "Submit Order" at bounding box center [302, 169] width 47 height 12
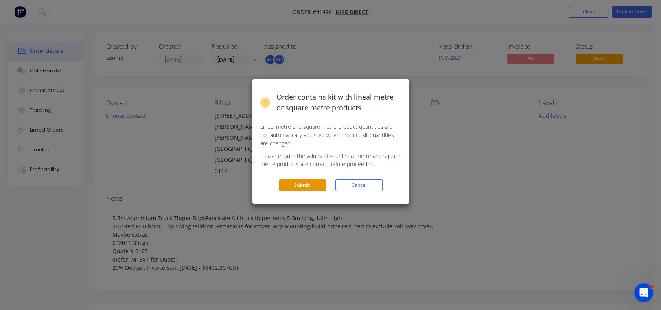
click at [299, 189] on button "Submit" at bounding box center [302, 185] width 47 height 12
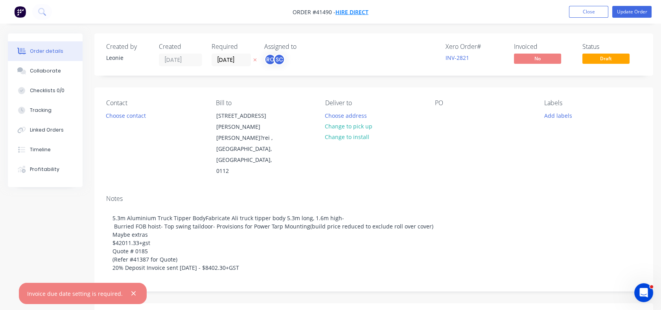
click at [344, 13] on span "Hire Direct" at bounding box center [352, 11] width 33 height 7
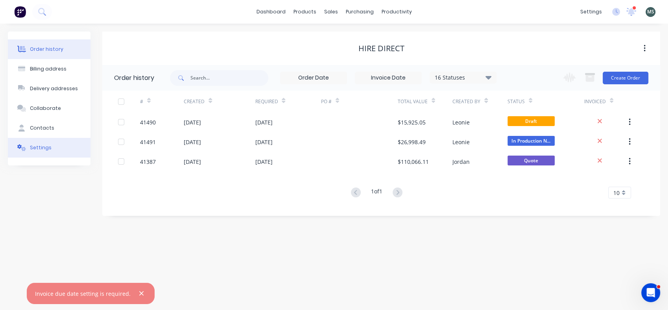
click at [41, 148] on div "Settings" at bounding box center [41, 147] width 22 height 7
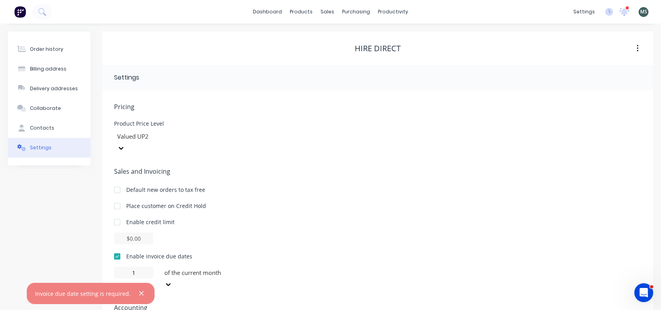
click at [265, 266] on div "of the current month" at bounding box center [220, 278] width 118 height 24
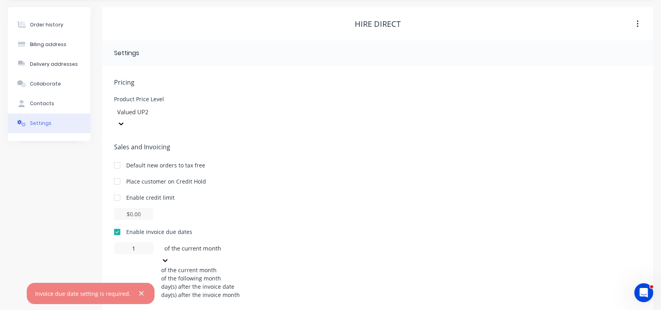
scroll to position [50, 0]
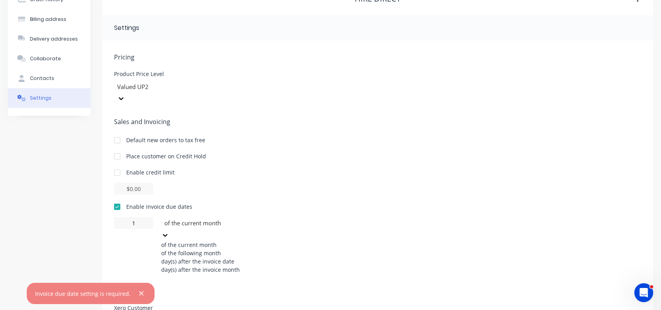
click at [215, 261] on div "day(s) after the invoice date" at bounding box center [220, 261] width 118 height 8
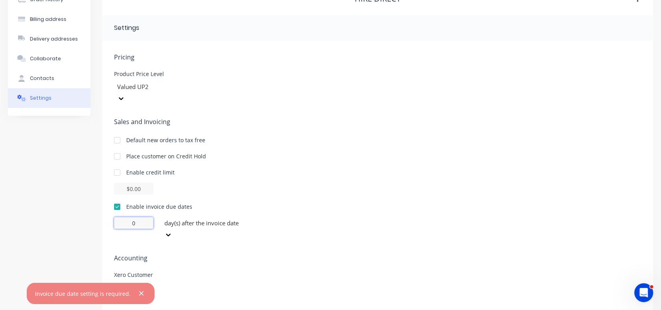
click at [138, 217] on input "0" at bounding box center [133, 223] width 39 height 12
drag, startPoint x: 138, startPoint y: 212, endPoint x: 131, endPoint y: 213, distance: 6.8
click at [131, 217] on input "0" at bounding box center [133, 223] width 39 height 12
type input "7"
click at [186, 253] on span "Accounting" at bounding box center [377, 257] width 527 height 9
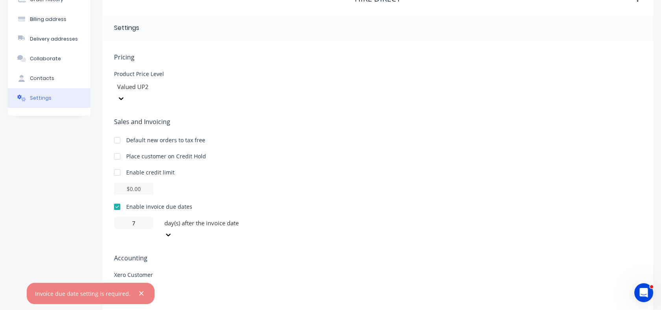
scroll to position [0, 0]
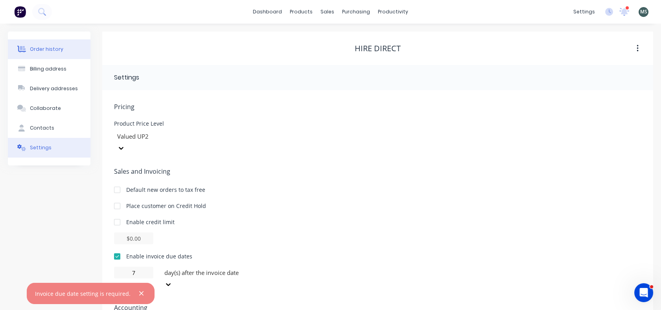
click at [44, 50] on div "Order history" at bounding box center [46, 49] width 33 height 7
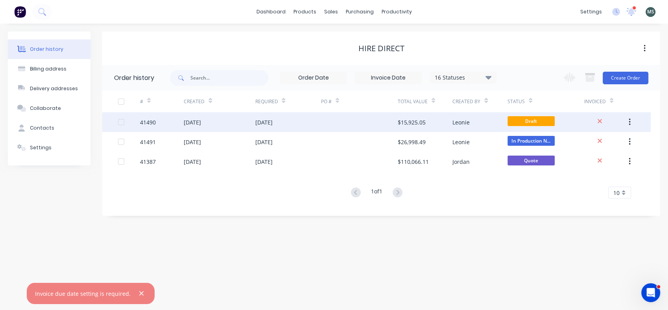
click at [272, 121] on div "17 Oct 2025" at bounding box center [263, 122] width 17 height 8
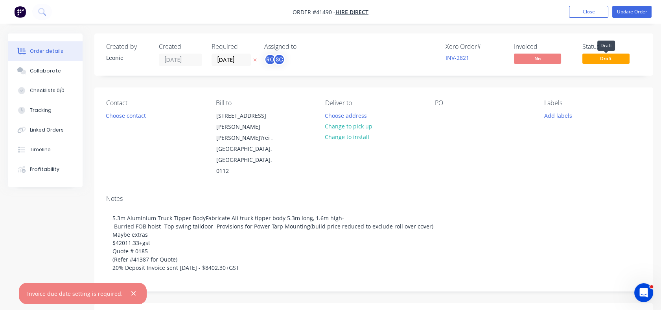
click at [598, 60] on span "Draft" at bounding box center [606, 58] width 47 height 10
click at [344, 13] on span "Hire Direct" at bounding box center [352, 11] width 33 height 7
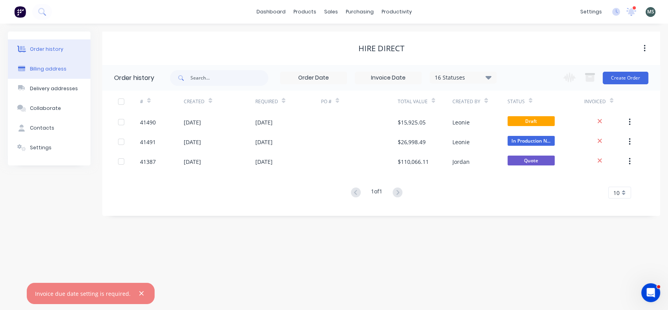
click at [46, 67] on div "Billing address" at bounding box center [48, 68] width 37 height 7
select select "NZ"
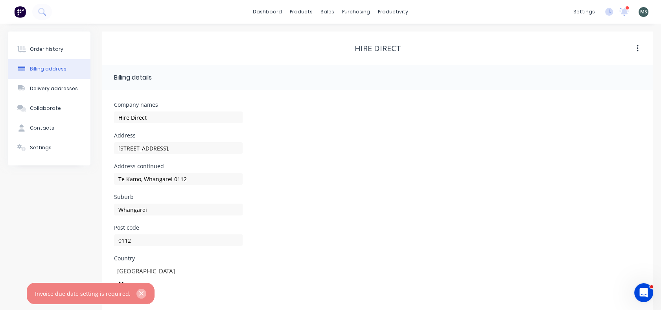
click at [139, 295] on icon "button" at bounding box center [141, 292] width 5 height 7
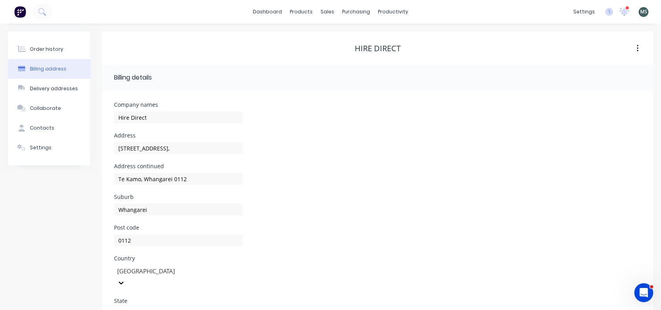
click at [638, 46] on icon "button" at bounding box center [638, 48] width 2 height 9
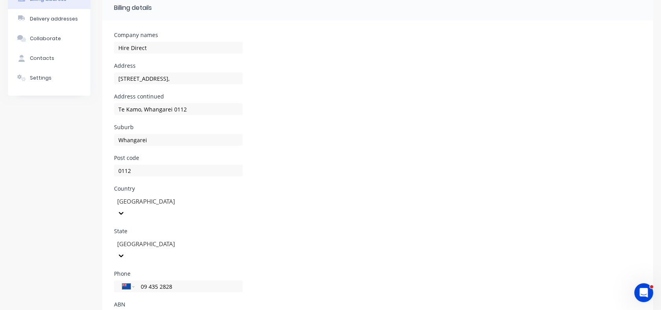
scroll to position [84, 0]
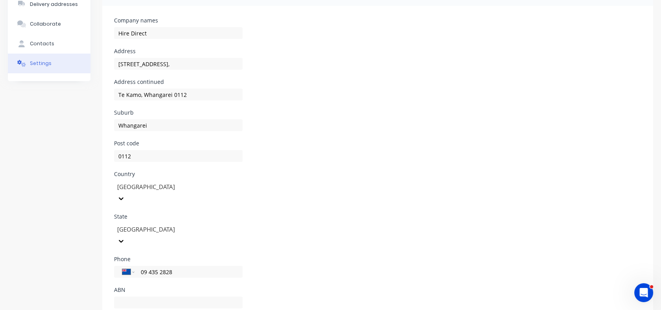
click at [39, 64] on div "Settings" at bounding box center [41, 63] width 22 height 7
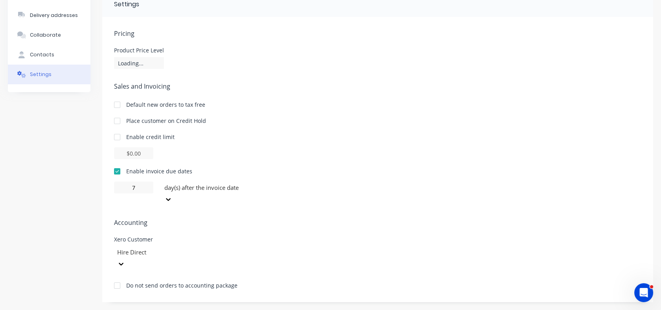
scroll to position [50, 0]
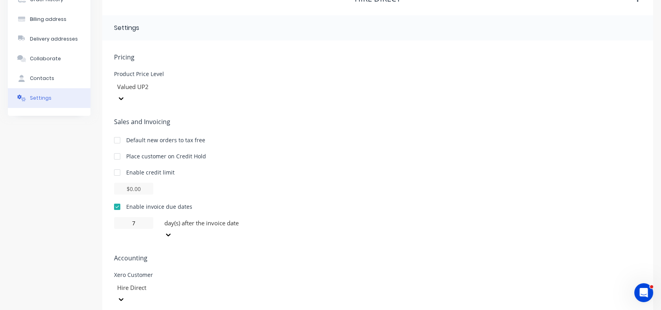
click at [119, 199] on div at bounding box center [117, 207] width 16 height 16
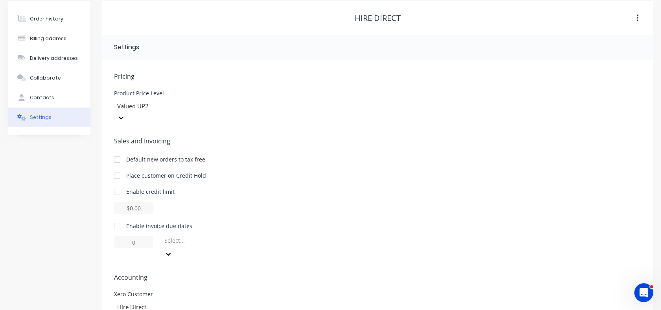
scroll to position [0, 0]
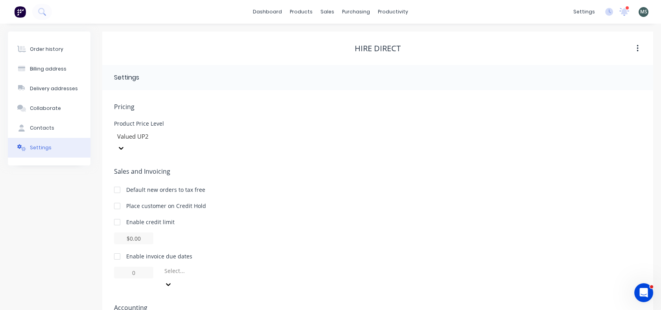
click at [125, 144] on icon at bounding box center [121, 148] width 8 height 8
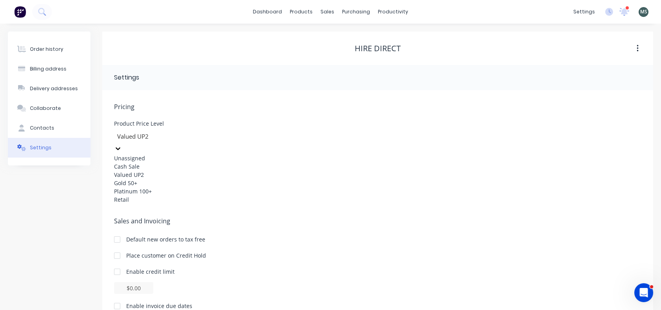
click at [211, 155] on div "Unassigned" at bounding box center [173, 158] width 118 height 8
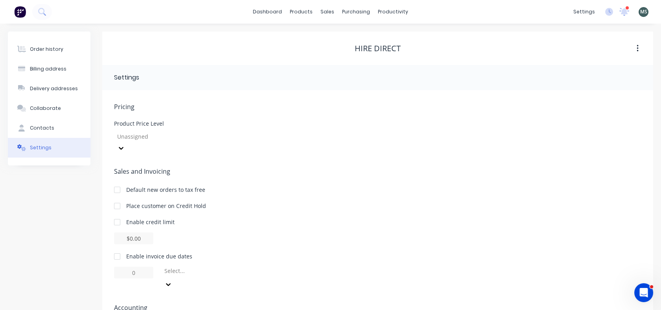
click at [324, 184] on div "Sales and Invoicing Default new orders to tax free Place customer on Credit Hol…" at bounding box center [377, 228] width 527 height 124
click at [59, 53] on button "Order history" at bounding box center [49, 49] width 83 height 20
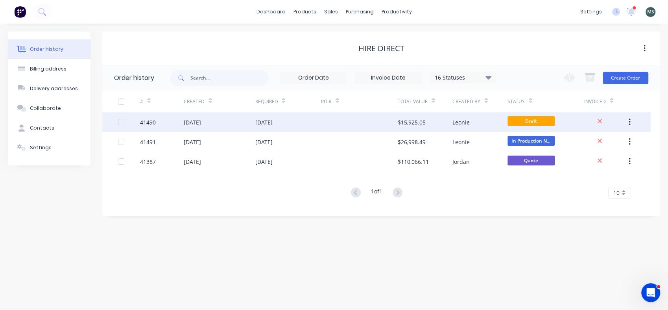
drag, startPoint x: 59, startPoint y: 53, endPoint x: 198, endPoint y: 121, distance: 154.8
click at [198, 121] on div "Order history Billing address Delivery addresses Collaborate Contacts Settings …" at bounding box center [334, 123] width 652 height 184
click at [198, 121] on div "02 Sep 2025" at bounding box center [192, 122] width 17 height 8
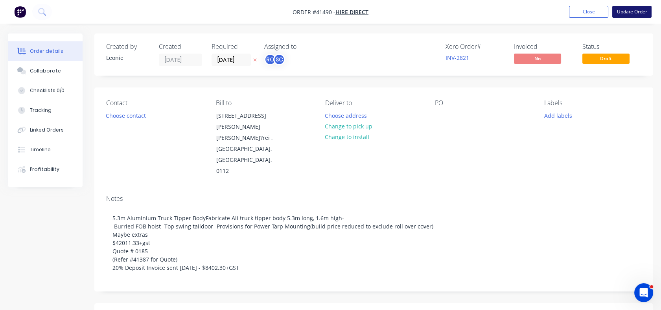
click at [625, 11] on button "Update Order" at bounding box center [631, 12] width 39 height 12
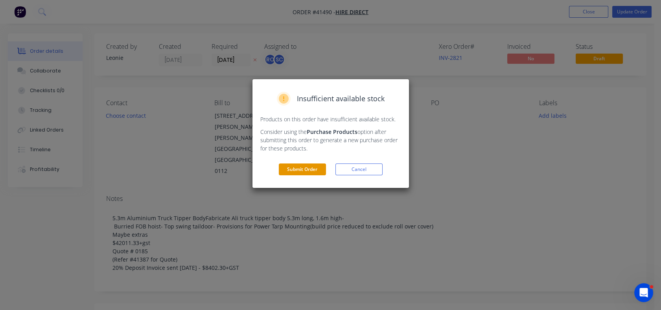
click at [303, 170] on button "Submit Order" at bounding box center [302, 169] width 47 height 12
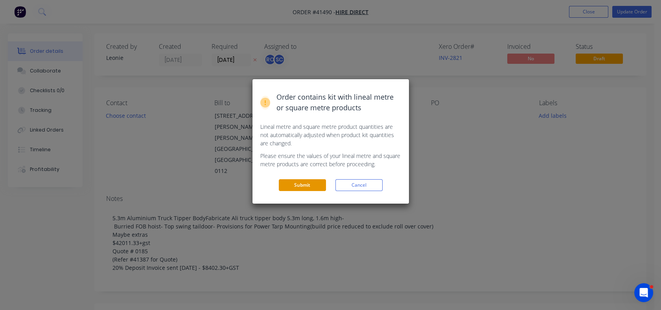
click at [297, 186] on button "Submit" at bounding box center [302, 185] width 47 height 12
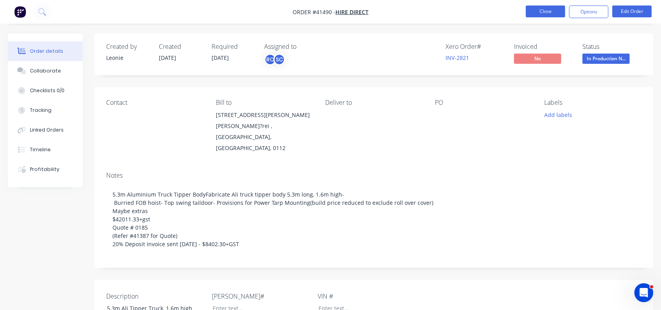
click at [538, 13] on button "Close" at bounding box center [545, 12] width 39 height 12
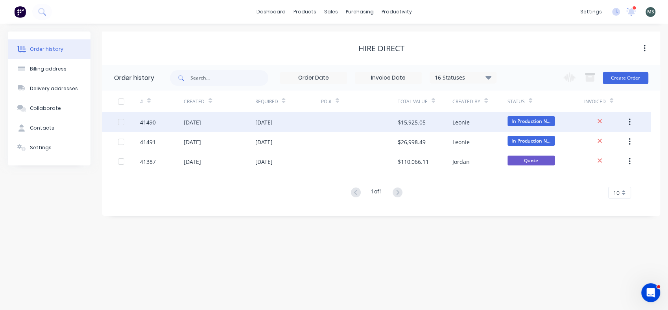
click at [627, 120] on button "button" at bounding box center [629, 122] width 18 height 14
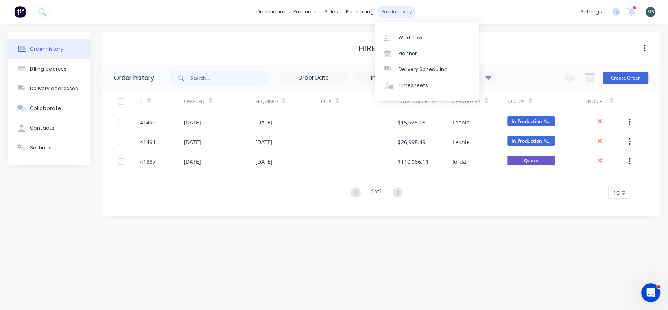
click at [391, 8] on div "productivity" at bounding box center [397, 12] width 38 height 12
click at [411, 56] on div "Planner" at bounding box center [407, 53] width 18 height 7
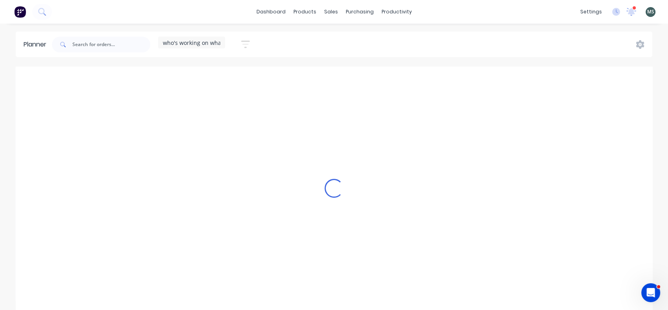
scroll to position [0, 818]
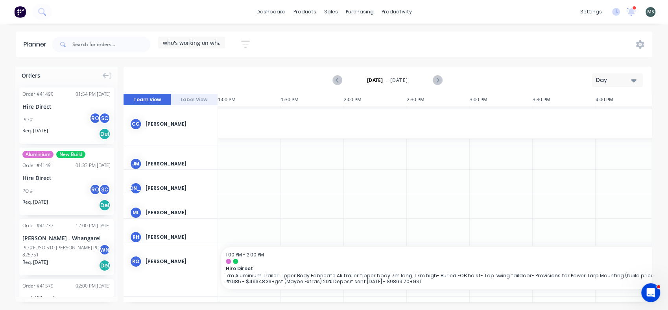
drag, startPoint x: 59, startPoint y: 127, endPoint x: 70, endPoint y: 90, distance: 38.2
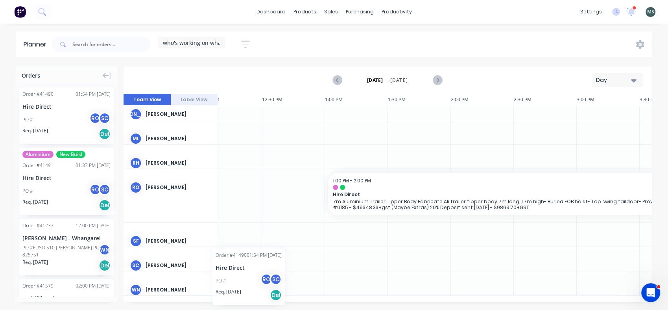
scroll to position [77, 705]
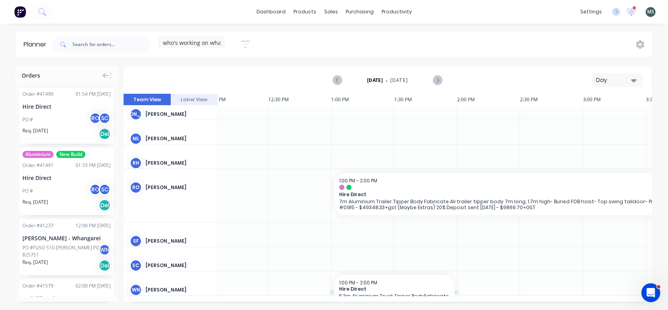
drag, startPoint x: 70, startPoint y: 90, endPoint x: 363, endPoint y: 253, distance: 335.0
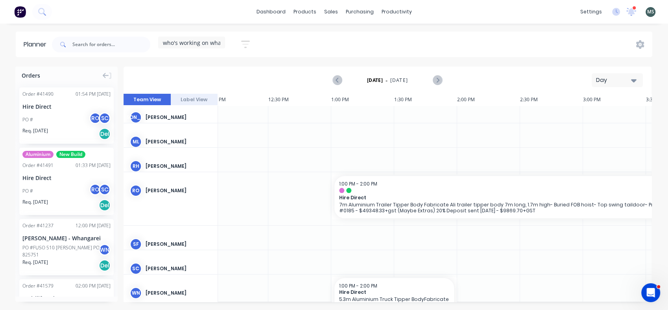
scroll to position [98, 705]
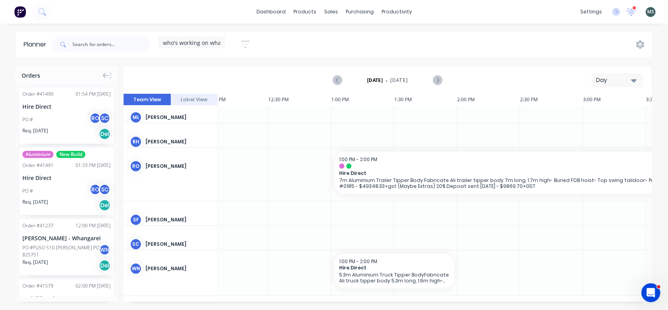
drag, startPoint x: 383, startPoint y: 274, endPoint x: 372, endPoint y: 256, distance: 20.3
click at [372, 256] on div "1:00 PM - 2:00 PM Hire Direct 5.3m Aluminium Truck Tipper BodyFabricate Ali tru…" at bounding box center [394, 270] width 120 height 35
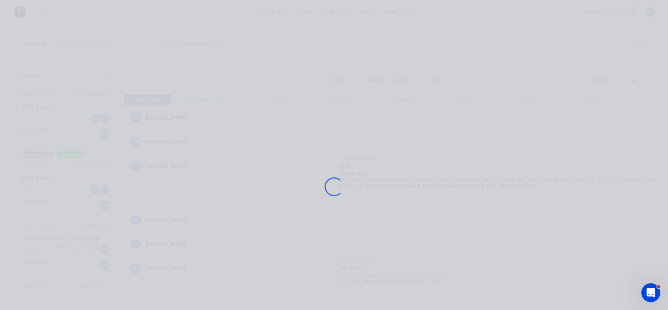
scroll to position [92, 705]
click at [354, 264] on div "Loading..." at bounding box center [333, 186] width 629 height 310
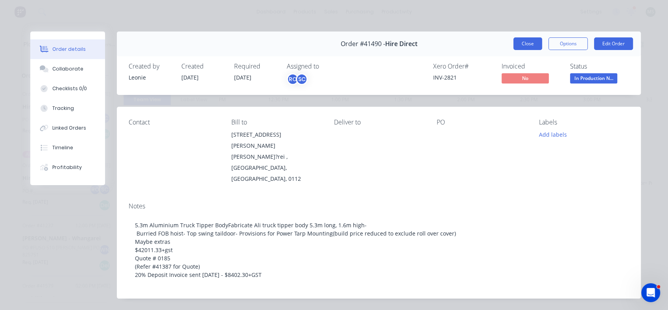
click at [533, 40] on button "Close" at bounding box center [527, 43] width 29 height 13
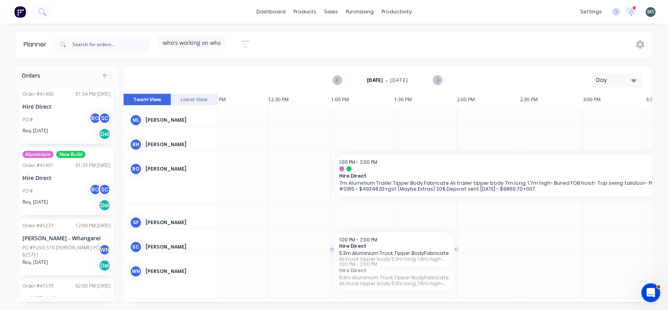
drag, startPoint x: 334, startPoint y: 269, endPoint x: 345, endPoint y: 234, distance: 35.8
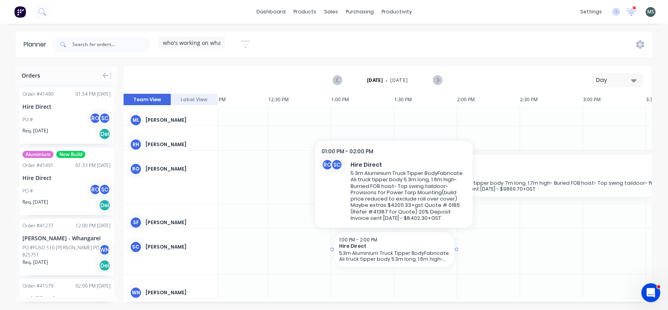
click at [418, 247] on span "Hire Direct" at bounding box center [388, 246] width 99 height 6
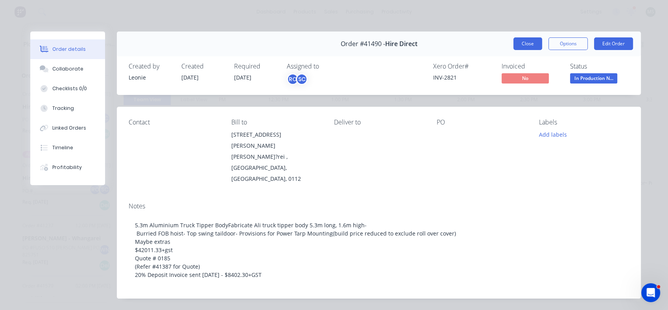
click at [522, 44] on button "Close" at bounding box center [527, 43] width 29 height 13
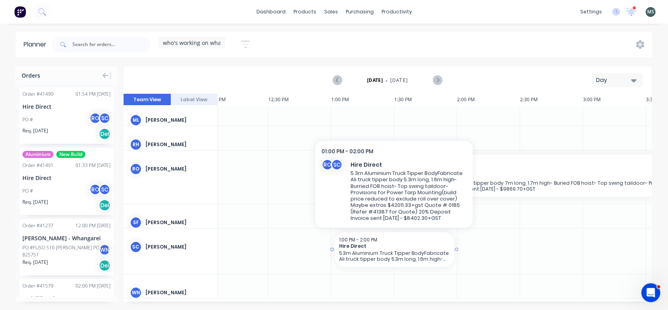
click at [422, 237] on div "1:00 PM - 2:00 PM" at bounding box center [394, 239] width 110 height 6
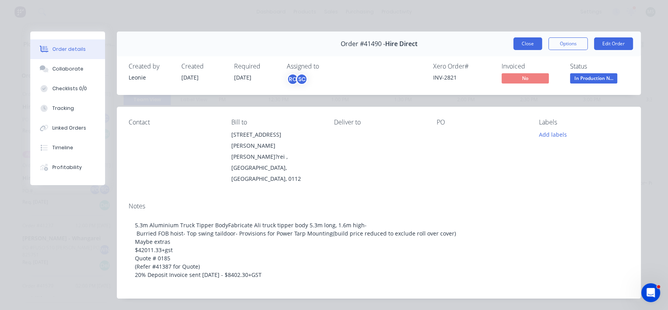
click at [531, 41] on button "Close" at bounding box center [527, 43] width 29 height 13
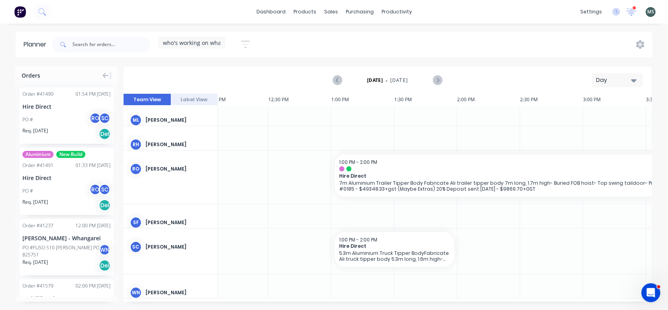
click at [634, 79] on icon "button" at bounding box center [634, 80] width 6 height 9
click at [583, 120] on div "Week" at bounding box center [603, 117] width 78 height 16
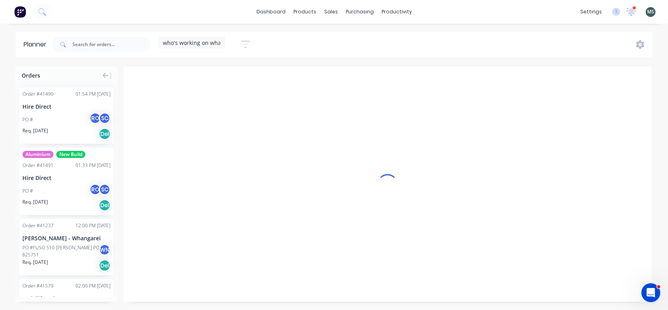
scroll to position [0, 0]
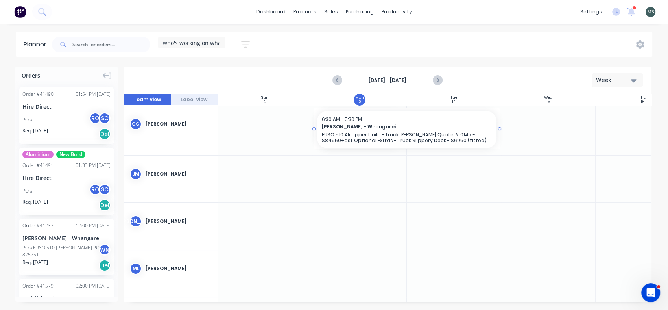
drag, startPoint x: 404, startPoint y: 128, endPoint x: 450, endPoint y: 119, distance: 46.4
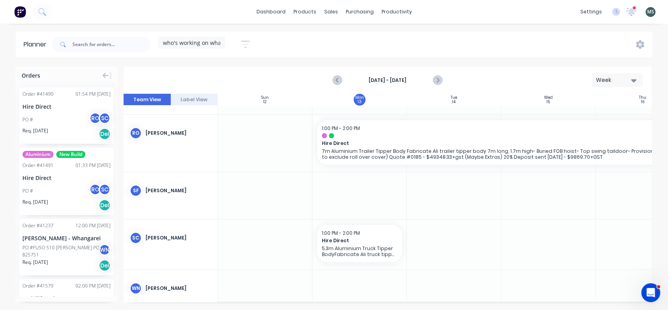
scroll to position [239, 0]
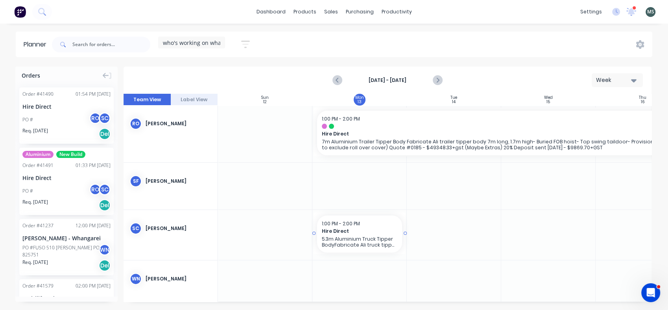
click at [405, 233] on div at bounding box center [406, 232] width 2 height 41
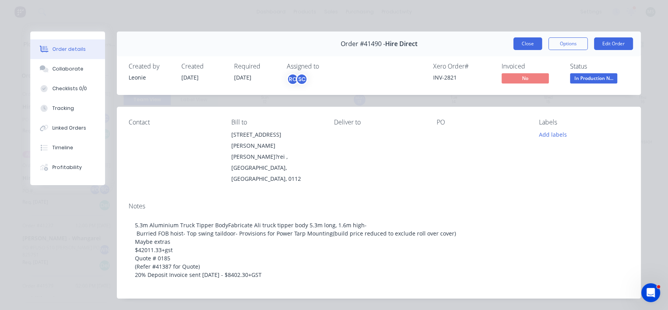
click at [516, 44] on button "Close" at bounding box center [527, 43] width 29 height 13
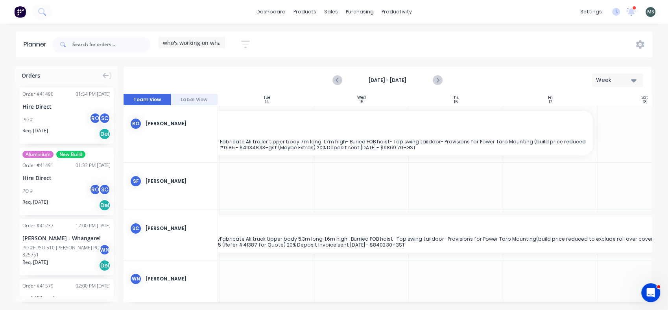
scroll to position [239, 197]
drag, startPoint x: 404, startPoint y: 234, endPoint x: 570, endPoint y: 242, distance: 165.8
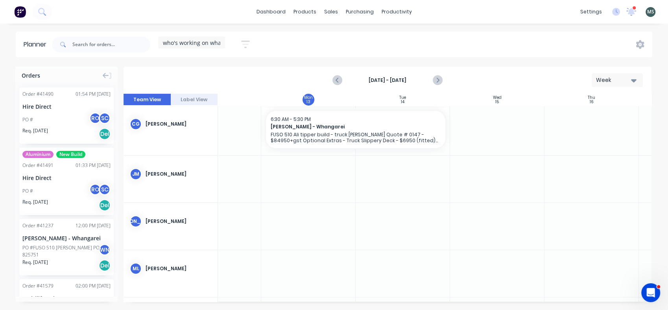
scroll to position [0, 41]
drag, startPoint x: 117, startPoint y: 188, endPoint x: 111, endPoint y: 250, distance: 62.0
click at [111, 250] on div "Order # 41490 01:54 PM 13/10/25 Hire Direct PO # RO SC Req. 17/10/25 Del Alumin…" at bounding box center [66, 188] width 102 height 215
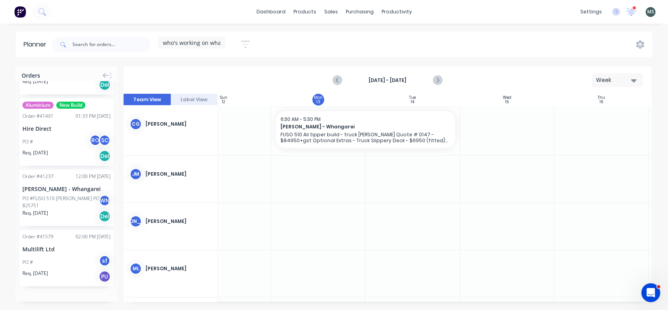
scroll to position [0, 0]
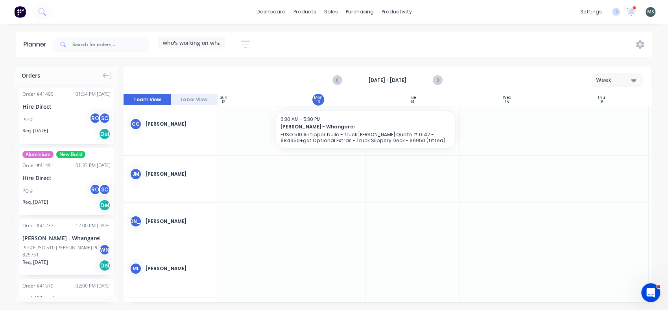
drag, startPoint x: 117, startPoint y: 150, endPoint x: 116, endPoint y: 200, distance: 50.0
click at [116, 200] on div "Order # 41490 01:54 PM 13/10/25 Hire Direct PO # RO SC Req. 17/10/25 Del Alumin…" at bounding box center [66, 188] width 102 height 215
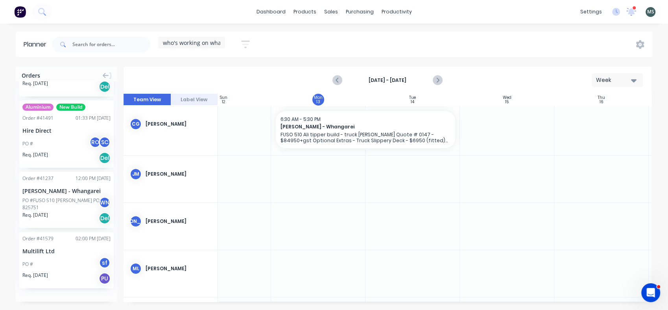
scroll to position [49, 0]
